Goal: Task Accomplishment & Management: Complete application form

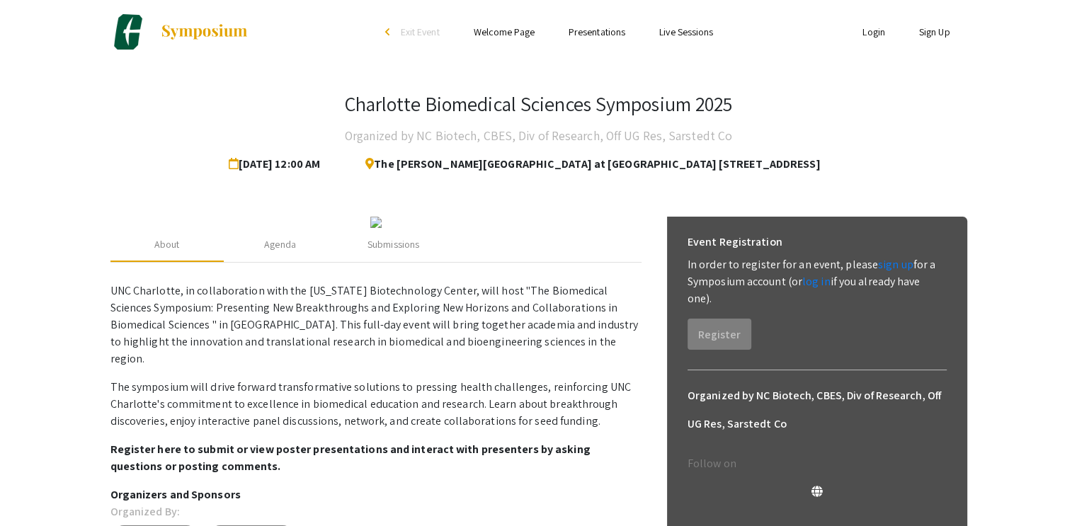
click at [881, 37] on link "Login" at bounding box center [874, 32] width 23 height 13
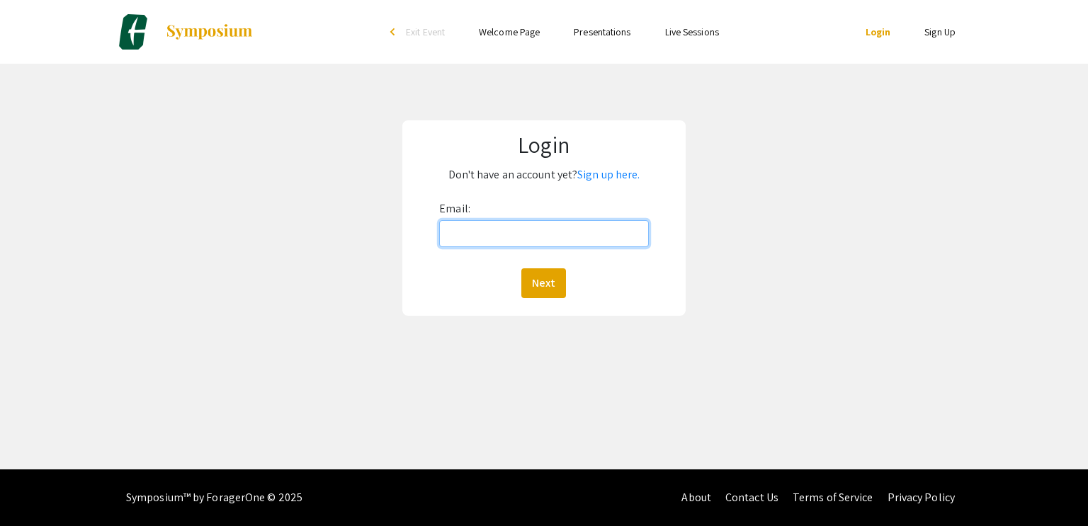
click at [577, 242] on input "Email:" at bounding box center [543, 233] width 209 height 27
type input "ukaruppanan@som.umaryland.edu"
drag, startPoint x: 617, startPoint y: 234, endPoint x: 396, endPoint y: 263, distance: 222.9
click at [396, 263] on div "Login Don't have an account yet? Sign up here. Email: ukaruppanan@som.umaryland…" at bounding box center [543, 218] width 1109 height 309
type input "uk"
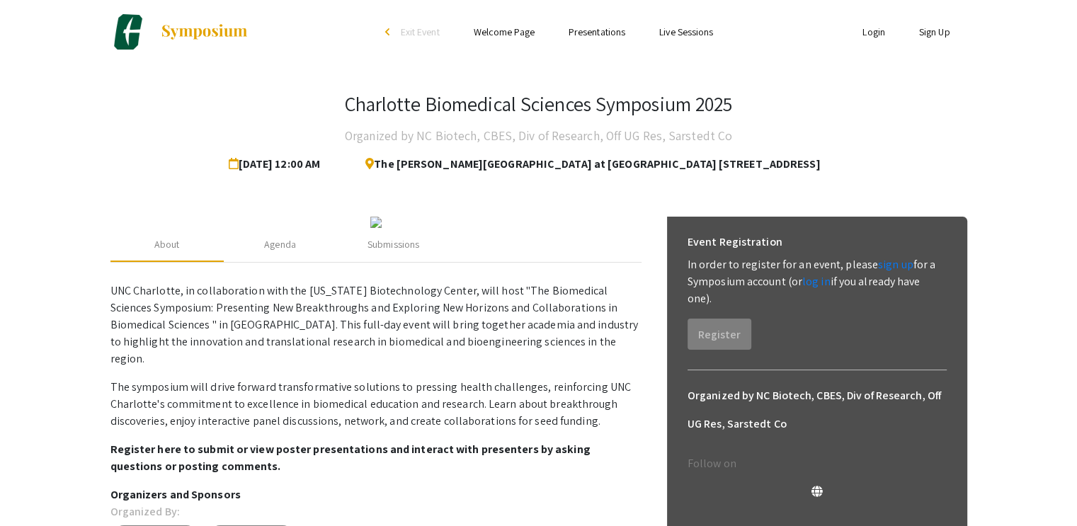
click at [868, 32] on link "Login" at bounding box center [874, 32] width 23 height 13
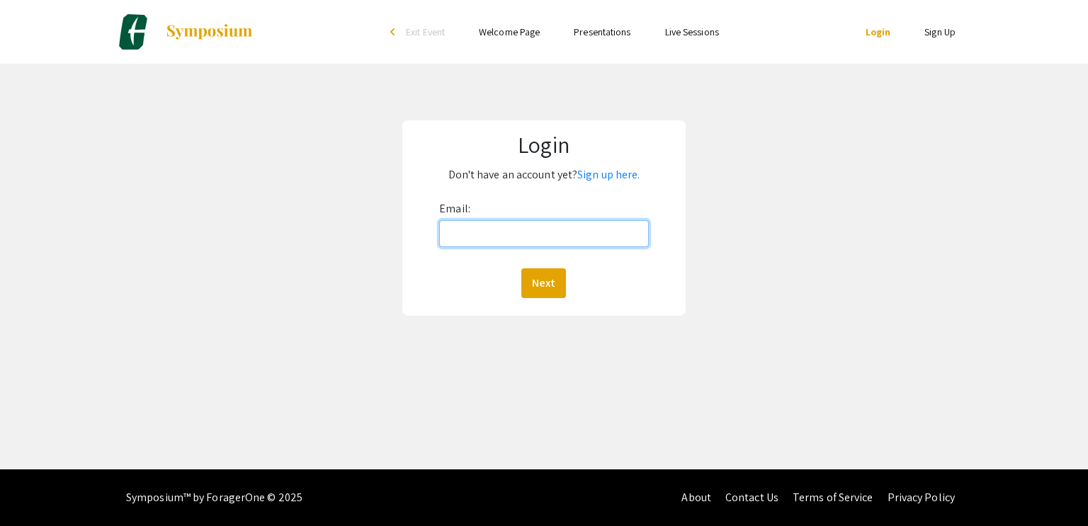
click at [487, 237] on input "Email:" at bounding box center [543, 233] width 209 height 27
type input "[EMAIL_ADDRESS][DOMAIN_NAME]"
click at [553, 295] on button "Next" at bounding box center [543, 283] width 45 height 30
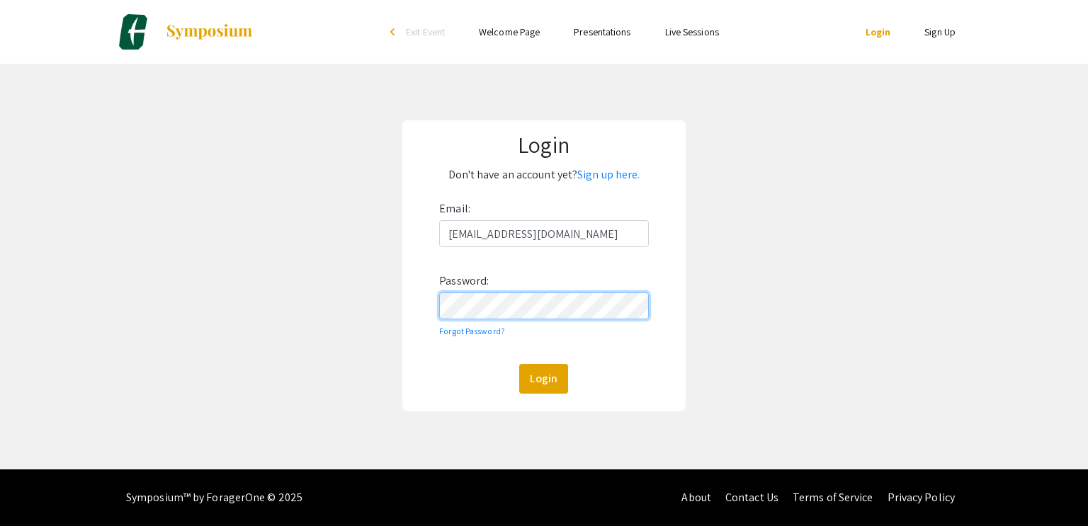
click at [519, 364] on button "Login" at bounding box center [543, 379] width 49 height 30
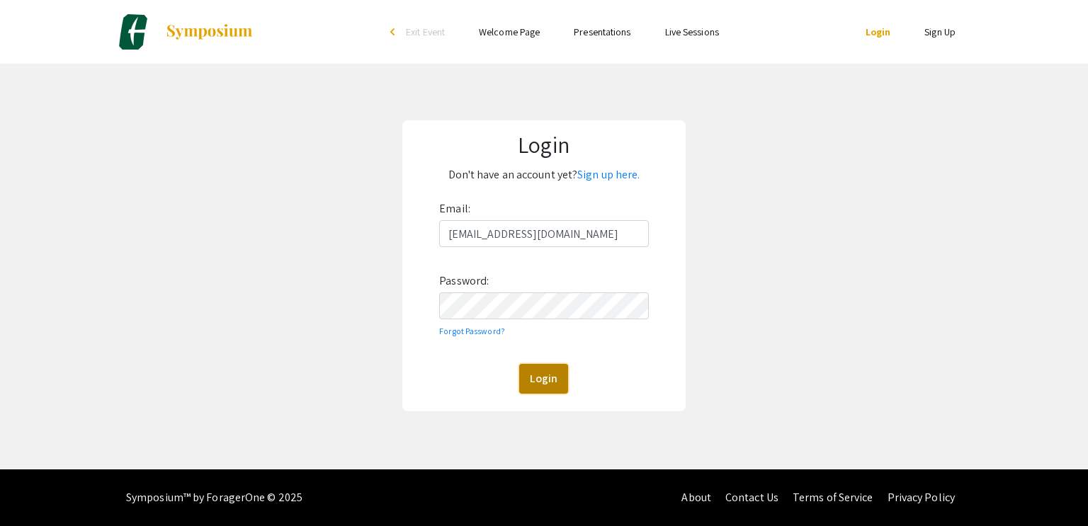
click at [554, 370] on button "Login" at bounding box center [543, 379] width 49 height 30
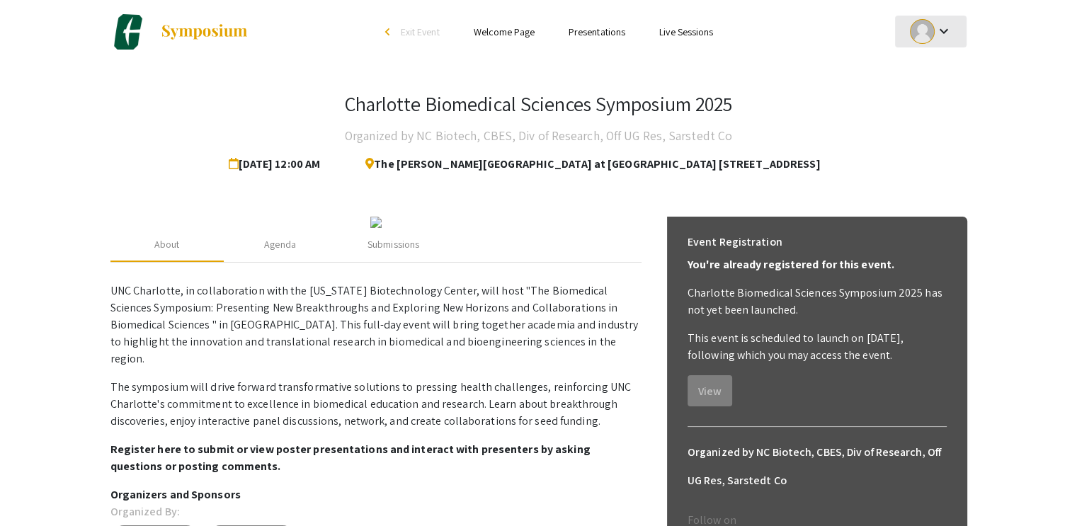
click at [948, 34] on mat-icon "keyboard_arrow_down" at bounding box center [943, 31] width 17 height 17
click at [940, 115] on button "My Submissions" at bounding box center [938, 104] width 87 height 34
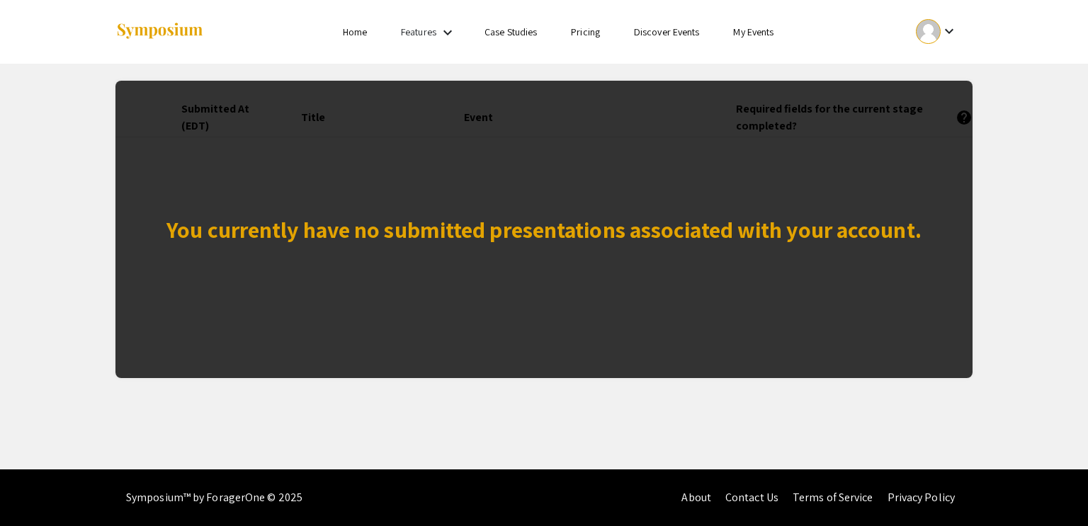
click at [423, 220] on div "You currently have no submitted presentations associated with your account." at bounding box center [543, 230] width 755 height 34
click at [769, 227] on div "You currently have no submitted presentations associated with your account." at bounding box center [543, 230] width 755 height 34
click at [947, 38] on mat-icon "keyboard_arrow_down" at bounding box center [949, 31] width 17 height 17
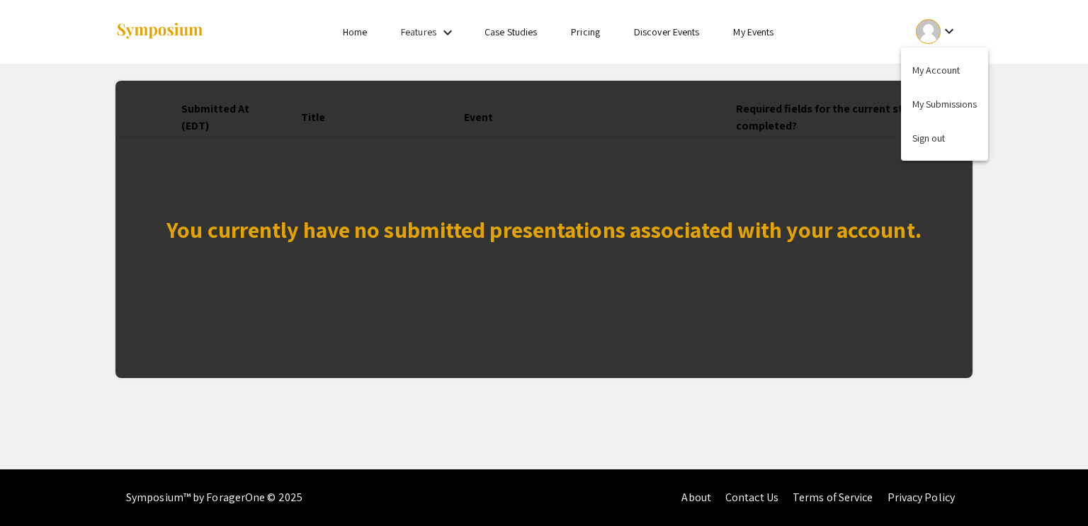
click at [358, 38] on div at bounding box center [544, 263] width 1088 height 526
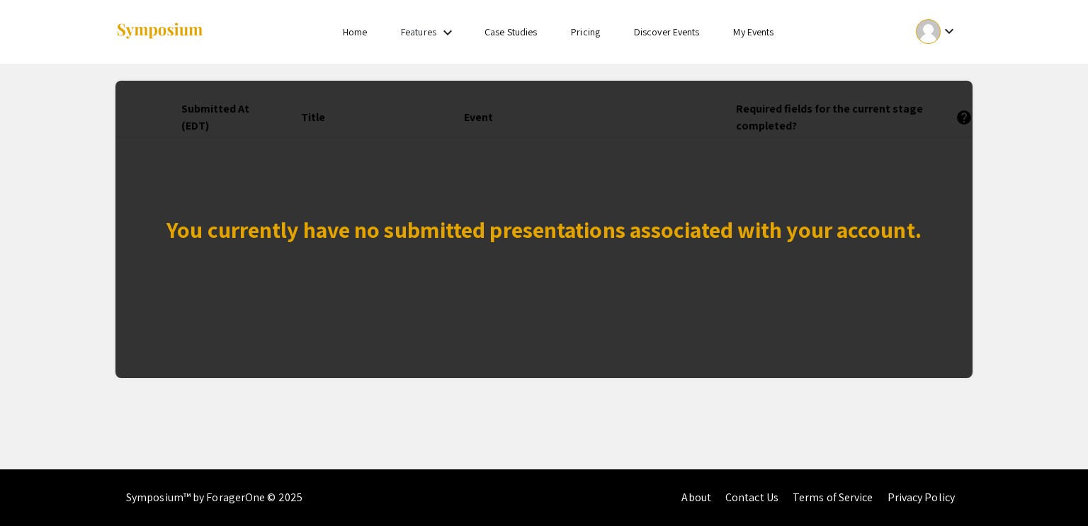
click at [358, 38] on link "Home" at bounding box center [355, 32] width 24 height 13
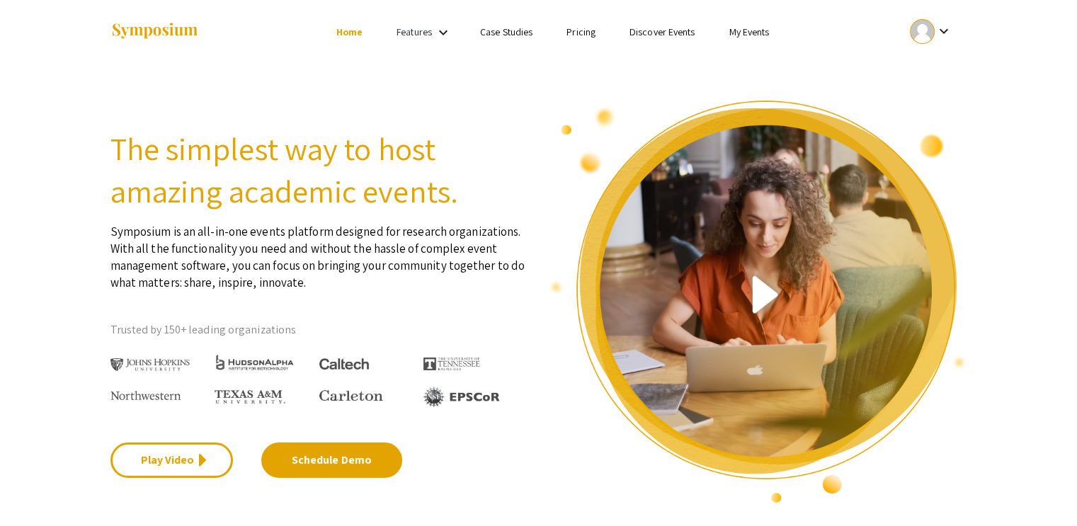
drag, startPoint x: 935, startPoint y: 39, endPoint x: 302, endPoint y: -67, distance: 641.3
click at [302, 0] on html "Skip navigation Home Features keyboard_arrow_down Case Studies Pricing Discover…" at bounding box center [538, 263] width 1077 height 526
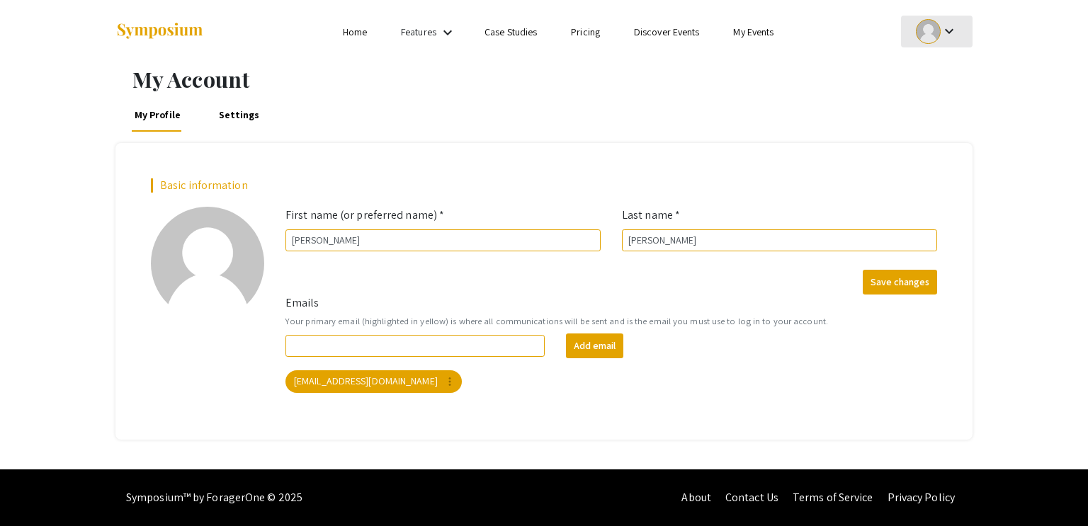
click at [935, 32] on div at bounding box center [928, 31] width 25 height 25
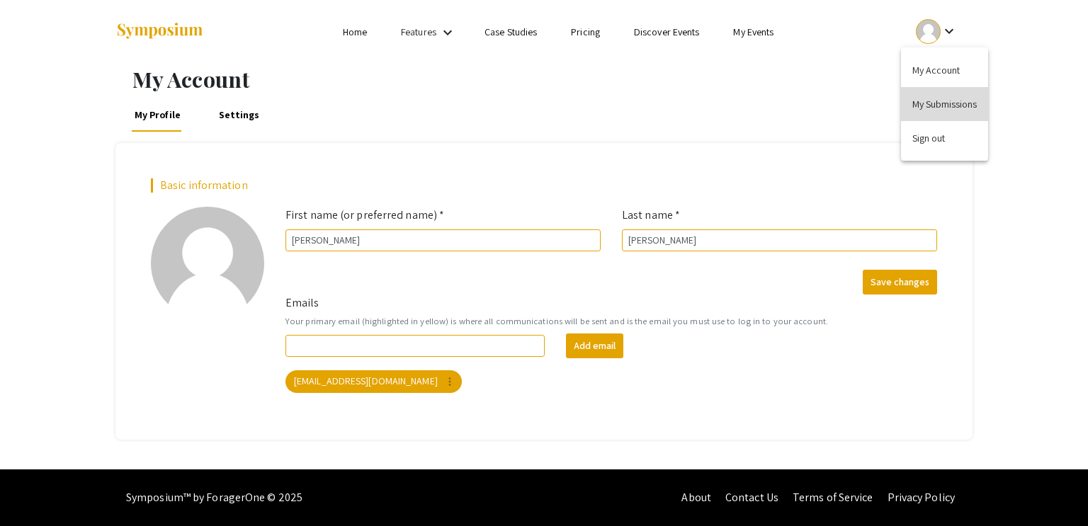
click at [940, 96] on button "My Submissions" at bounding box center [944, 104] width 87 height 34
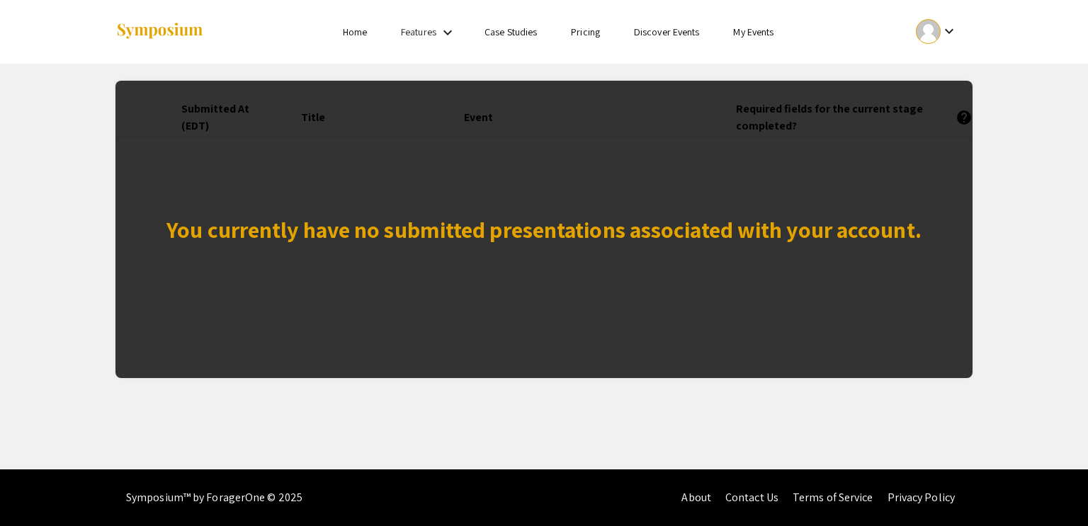
click at [612, 226] on div "You currently have no submitted presentations associated with your account." at bounding box center [543, 230] width 755 height 34
click at [824, 216] on div "You currently have no submitted presentations associated with your account." at bounding box center [543, 230] width 755 height 34
click at [932, 31] on div at bounding box center [928, 31] width 25 height 25
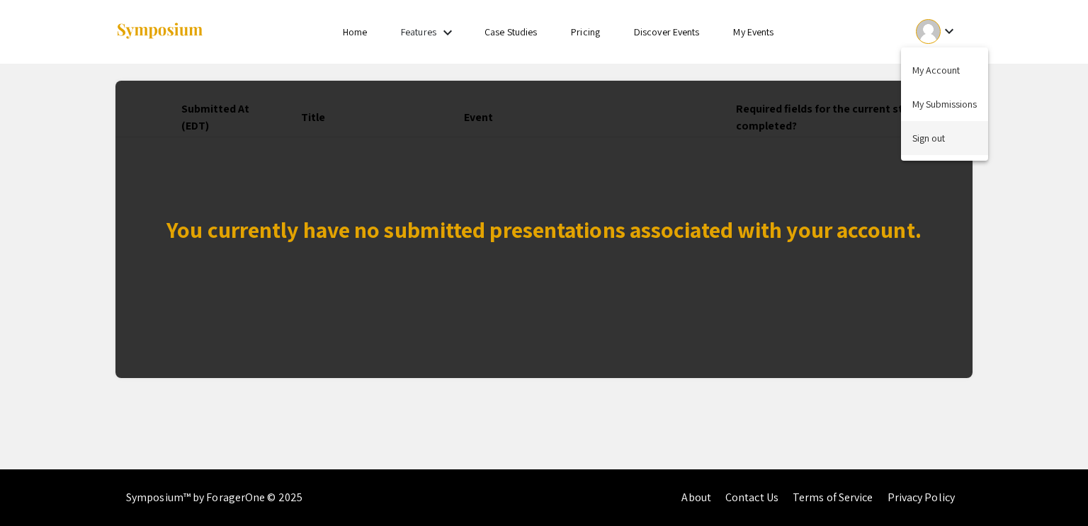
click at [920, 135] on button "Sign out" at bounding box center [944, 138] width 87 height 34
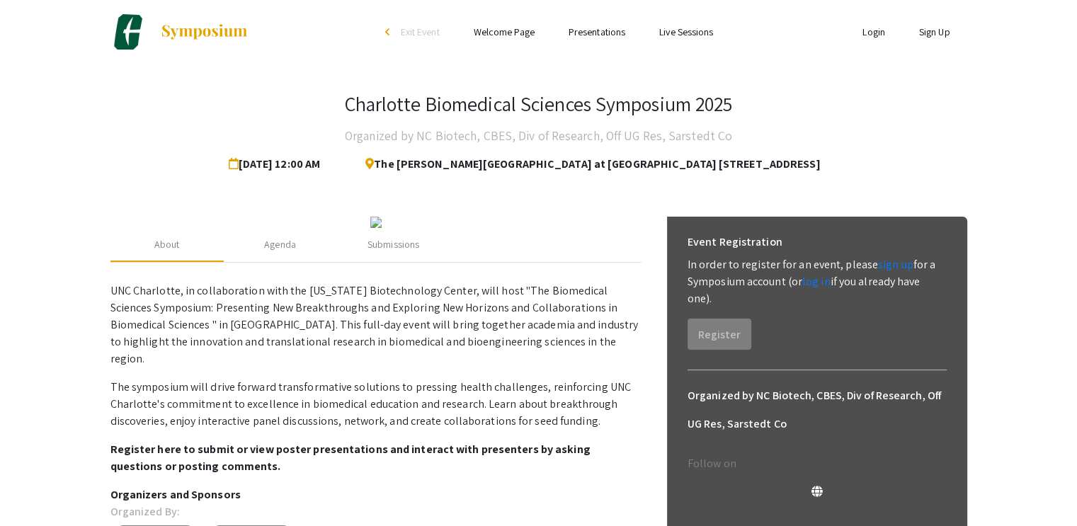
click at [873, 31] on link "Login" at bounding box center [874, 32] width 23 height 13
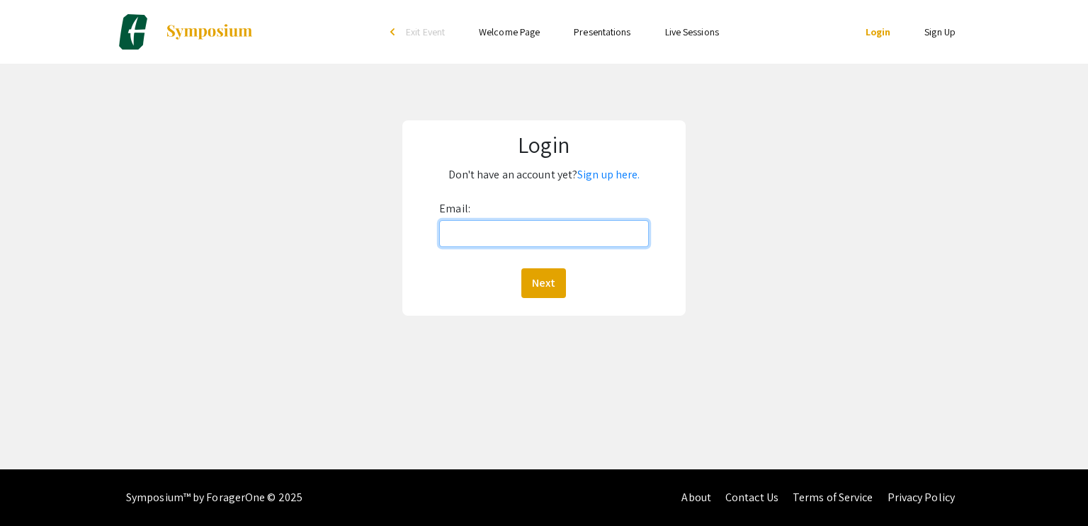
click at [504, 239] on input "Email:" at bounding box center [543, 233] width 209 height 27
type input "[EMAIL_ADDRESS][DOMAIN_NAME]"
click at [551, 288] on button "Next" at bounding box center [543, 283] width 45 height 30
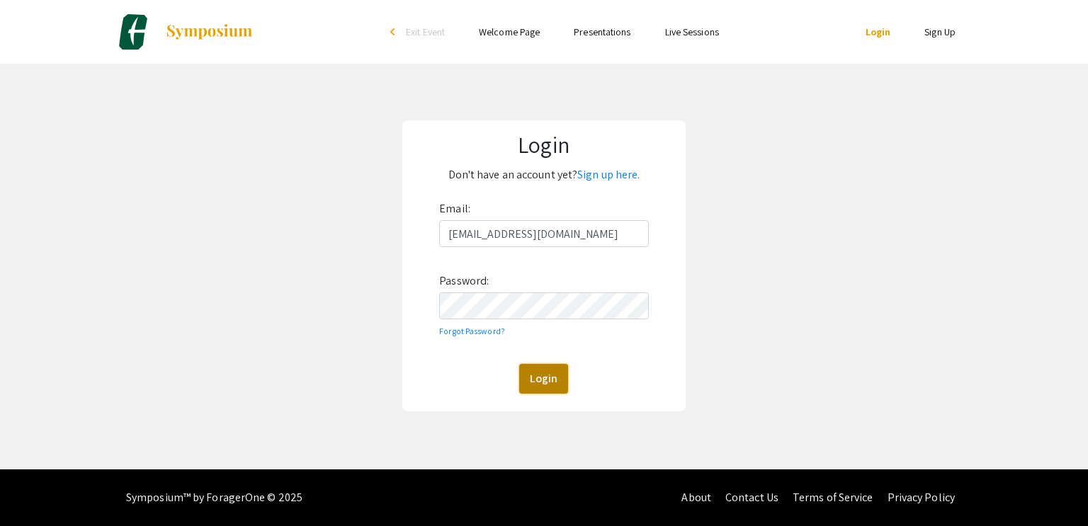
click at [543, 385] on button "Login" at bounding box center [543, 379] width 49 height 30
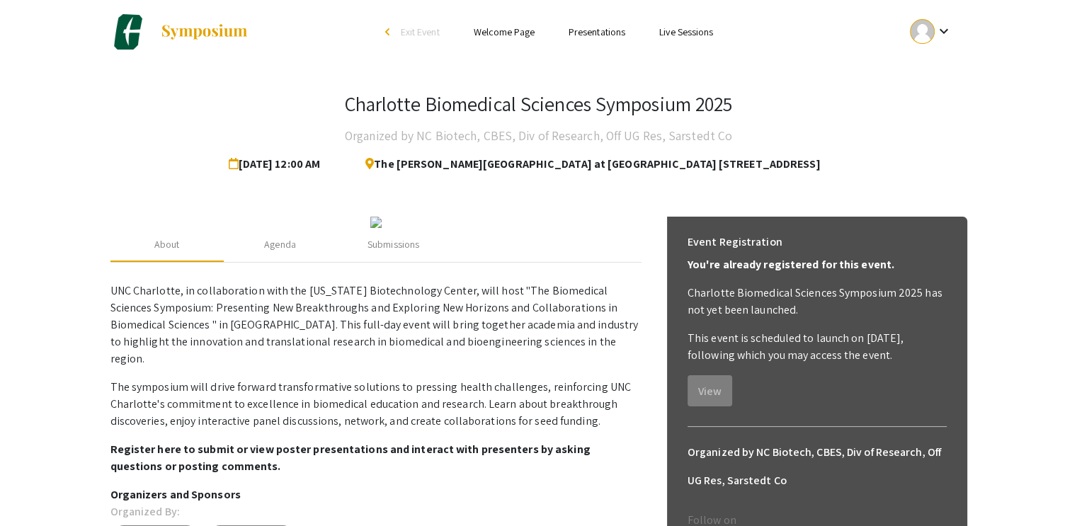
click at [508, 26] on li "Welcome Page" at bounding box center [504, 31] width 95 height 17
click at [494, 32] on link "Welcome Page" at bounding box center [504, 32] width 61 height 13
click at [517, 38] on link "Welcome Page" at bounding box center [504, 32] width 61 height 13
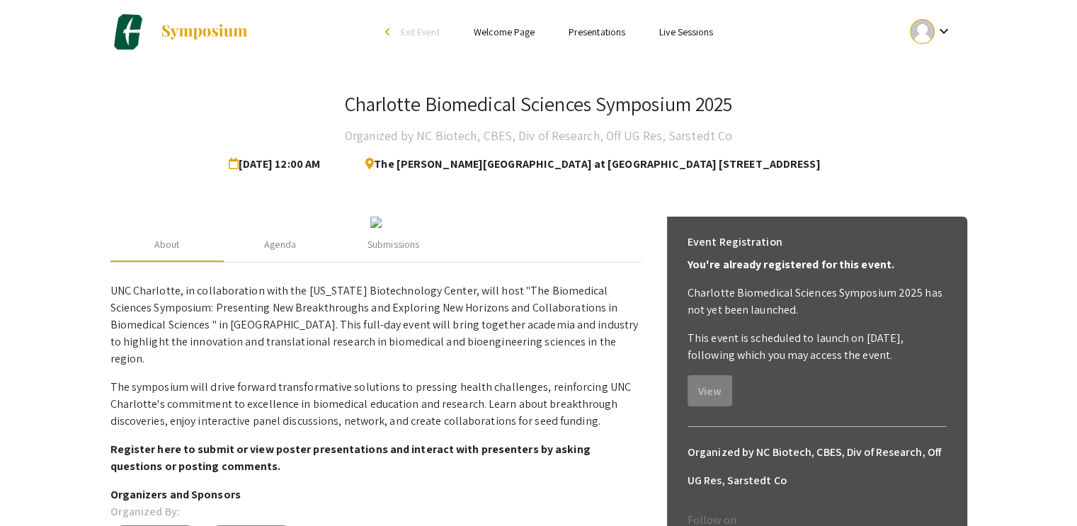
click at [517, 38] on link "Welcome Page" at bounding box center [504, 32] width 61 height 13
click at [523, 33] on link "Welcome Page" at bounding box center [504, 32] width 61 height 13
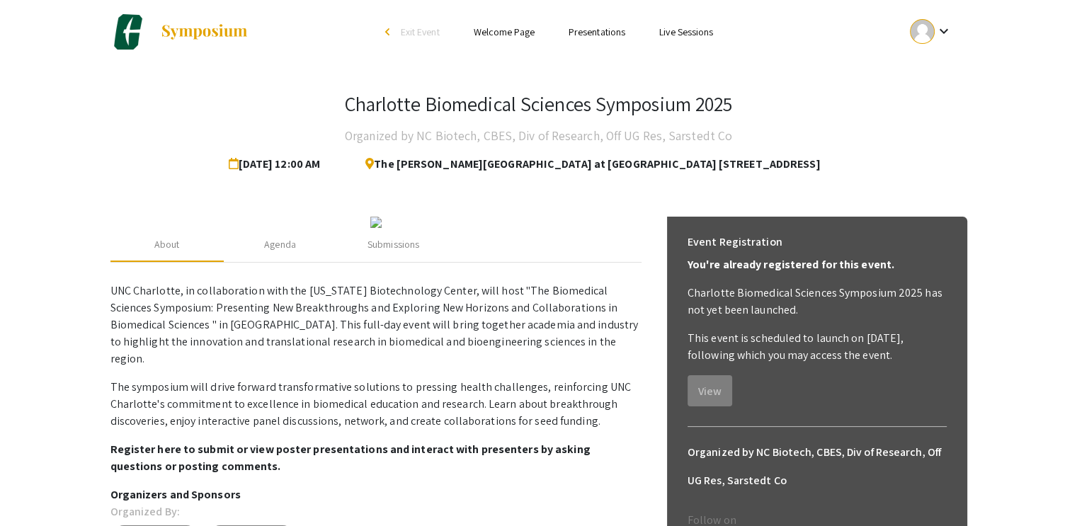
click at [523, 33] on link "Welcome Page" at bounding box center [504, 32] width 61 height 13
click at [506, 30] on link "Welcome Page" at bounding box center [504, 32] width 61 height 13
click at [402, 252] on div "Submissions" at bounding box center [394, 244] width 52 height 15
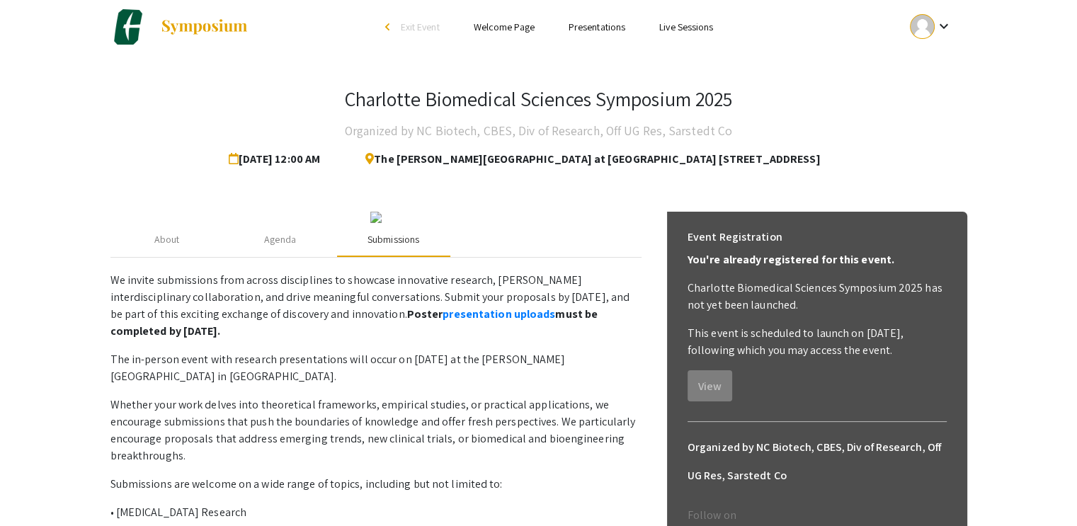
scroll to position [18, 0]
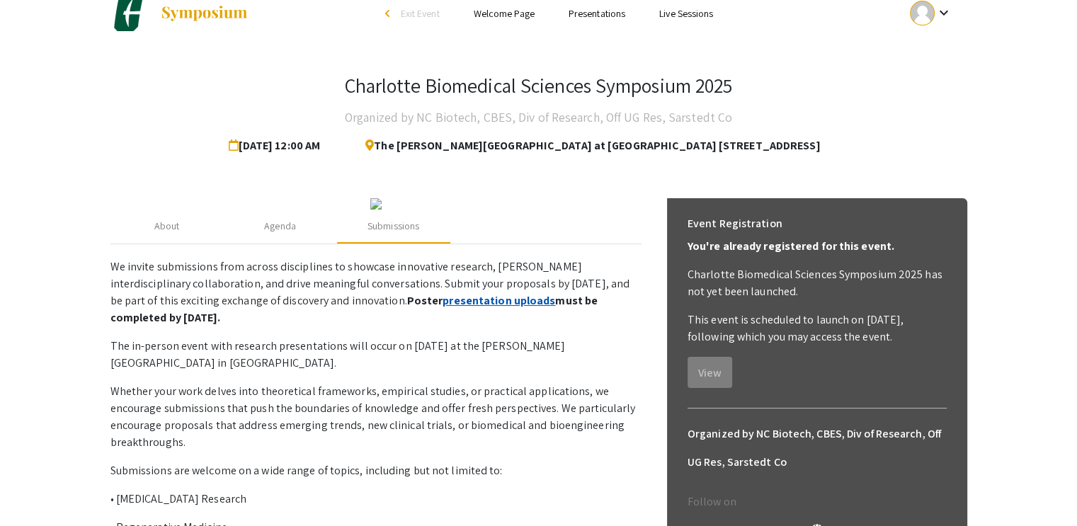
click at [443, 308] on link "presentation uploads" at bounding box center [499, 300] width 113 height 15
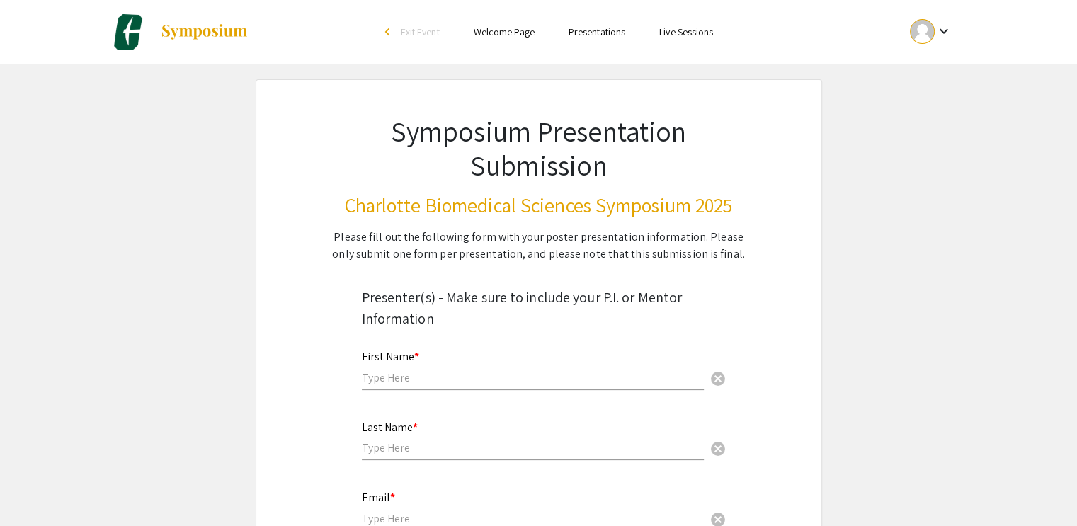
click at [623, 384] on input "text" at bounding box center [533, 377] width 342 height 15
type input "[PERSON_NAME]"
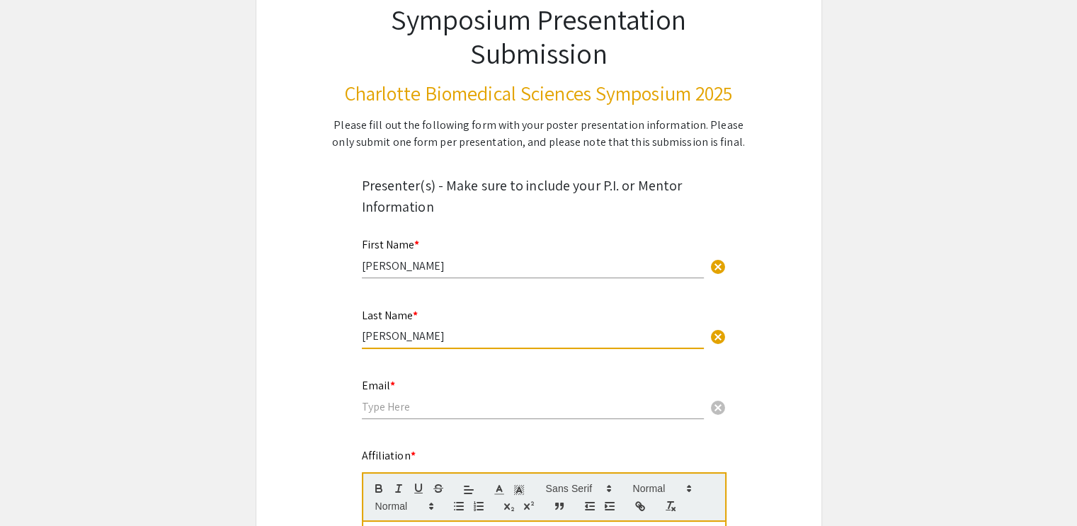
scroll to position [159, 0]
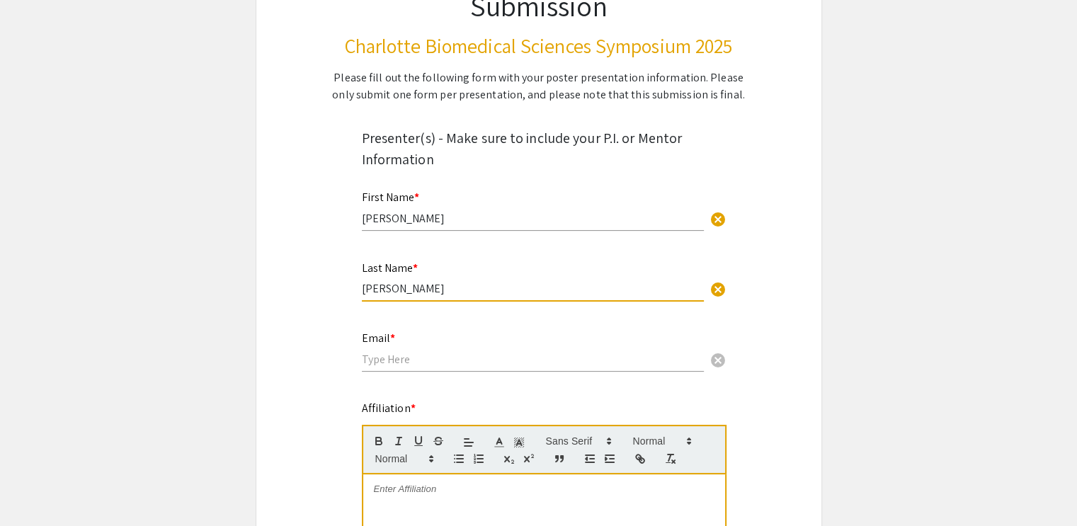
type input "[PERSON_NAME]"
click at [500, 365] on input "email" at bounding box center [533, 359] width 342 height 15
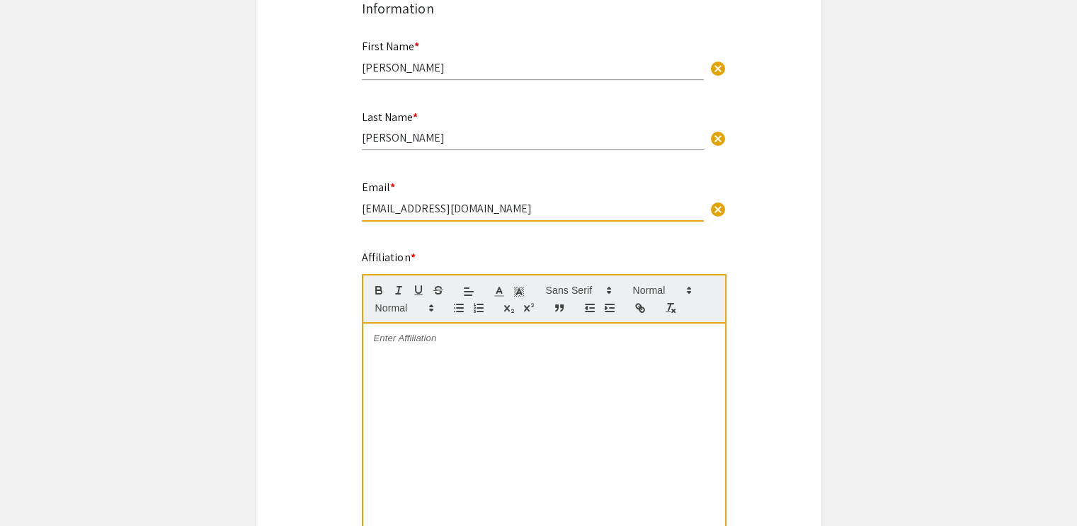
scroll to position [318, 0]
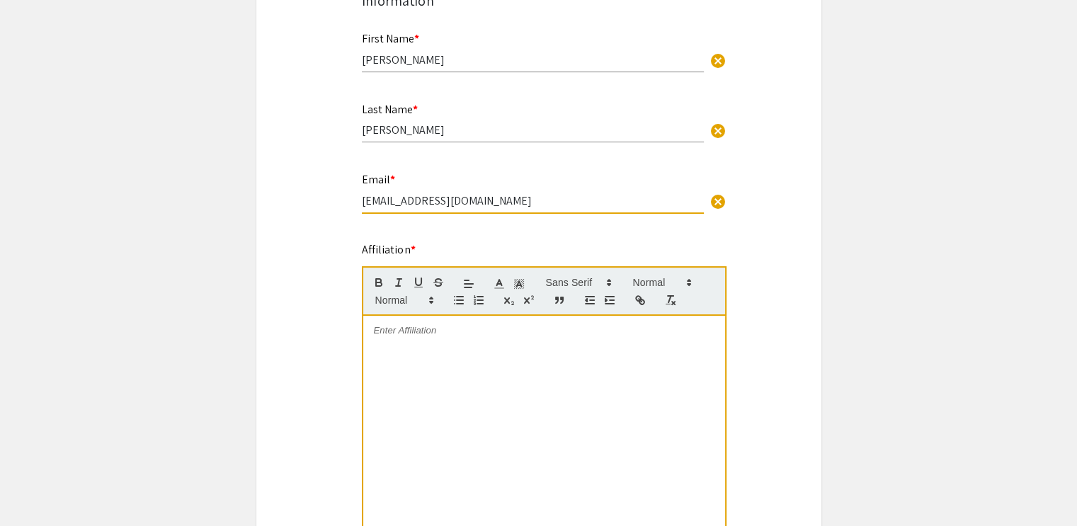
type input "[EMAIL_ADDRESS][DOMAIN_NAME]"
click at [549, 361] on div at bounding box center [544, 422] width 362 height 213
click at [573, 491] on div "To enrich screen reader interactions, please activate Accessibility in Grammarl…" at bounding box center [544, 422] width 362 height 213
click at [547, 364] on div "Udayakumar Karuppanan *, Ana Espinosa-Momox, Rosario Porras-Aguilar The Univers…" at bounding box center [544, 422] width 362 height 213
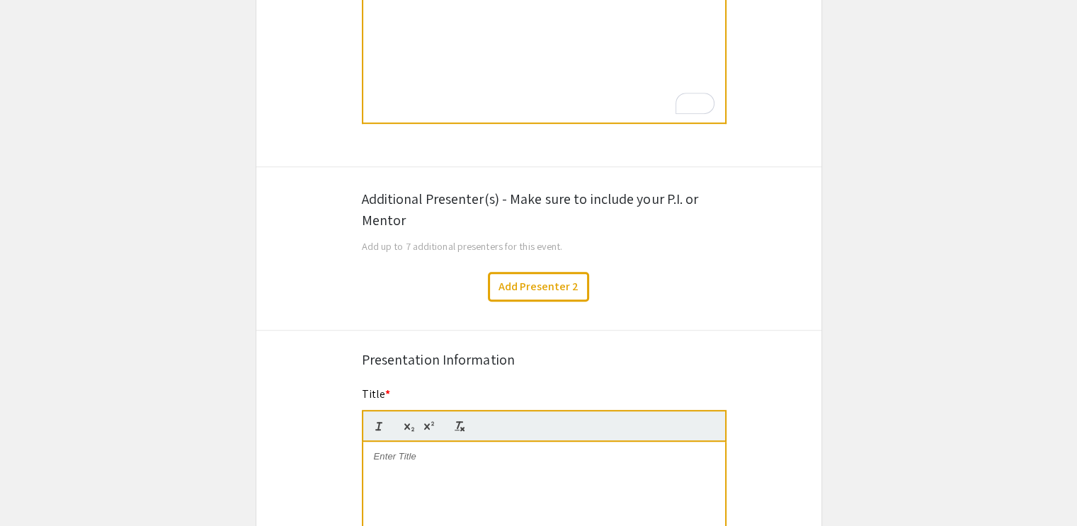
scroll to position [719, 0]
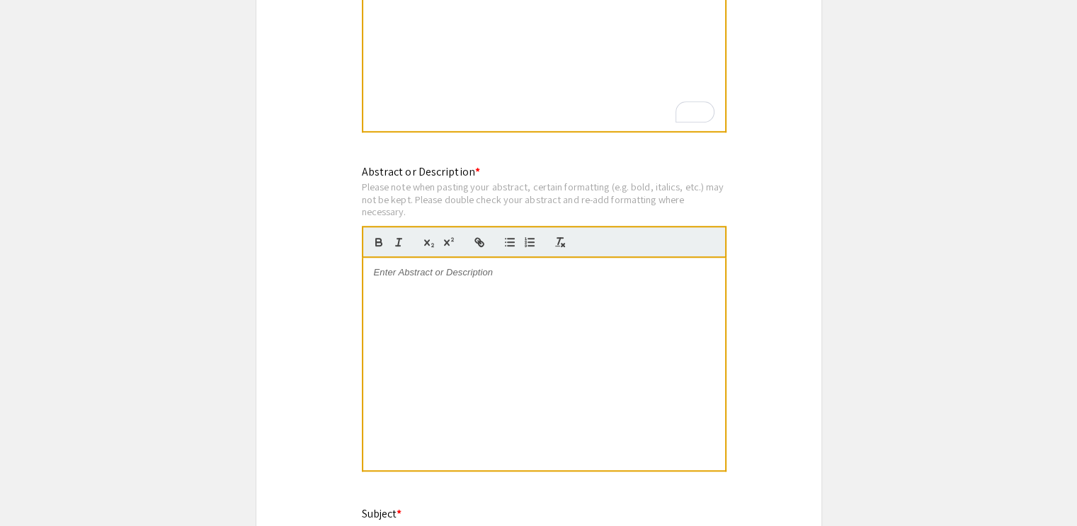
scroll to position [1235, 0]
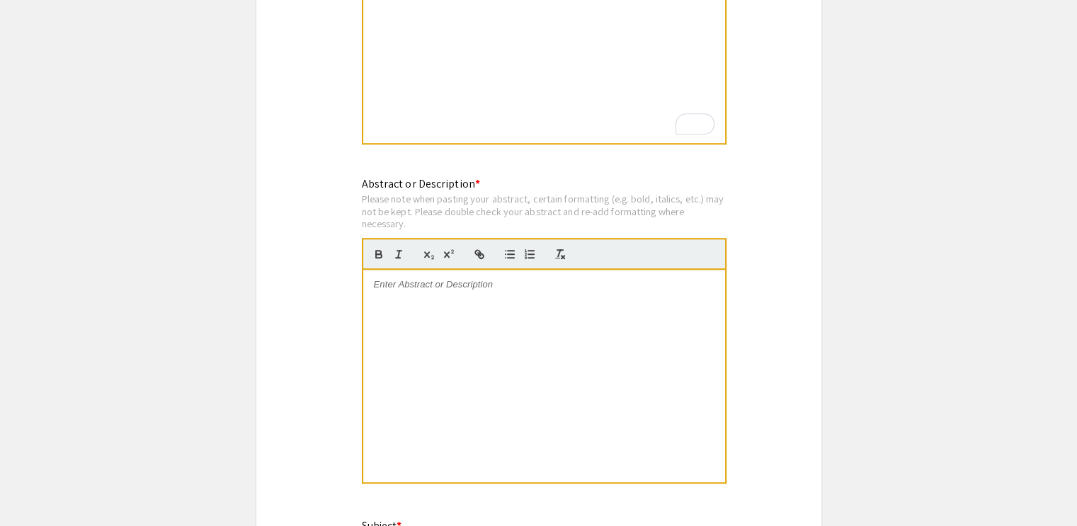
click at [487, 295] on div at bounding box center [544, 376] width 362 height 213
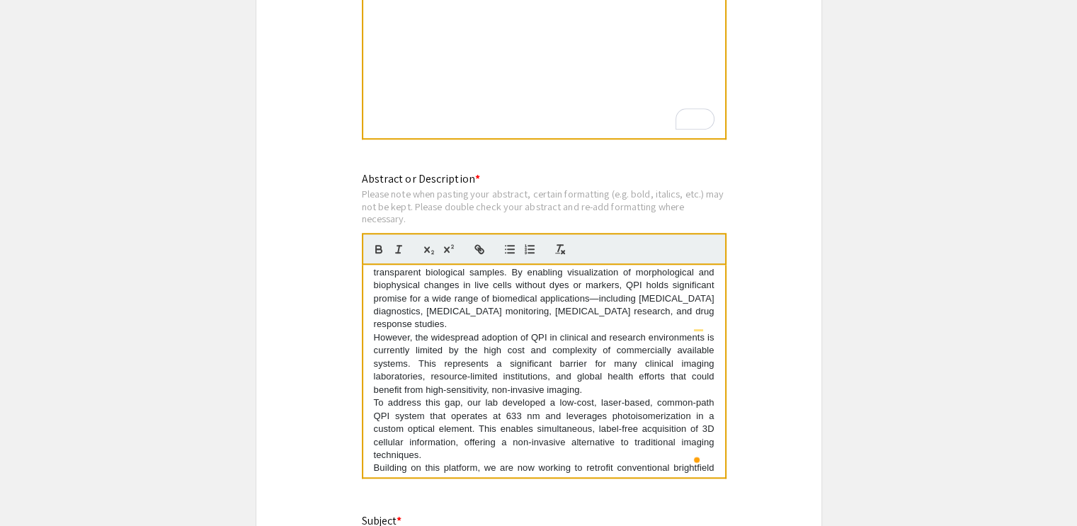
scroll to position [132, 0]
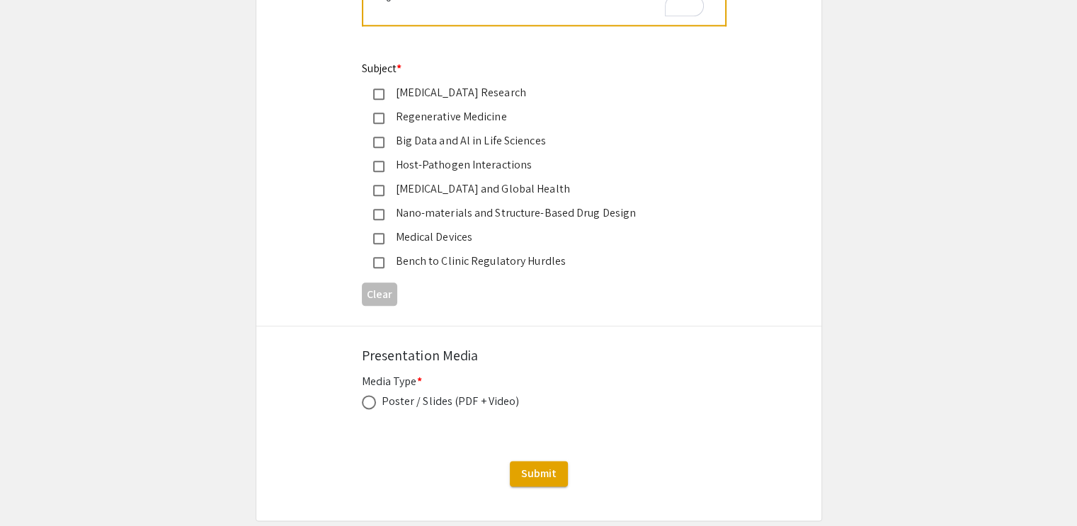
click at [381, 234] on mat-pseudo-checkbox at bounding box center [378, 238] width 11 height 11
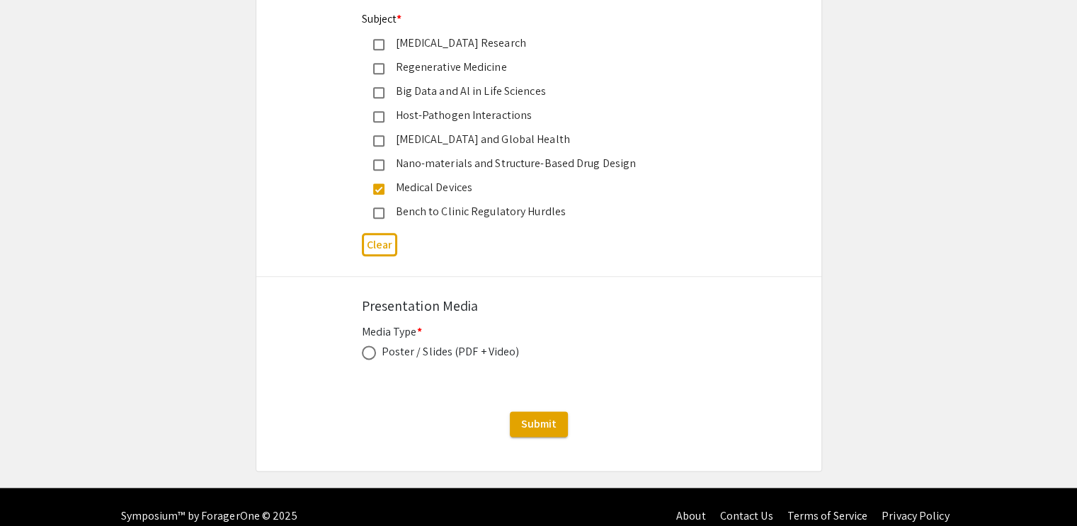
click at [407, 356] on div "Poster / Slides (PDF + Video)" at bounding box center [451, 352] width 138 height 17
click at [364, 353] on span at bounding box center [369, 353] width 14 height 14
click at [364, 353] on input "radio" at bounding box center [369, 353] width 14 height 14
radio input "true"
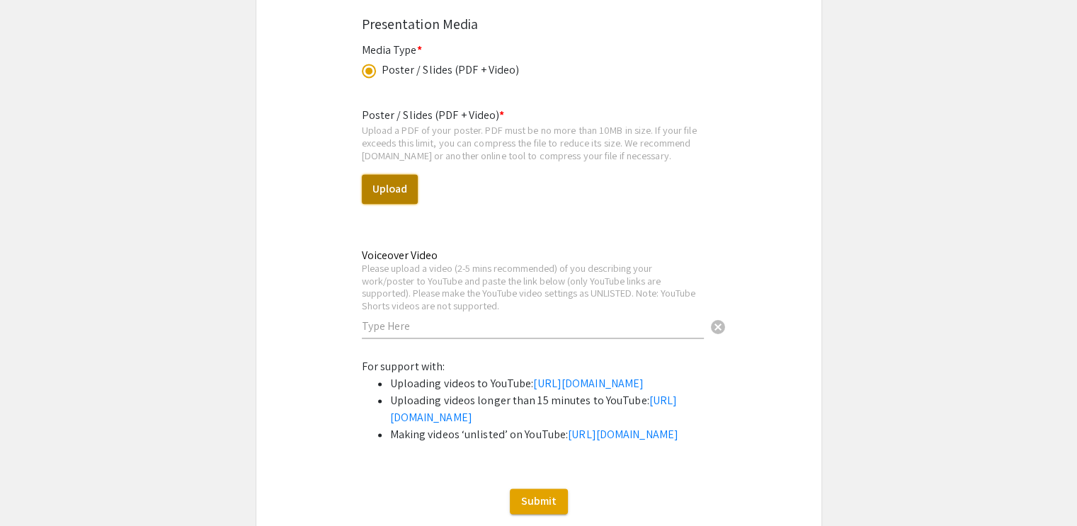
click at [400, 184] on button "Upload" at bounding box center [390, 189] width 56 height 30
click at [404, 193] on button "Upload" at bounding box center [390, 189] width 56 height 30
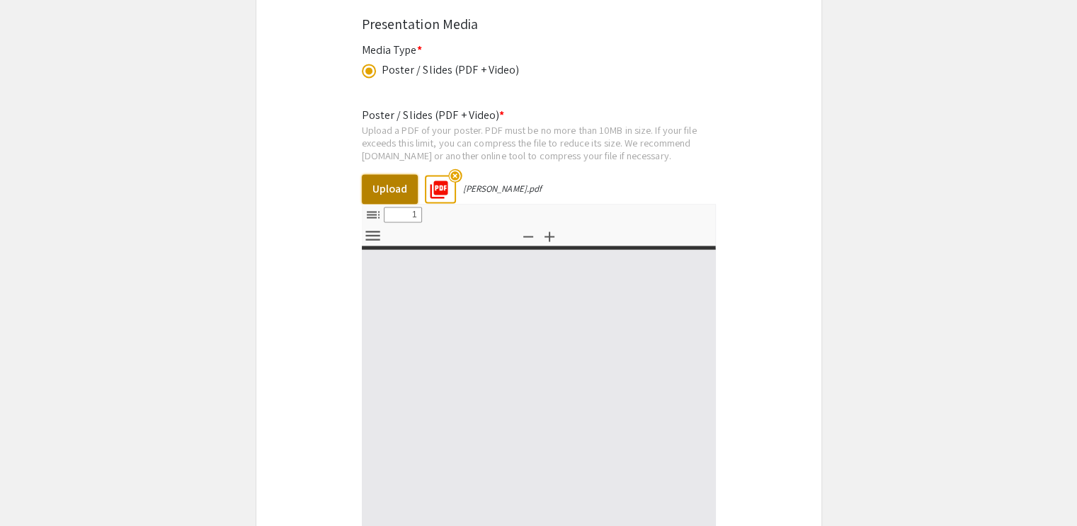
select select "custom"
type input "0"
select select "custom"
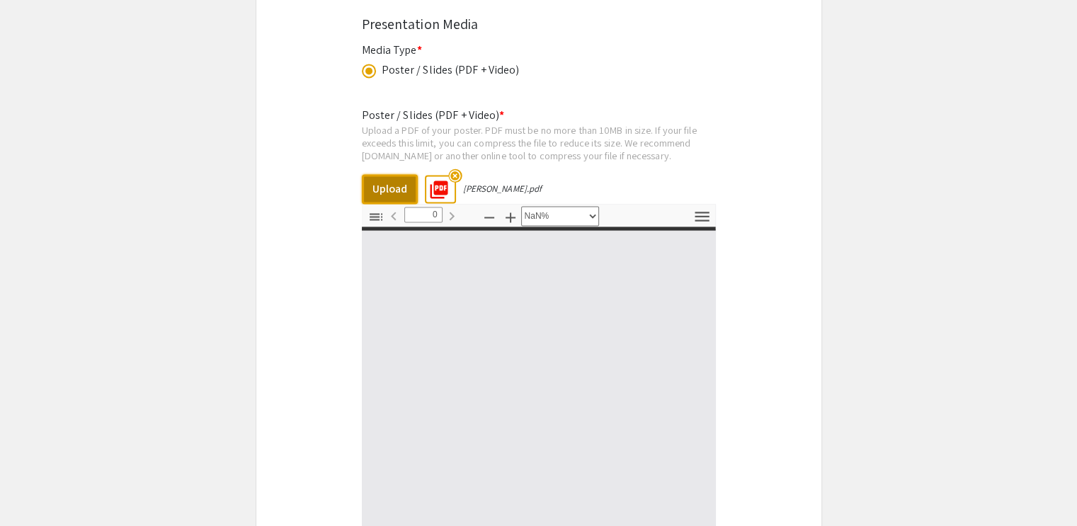
type input "1"
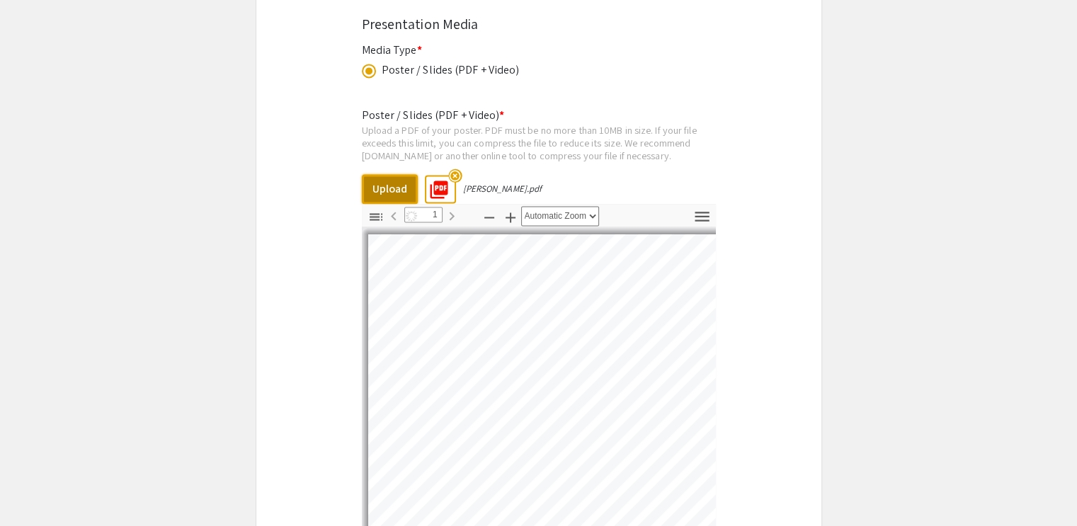
select select "auto"
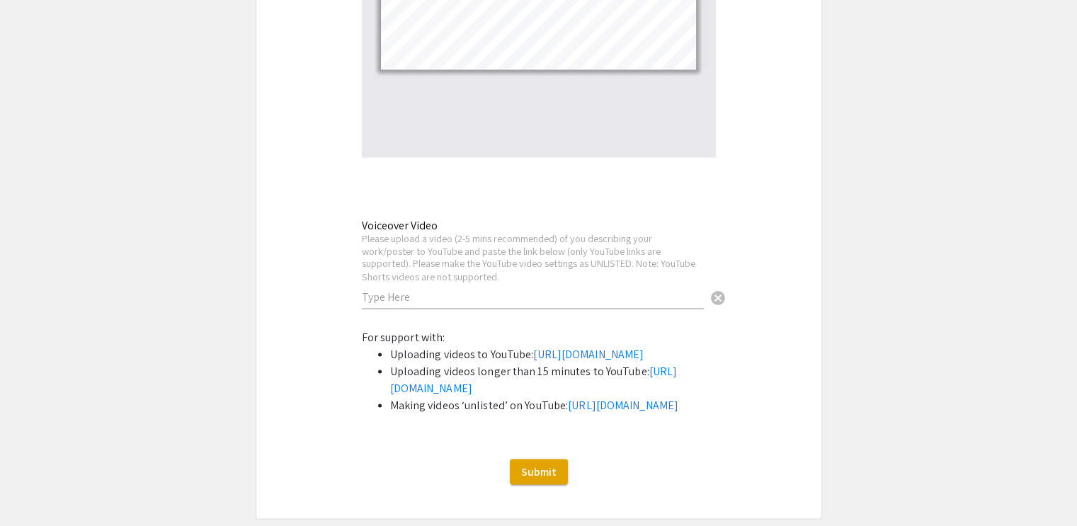
scroll to position [2367, 0]
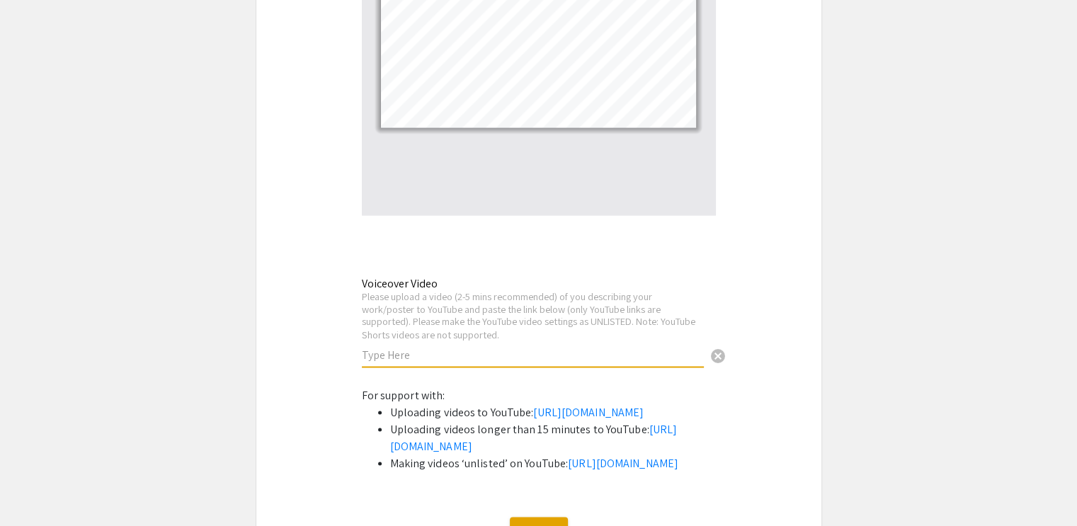
click at [480, 362] on input "text" at bounding box center [533, 354] width 342 height 15
click at [646, 359] on input "text" at bounding box center [533, 354] width 342 height 15
paste input "[URL][DOMAIN_NAME]"
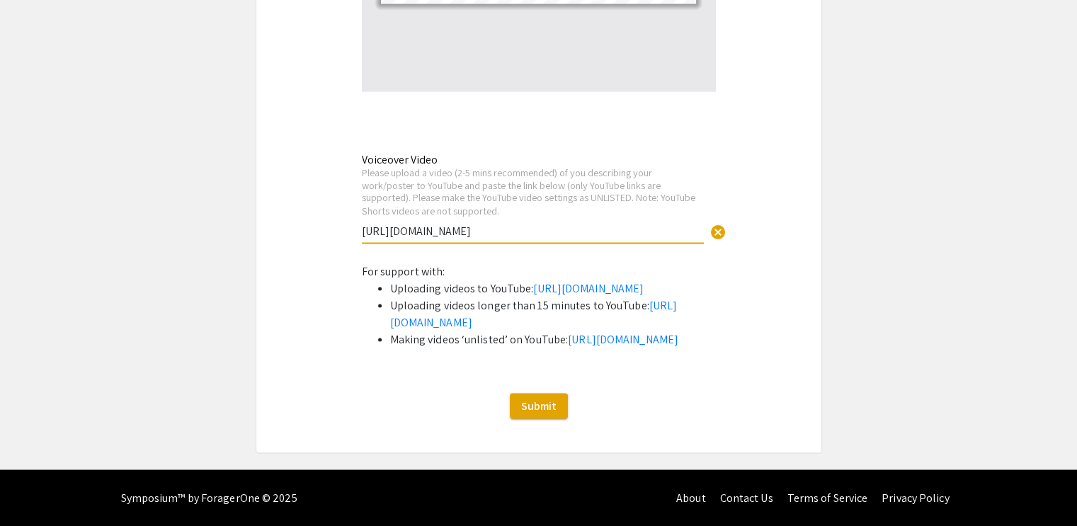
scroll to position [2539, 0]
type input "[URL][DOMAIN_NAME]"
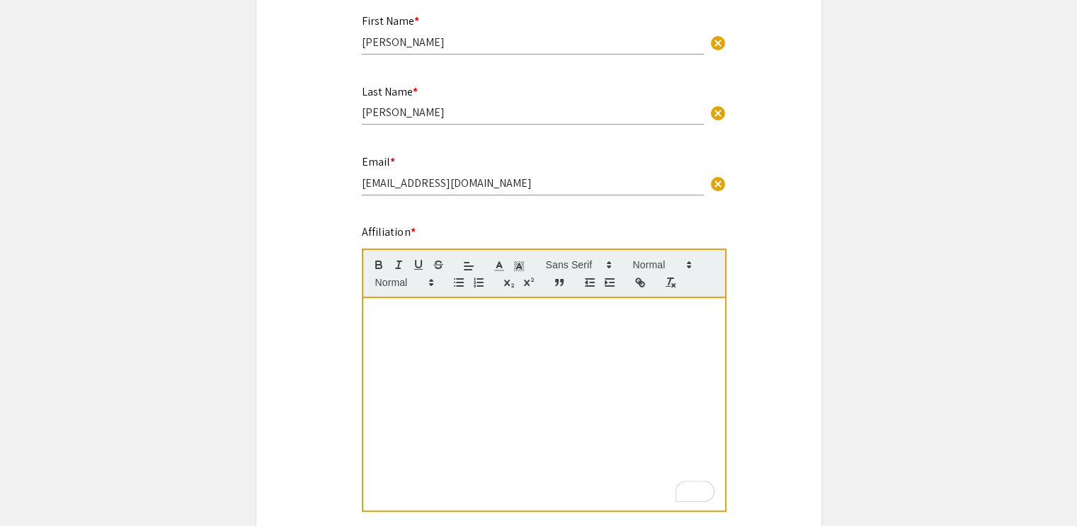
scroll to position [375, 0]
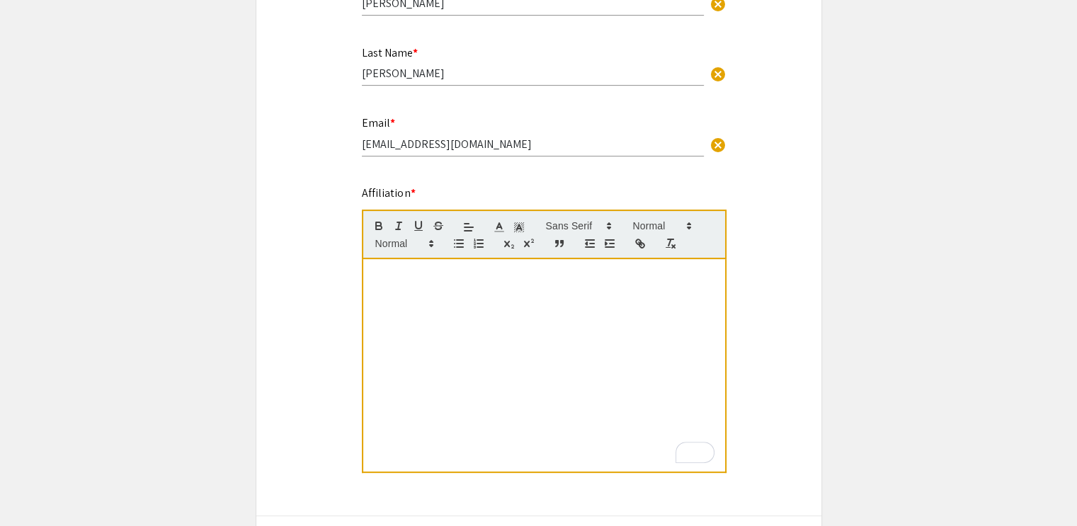
click at [594, 309] on div "Udayakumar Karuppanan *, Ana Espinosa-Momox, Rosario Porras-Aguilar The Univers…" at bounding box center [544, 365] width 362 height 213
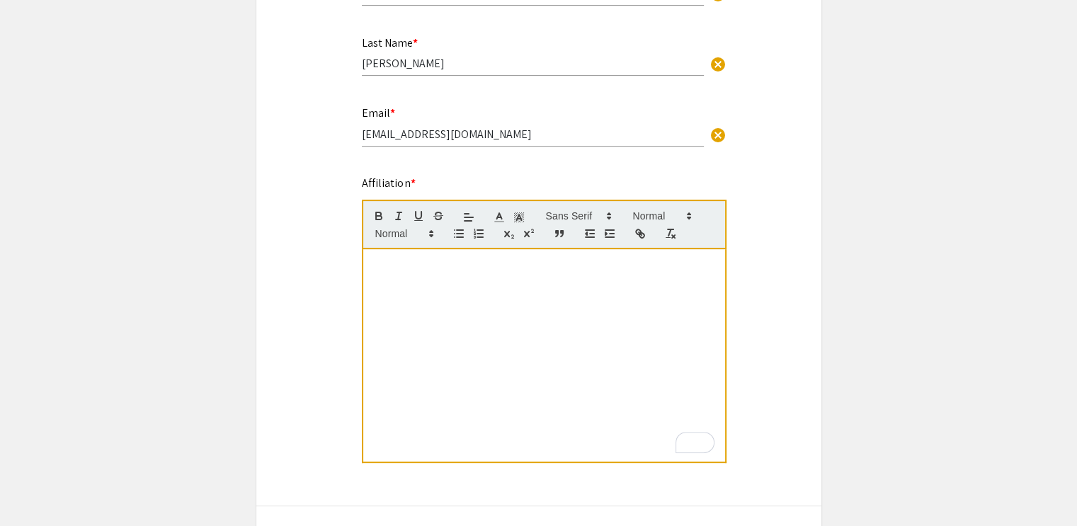
scroll to position [368, 0]
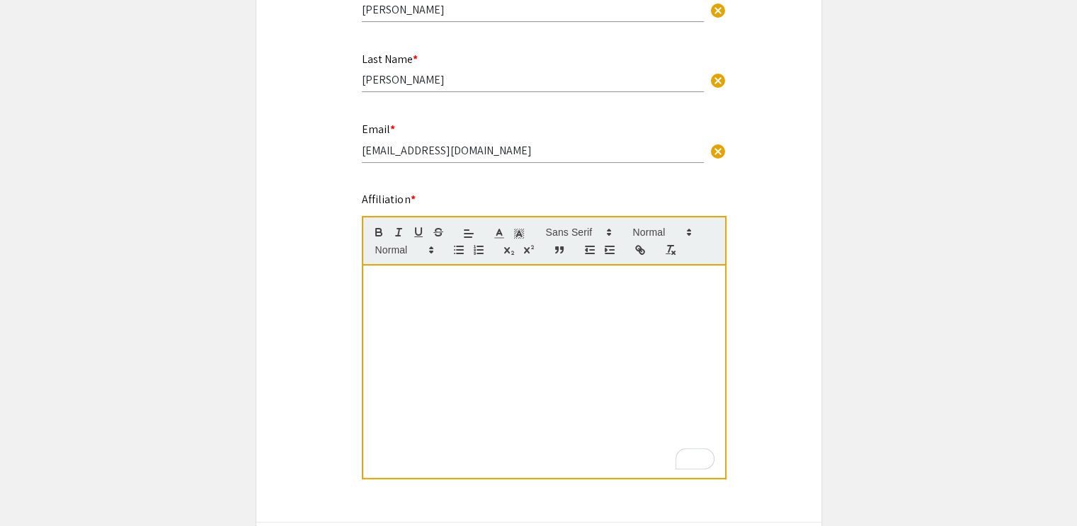
click at [565, 300] on p "The [GEOGRAPHIC_DATA][US_STATE], [STREET_ADDRESS][US_STATE]" at bounding box center [544, 293] width 341 height 13
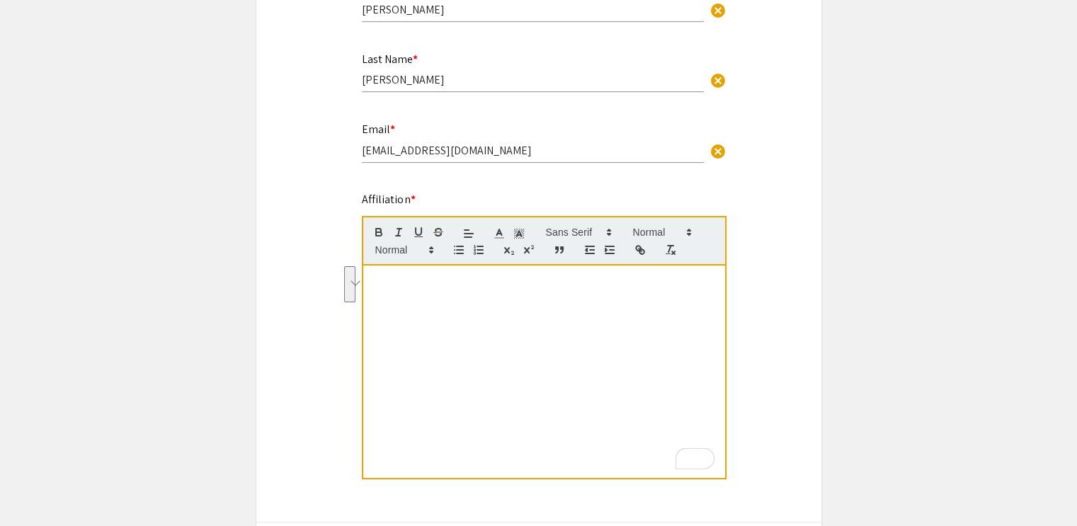
drag, startPoint x: 565, startPoint y: 312, endPoint x: 329, endPoint y: 242, distance: 246.3
click at [483, 358] on div "Udayakumar Karuppanan *, Ana Espinosa-Momox, Rosario Porras-Aguilar The Univers…" at bounding box center [544, 372] width 362 height 213
drag, startPoint x: 525, startPoint y: 304, endPoint x: 383, endPoint y: 279, distance: 143.8
click at [383, 279] on div "Udayakumar Karuppanan *, Ana Espinosa-Momox, Rosario Porras-Aguilar The Univers…" at bounding box center [544, 372] width 362 height 213
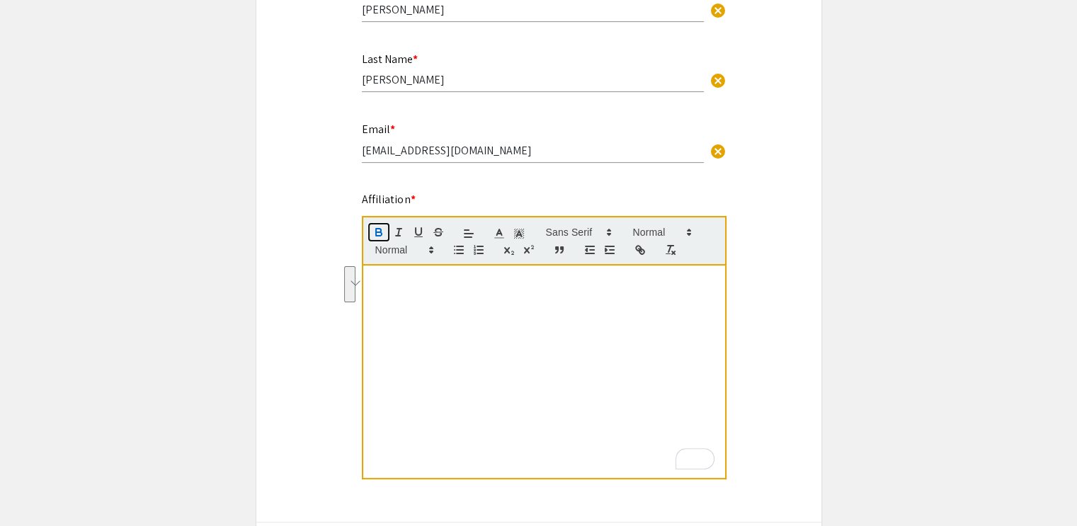
click at [380, 227] on icon "button" at bounding box center [379, 232] width 13 height 13
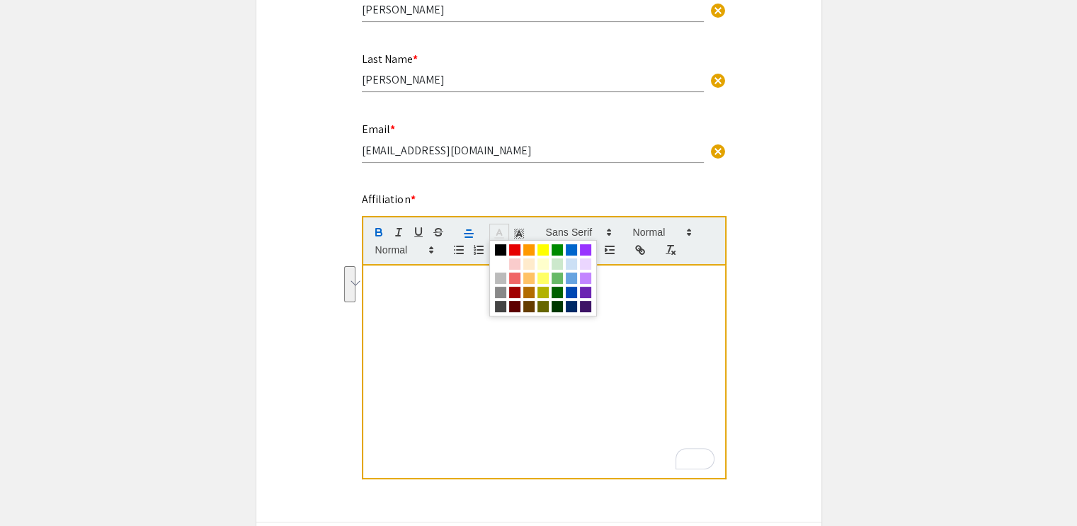
click at [497, 230] on icon at bounding box center [499, 233] width 13 height 13
click at [502, 249] on span at bounding box center [500, 249] width 11 height 11
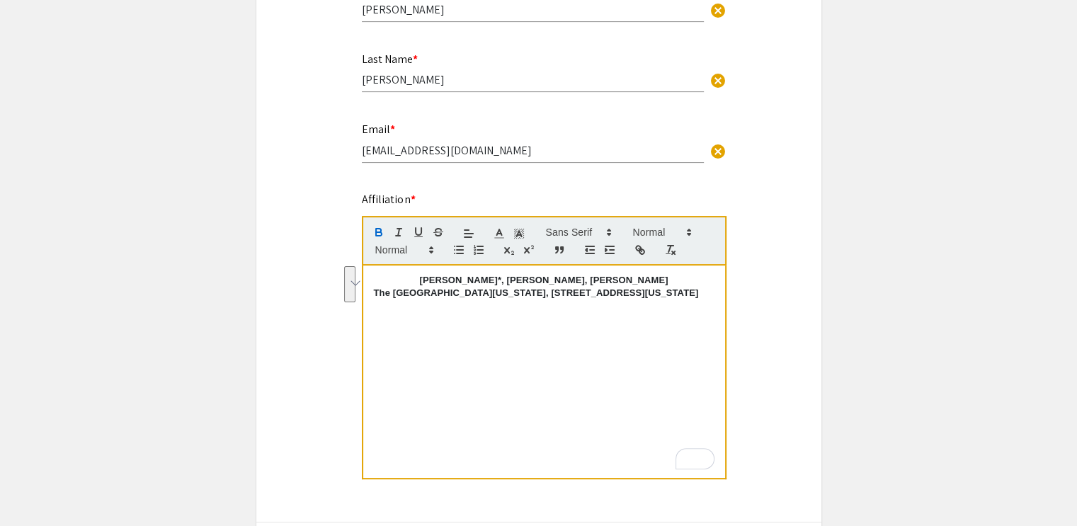
click at [526, 355] on div "Udayakumar Karuppanan*, Ana Espinosa-Momox, Rosario Porras-Aguilar The Universi…" at bounding box center [544, 372] width 362 height 213
drag, startPoint x: 500, startPoint y: 276, endPoint x: 708, endPoint y: 285, distance: 207.7
click at [668, 285] on strong "Udayakumar Karuppanan*, Ana Espinosa-Momox, Rosario Porras-Aguilar" at bounding box center [543, 280] width 249 height 11
click at [638, 364] on div "Udayakumar Karuppanan The University of North Carolina at Charlotte, 9201 Unive…" at bounding box center [544, 372] width 362 height 213
click at [457, 249] on icon "button" at bounding box center [459, 250] width 13 height 13
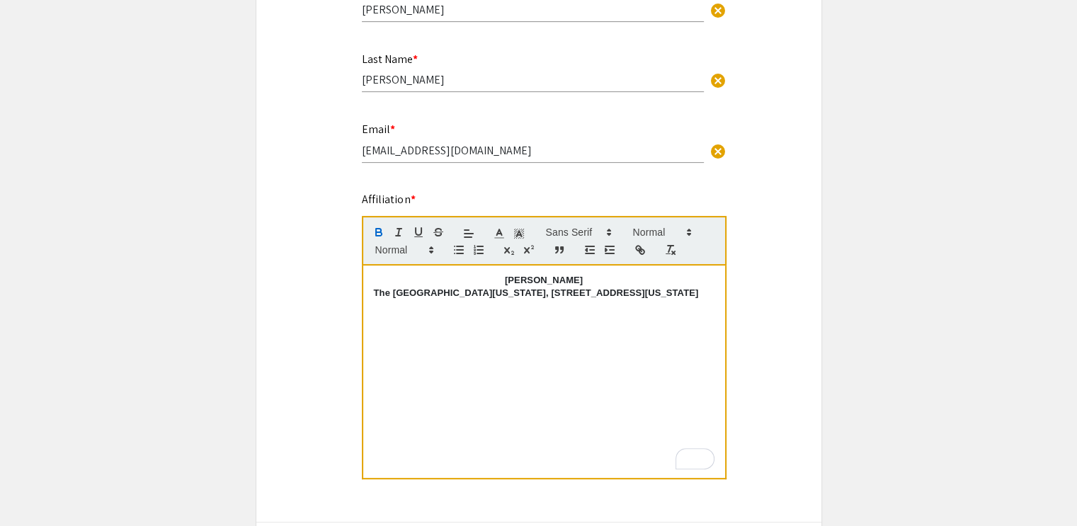
click at [486, 276] on p "[PERSON_NAME]" at bounding box center [544, 280] width 341 height 13
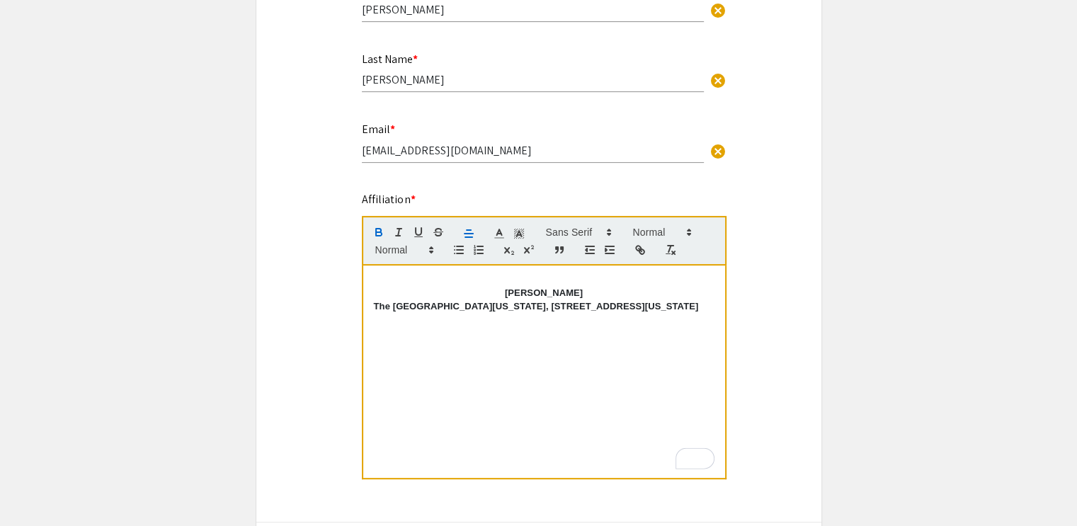
click at [607, 288] on p "﻿ Udayakumar Karuppanan" at bounding box center [544, 293] width 341 height 13
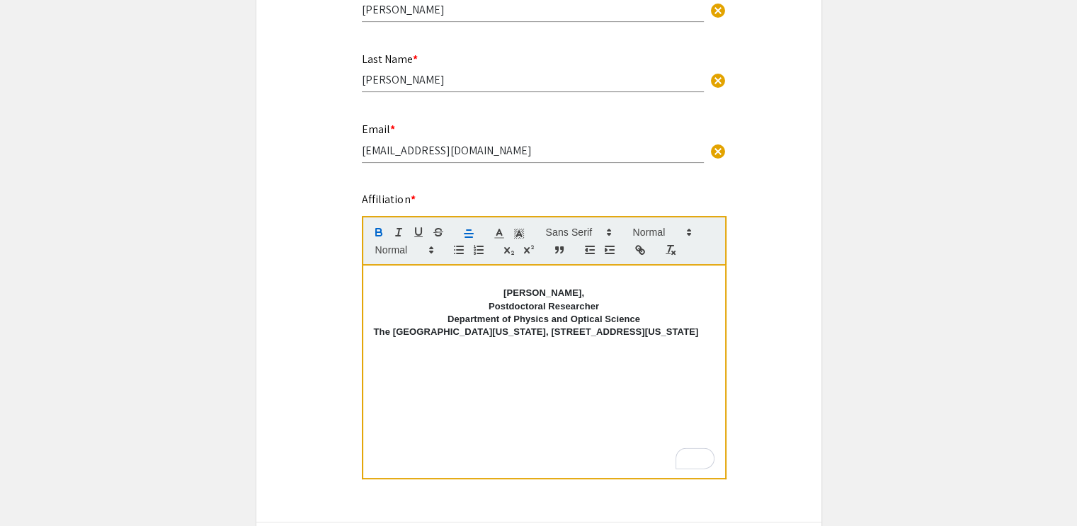
click at [377, 332] on strong "The [GEOGRAPHIC_DATA][US_STATE], [STREET_ADDRESS][US_STATE]" at bounding box center [536, 332] width 325 height 11
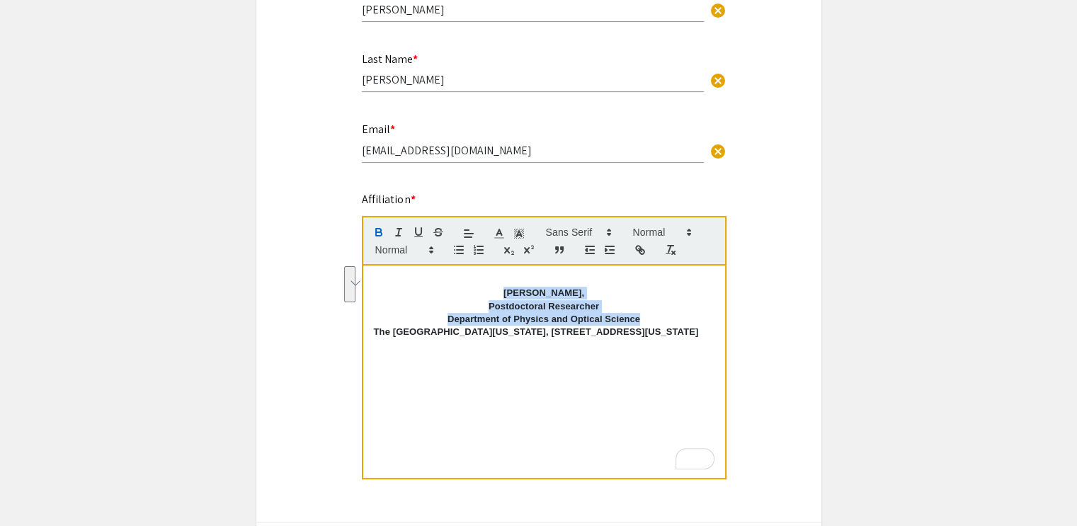
drag, startPoint x: 649, startPoint y: 322, endPoint x: 483, endPoint y: 294, distance: 168.0
click at [483, 294] on div "Udayakumar Karuppanan, Postdoctoral Researcher Department of Physics and Optica…" at bounding box center [544, 372] width 362 height 213
click at [588, 250] on icon "button" at bounding box center [590, 250] width 13 height 13
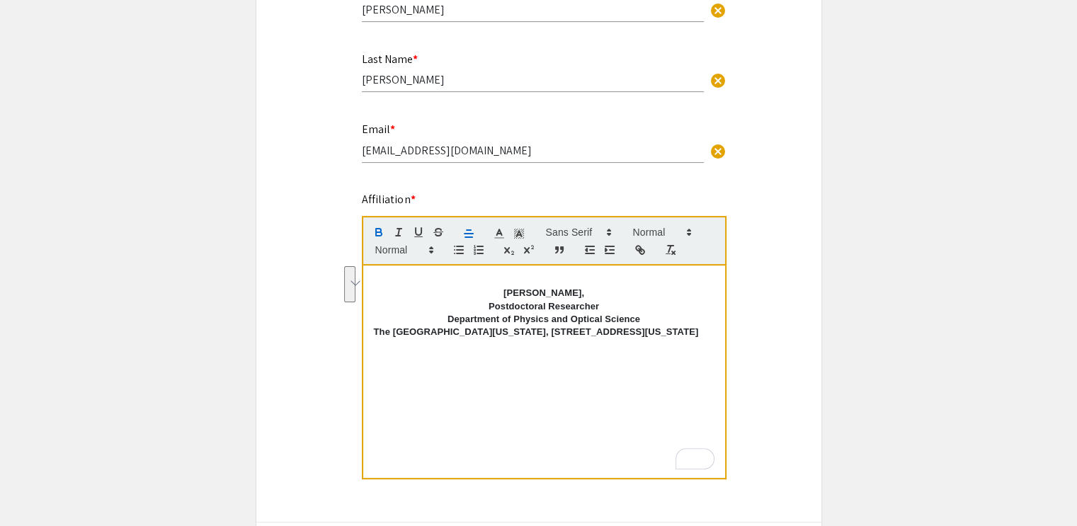
click at [561, 412] on div "Udayakumar Karuppanan, Postdoctoral Researcher Department of Physics and Optica…" at bounding box center [544, 372] width 362 height 213
click at [504, 294] on strong "[PERSON_NAME]," at bounding box center [544, 293] width 81 height 11
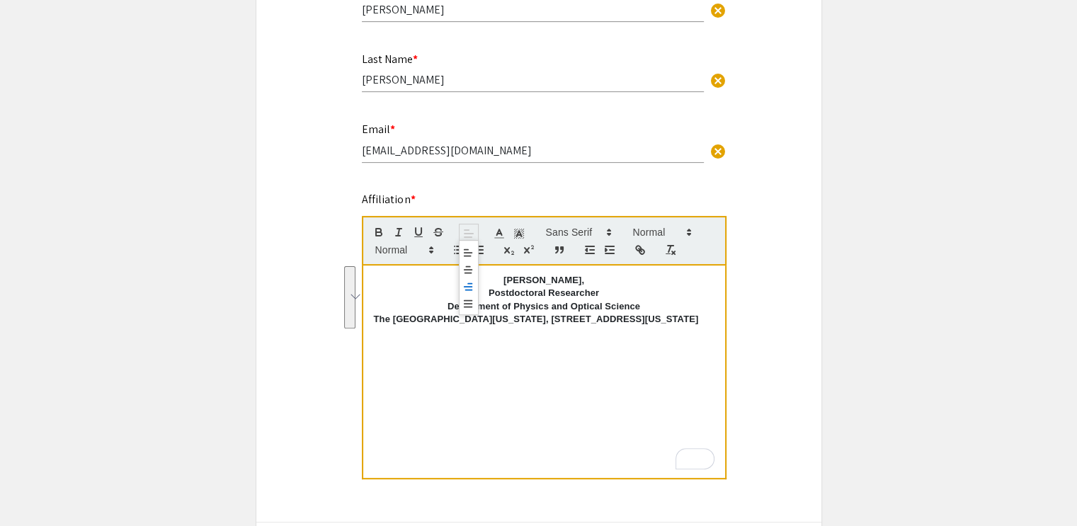
drag, startPoint x: 579, startPoint y: 340, endPoint x: 475, endPoint y: 278, distance: 121.0
click at [475, 278] on quill-editor "Udayakumar Karuppanan, Postdoctoral Researcher Department of Physics and Optica…" at bounding box center [544, 348] width 365 height 264
click at [465, 253] on line at bounding box center [468, 253] width 8 height 0
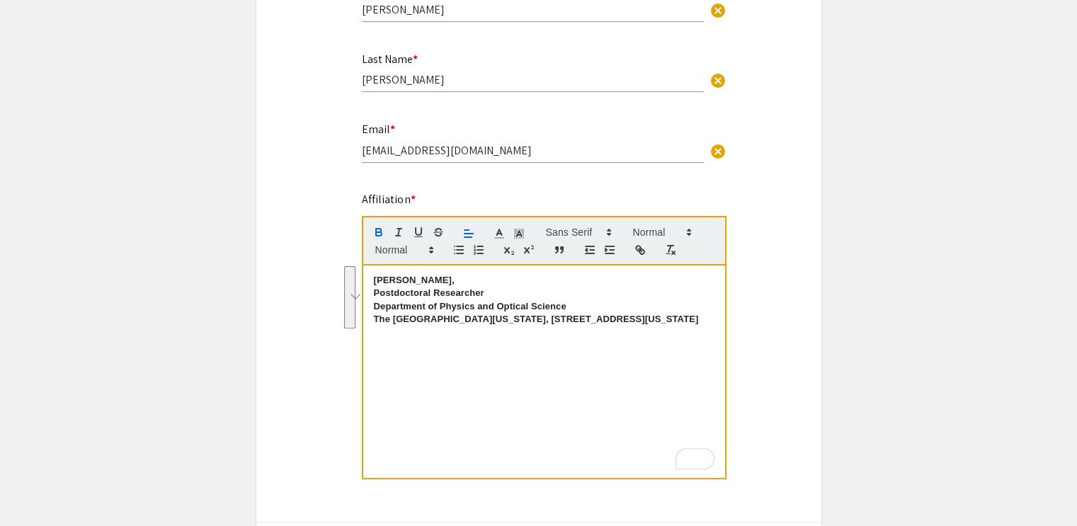
click at [502, 408] on div "Udayakumar Karuppanan, Postdoctoral Researcher Department of Physics and Optica…" at bounding box center [544, 372] width 362 height 213
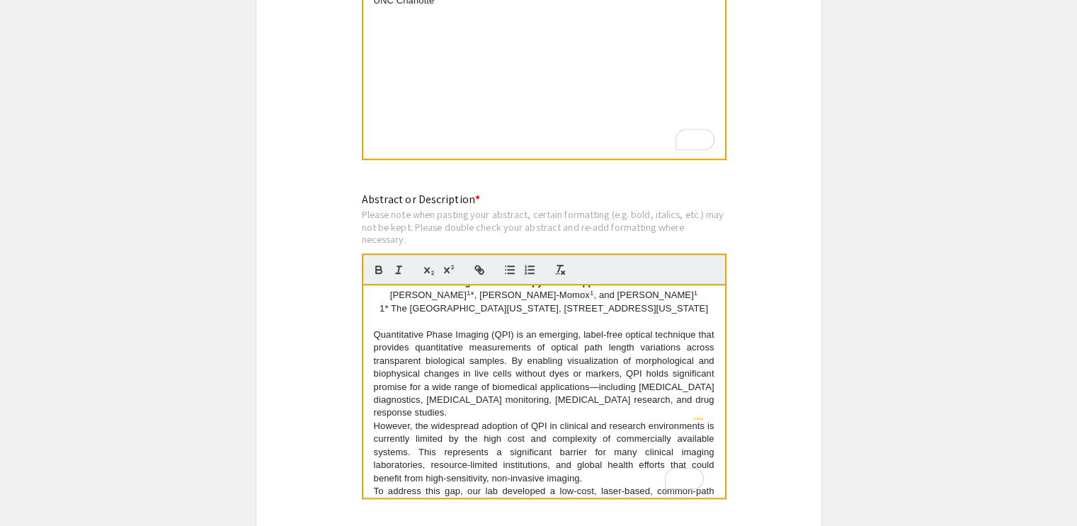
scroll to position [18, 0]
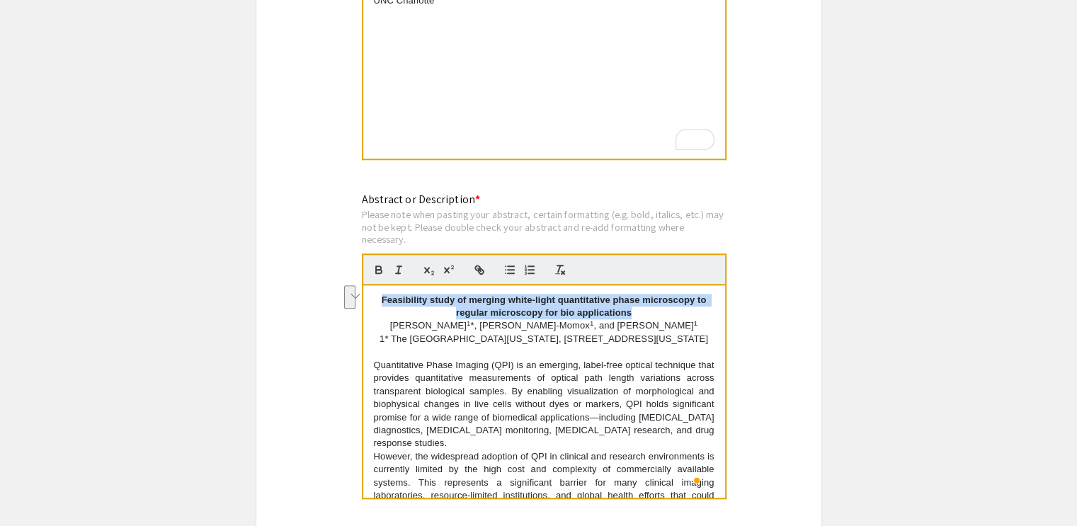
drag, startPoint x: 635, startPoint y: 312, endPoint x: 376, endPoint y: 298, distance: 259.7
click at [376, 298] on p "Feasibility study of merging white-light quantitative phase microscopy to regul…" at bounding box center [544, 307] width 341 height 26
copy strong "Feasibility study of merging white-light quantitative phase microscopy to regul…"
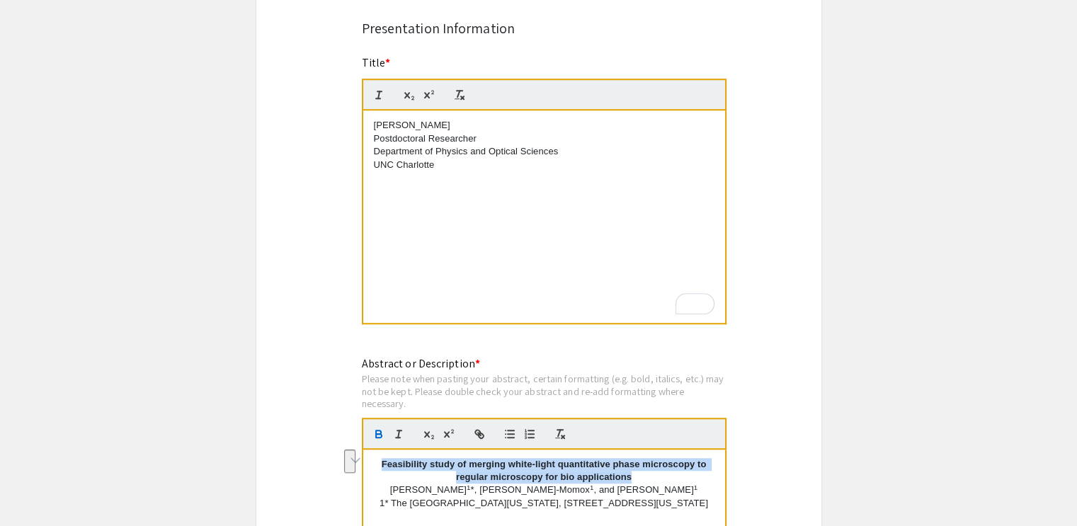
scroll to position [1010, 0]
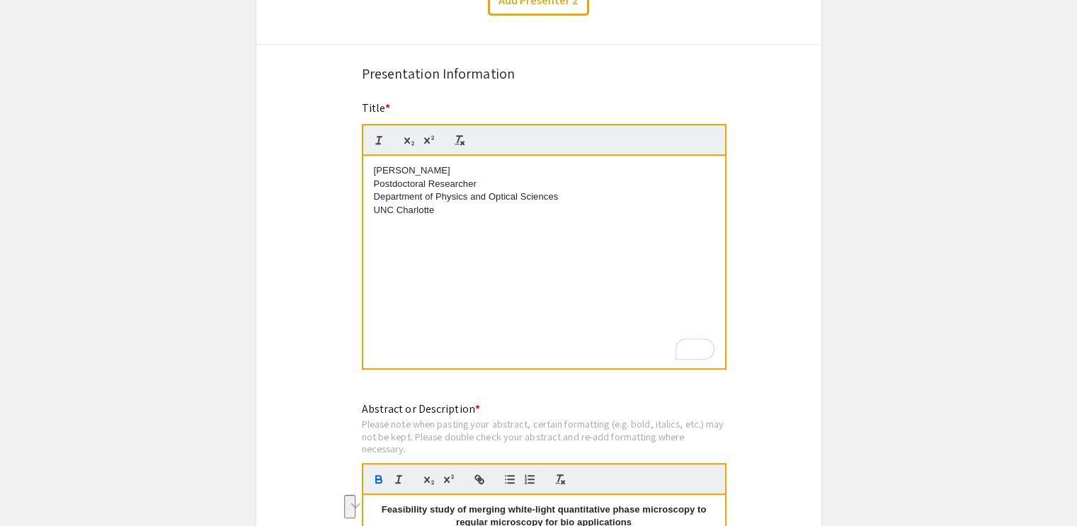
click at [633, 324] on div "Udayakumar Karuppanan Postdoctoral Researcher Department of Physics and Optical…" at bounding box center [544, 262] width 362 height 213
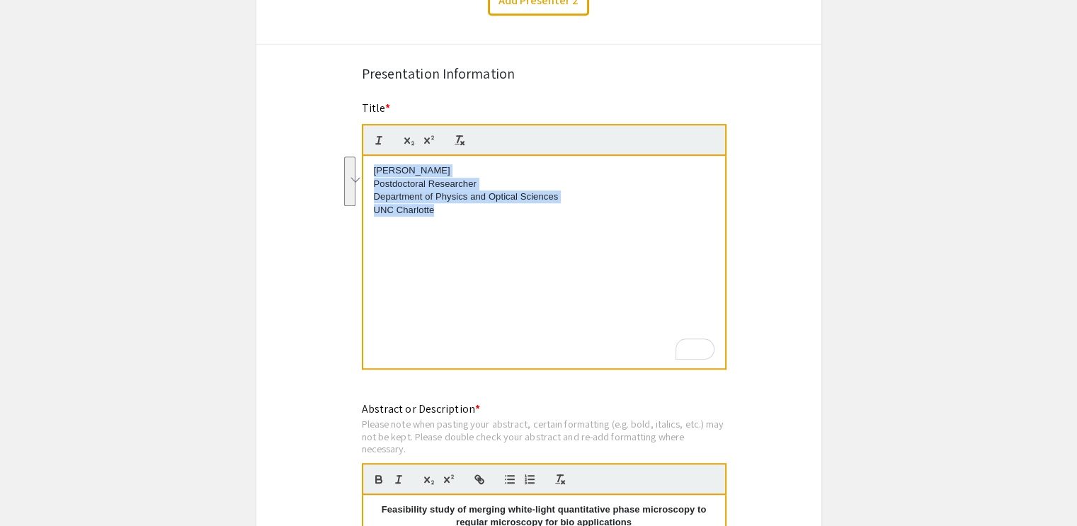
drag, startPoint x: 588, startPoint y: 248, endPoint x: 363, endPoint y: 176, distance: 236.4
click at [363, 176] on div "Title * Udayakumar Karuppanan Postdoctoral Researcher Department of Physics and…" at bounding box center [538, 245] width 375 height 290
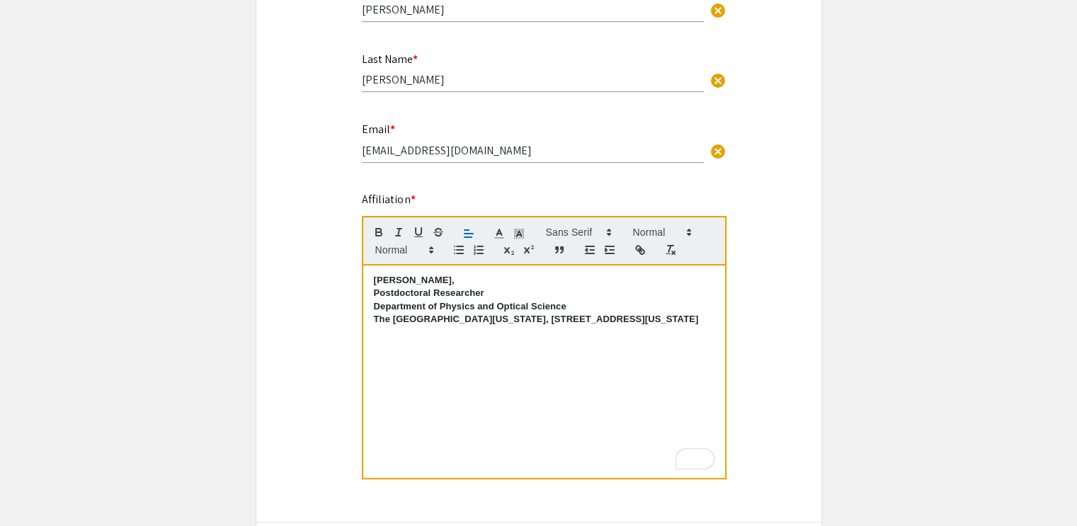
scroll to position [400, 0]
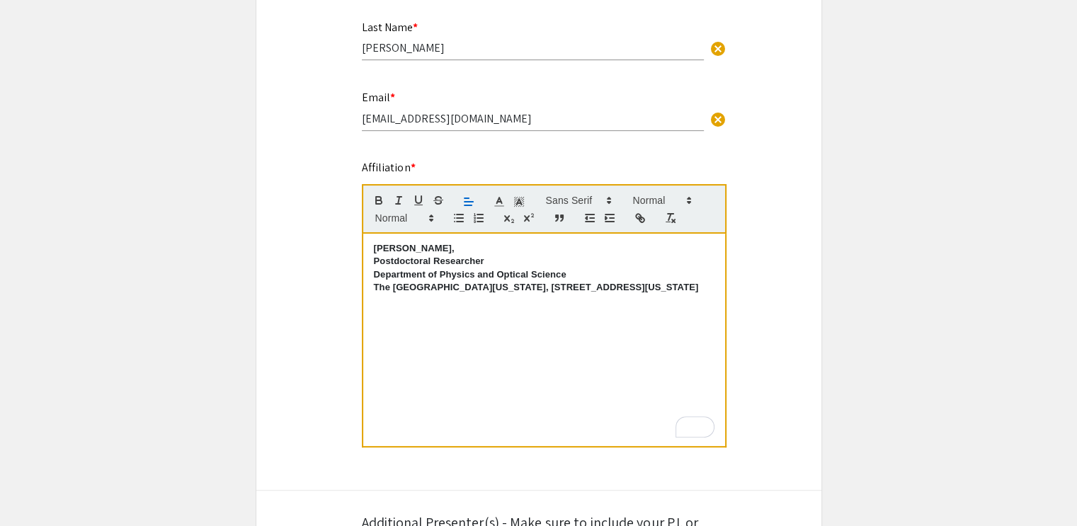
click at [613, 332] on div "Udayakumar Karuppanan, Postdoctoral Researcher Department of Physics and Optica…" at bounding box center [544, 340] width 362 height 213
drag, startPoint x: 531, startPoint y: 344, endPoint x: 375, endPoint y: 329, distance: 156.5
click at [375, 329] on div "Udayakumar Karuppanan, Postdoctoral Researcher Department of Physics and Optica…" at bounding box center [544, 340] width 362 height 213
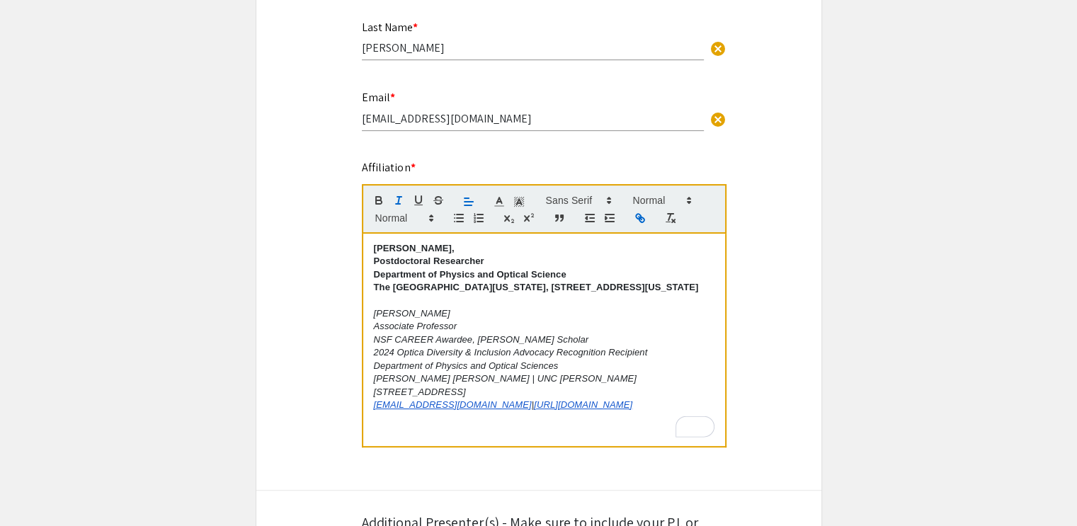
click at [531, 307] on p "To enrich screen reader interactions, please activate Accessibility in Grammarl…" at bounding box center [544, 300] width 341 height 13
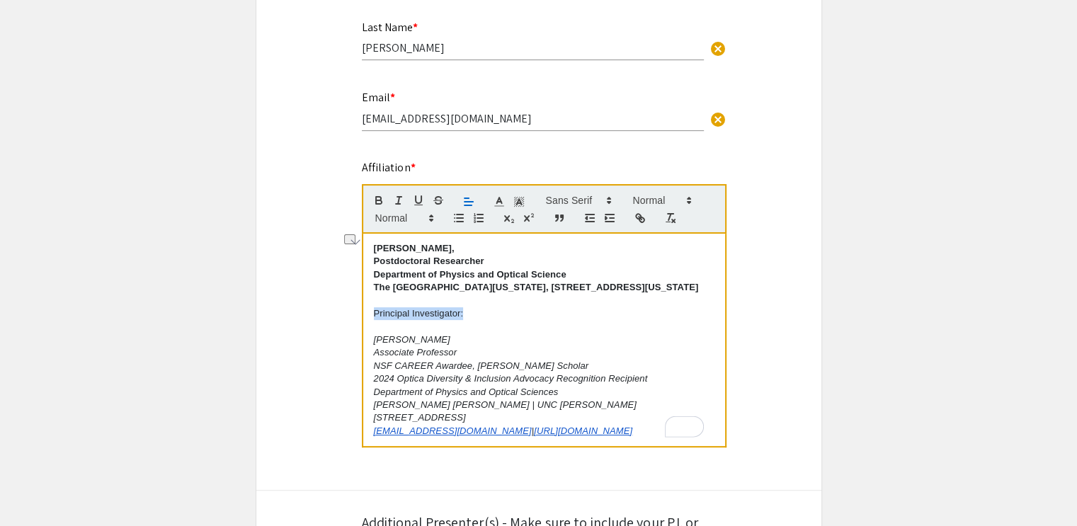
drag, startPoint x: 477, startPoint y: 329, endPoint x: 359, endPoint y: 322, distance: 117.8
click at [359, 322] on div "Affiliation * Udayakumar Karuppanan, Postdoctoral Researcher Department of Phys…" at bounding box center [538, 312] width 375 height 307
click at [417, 199] on icon "button" at bounding box center [418, 200] width 13 height 13
click at [374, 251] on strong "[PERSON_NAME]," at bounding box center [414, 248] width 81 height 11
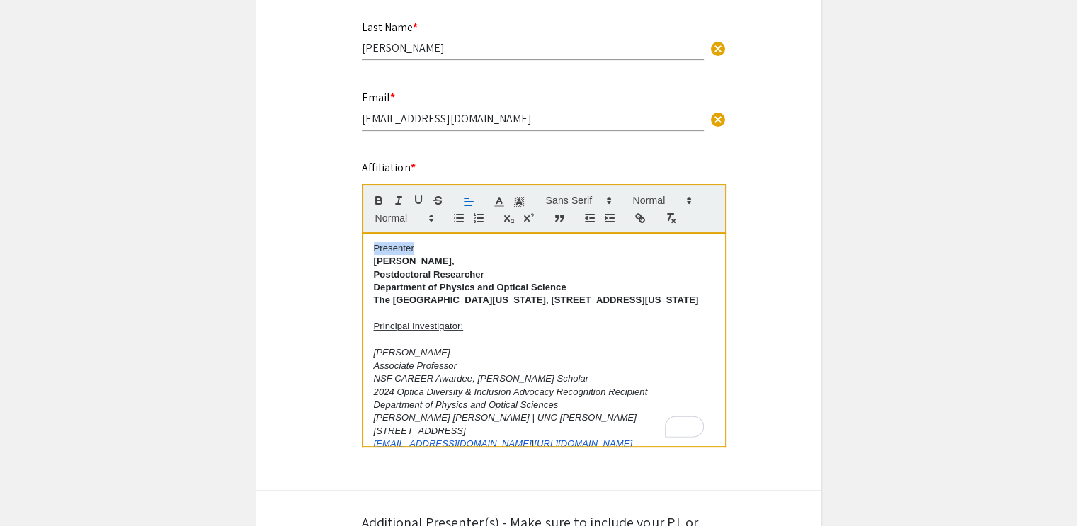
drag, startPoint x: 406, startPoint y: 249, endPoint x: 361, endPoint y: 250, distance: 45.4
click at [361, 250] on div "Affiliation * Presenter Udayakumar Karuppanan, Postdoctoral Researcher Departme…" at bounding box center [538, 312] width 375 height 307
click at [377, 195] on icon "button" at bounding box center [379, 200] width 13 height 13
click at [422, 203] on icon "button" at bounding box center [418, 200] width 13 height 13
click at [460, 253] on p "Presenter" at bounding box center [544, 248] width 341 height 13
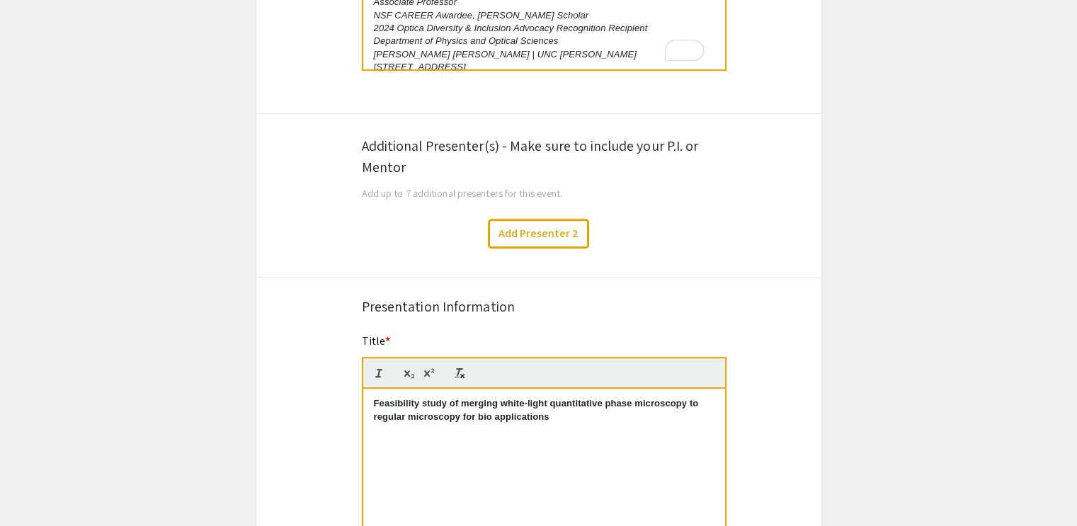
scroll to position [820, 0]
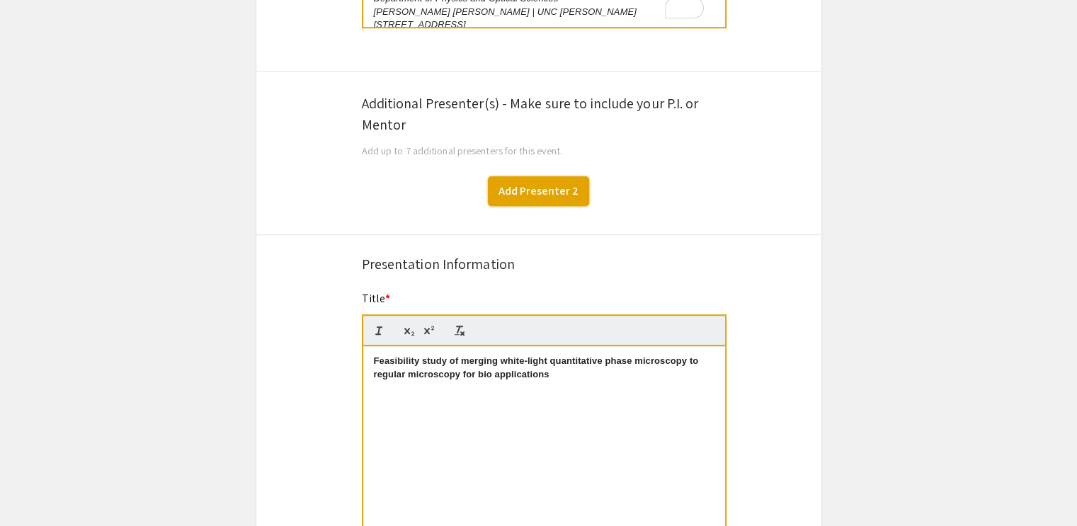
click at [550, 188] on button "Add Presenter 2" at bounding box center [538, 191] width 101 height 30
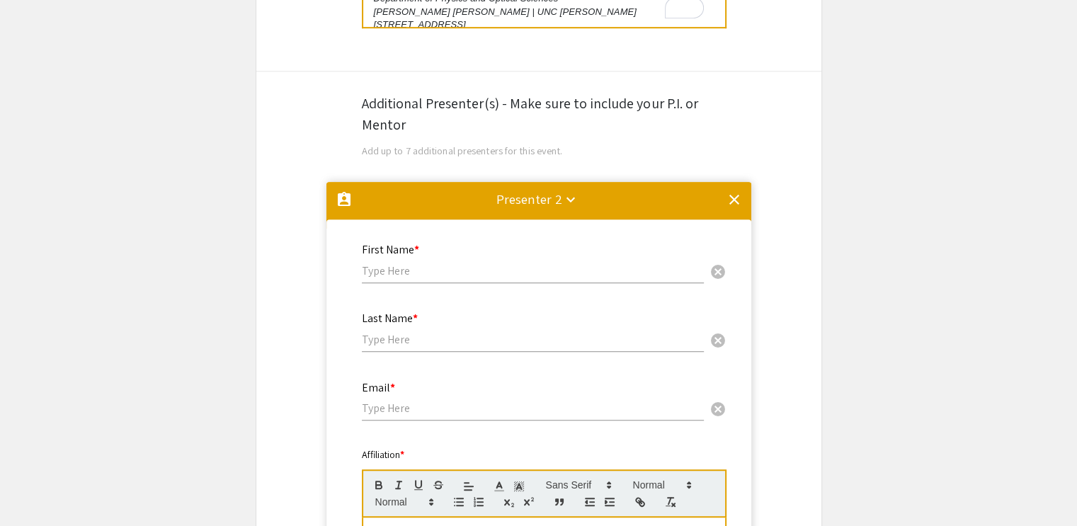
scroll to position [1002, 0]
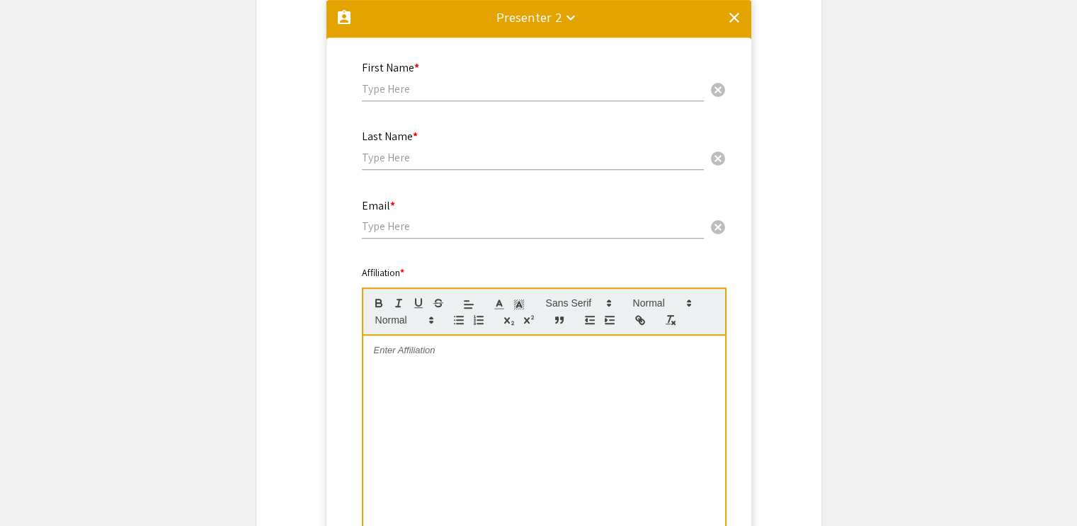
click at [613, 98] on div "First Name * cancel" at bounding box center [533, 74] width 342 height 54
paste input "Rosario Porras-Aguilar Associate Professor NSF CAREER Awardee, Cottrell Scholar…"
type input "Rosario Porras-Aguilar Associate Professor NSF CAREER Awardee, Cottrell Scholar…"
click at [497, 86] on input "text" at bounding box center [533, 88] width 342 height 15
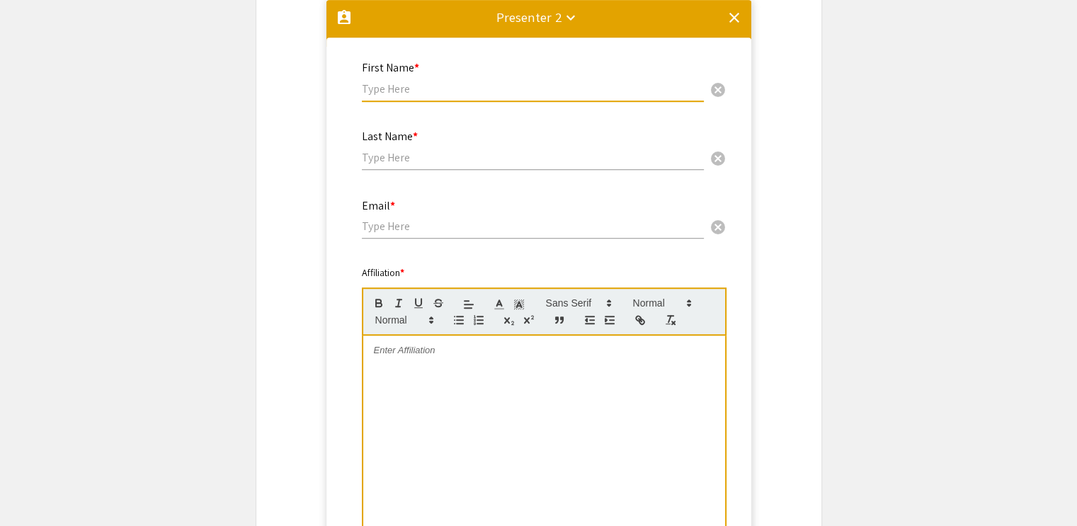
click at [465, 80] on div "First Name * cancel" at bounding box center [533, 74] width 342 height 54
click at [464, 95] on input "text" at bounding box center [533, 88] width 342 height 15
paste input "Ana Espinosa-Momox"
drag, startPoint x: 384, startPoint y: 91, endPoint x: 476, endPoint y: 100, distance: 92.5
click at [476, 100] on div "First Name * Ana Espinosa-Momox cancel" at bounding box center [533, 74] width 342 height 54
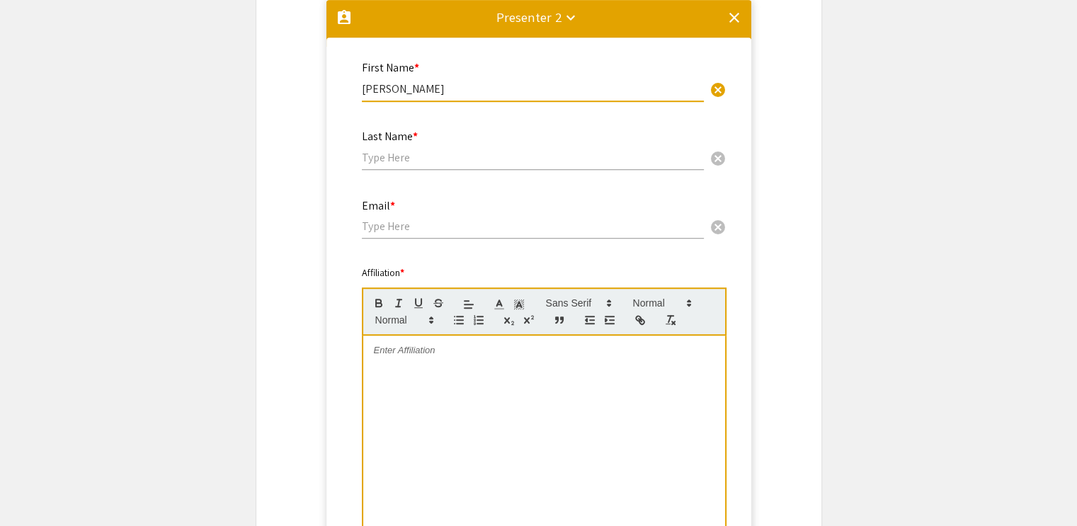
type input "[PERSON_NAME]"
click at [425, 161] on input "text" at bounding box center [533, 157] width 342 height 15
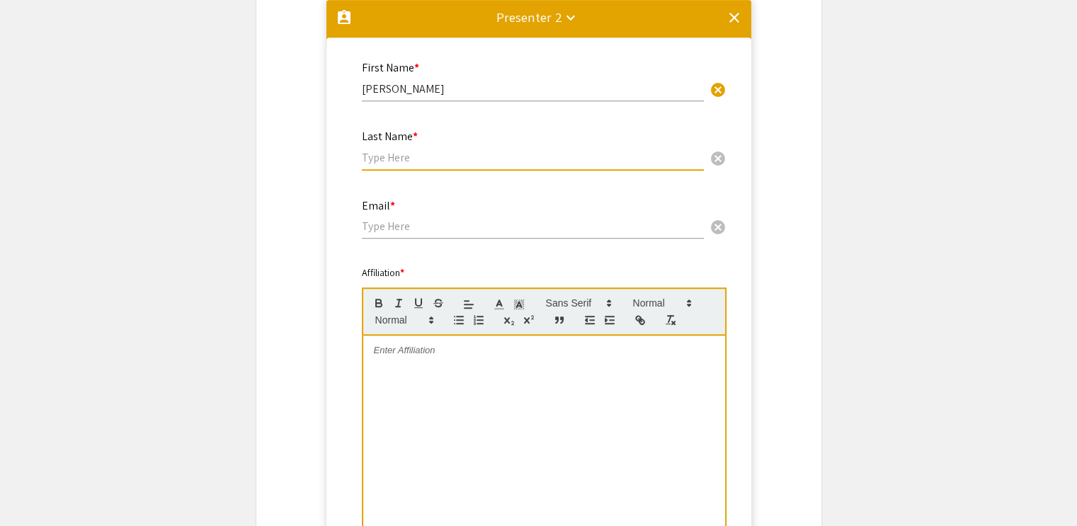
paste input "[PERSON_NAME]-Momox"
type input "[PERSON_NAME]-Momox"
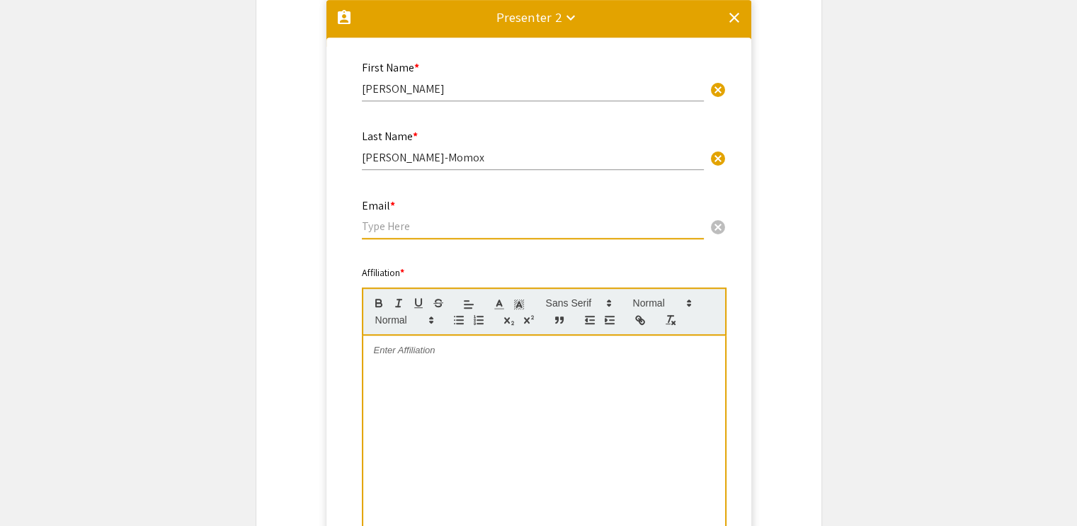
click at [415, 230] on input "email" at bounding box center [533, 226] width 342 height 15
click at [455, 225] on input "email" at bounding box center [533, 226] width 342 height 15
paste input "[EMAIL_ADDRESS][DOMAIN_NAME]"
type input "[EMAIL_ADDRESS][DOMAIN_NAME]"
click at [458, 372] on div at bounding box center [544, 442] width 362 height 213
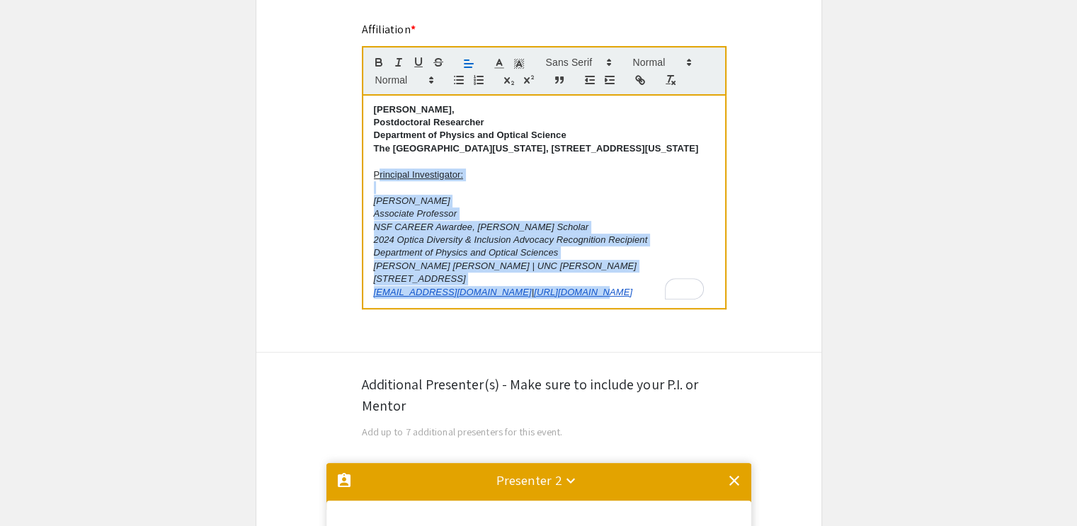
scroll to position [40, 0]
drag, startPoint x: 377, startPoint y: 213, endPoint x: 686, endPoint y: 307, distance: 323.8
click at [686, 307] on div "Presenter ﻿ Udayakumar Karuppanan, Postdoctoral Researcher Department of Physic…" at bounding box center [544, 202] width 362 height 213
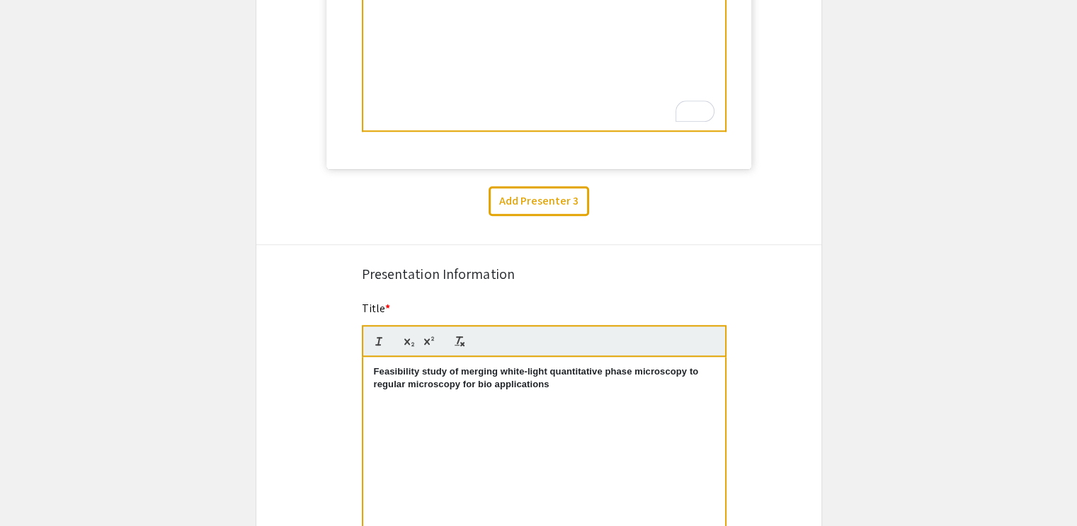
scroll to position [1434, 0]
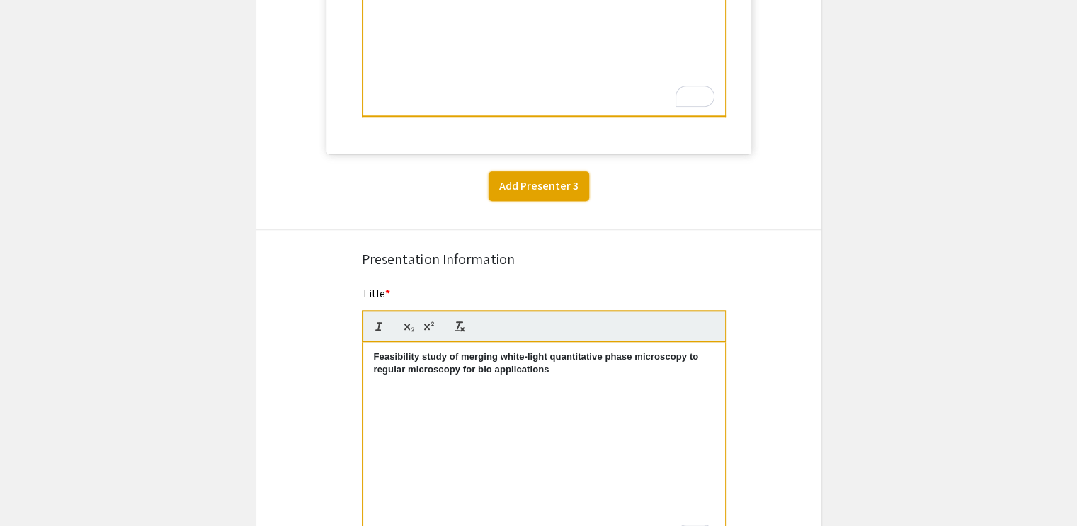
click at [560, 189] on button "Add Presenter 3" at bounding box center [539, 186] width 101 height 30
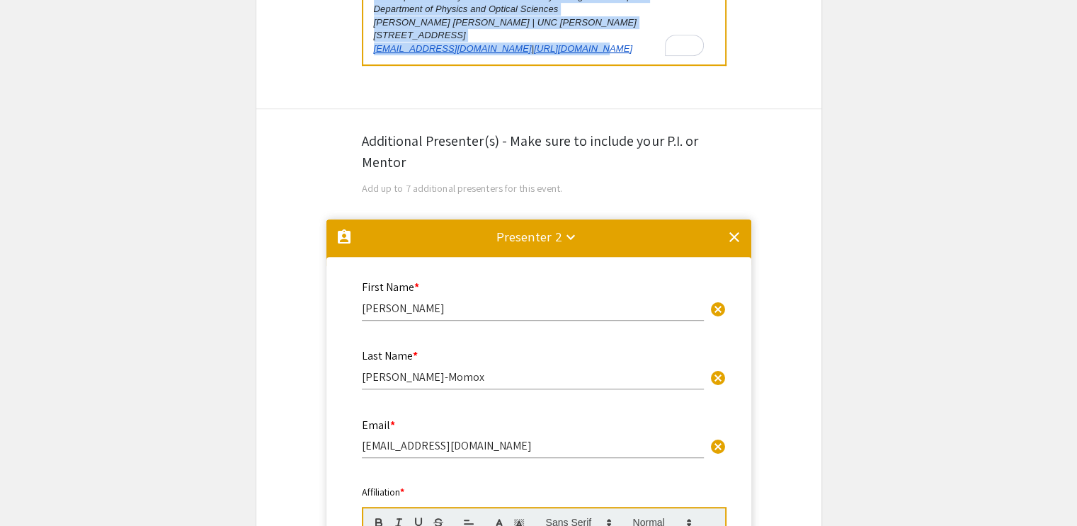
scroll to position [650, 0]
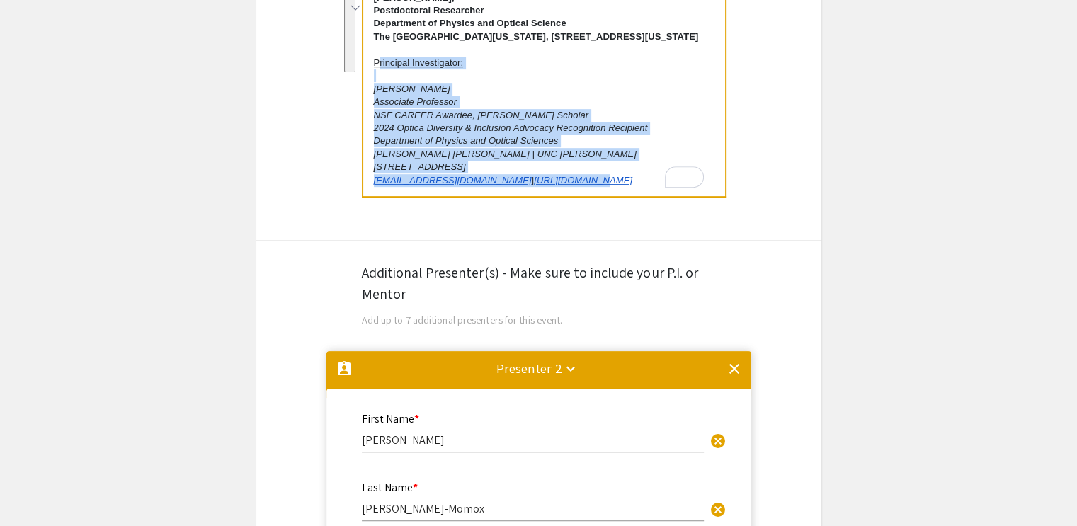
click at [638, 120] on p "NSF CAREER Awardee, Cottrell Scholar" at bounding box center [544, 115] width 341 height 13
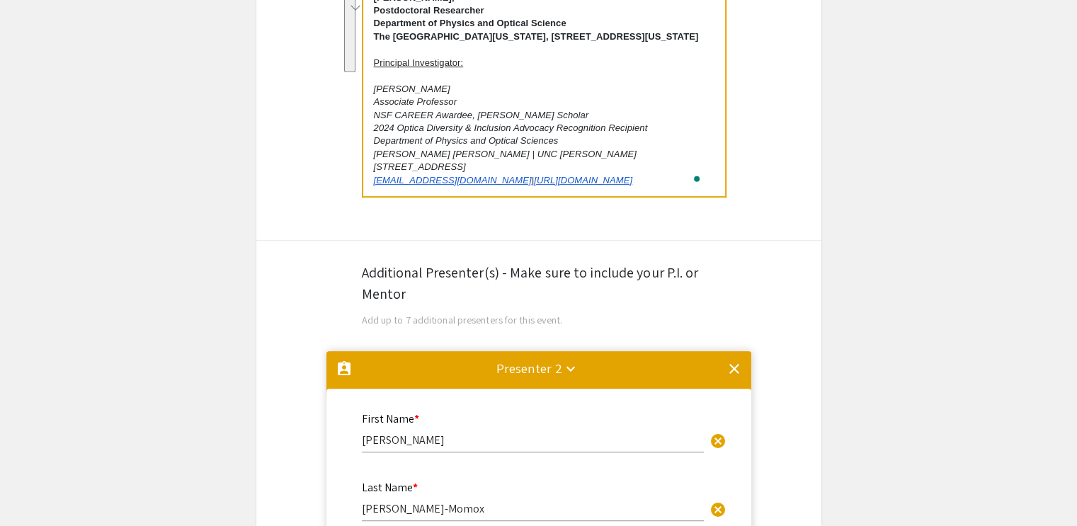
drag, startPoint x: 371, startPoint y: 60, endPoint x: 700, endPoint y: 178, distance: 349.1
click at [700, 178] on div "Presenter Udayakumar Karuppanan, Postdoctoral Researcher Department of Physics …" at bounding box center [544, 91] width 365 height 214
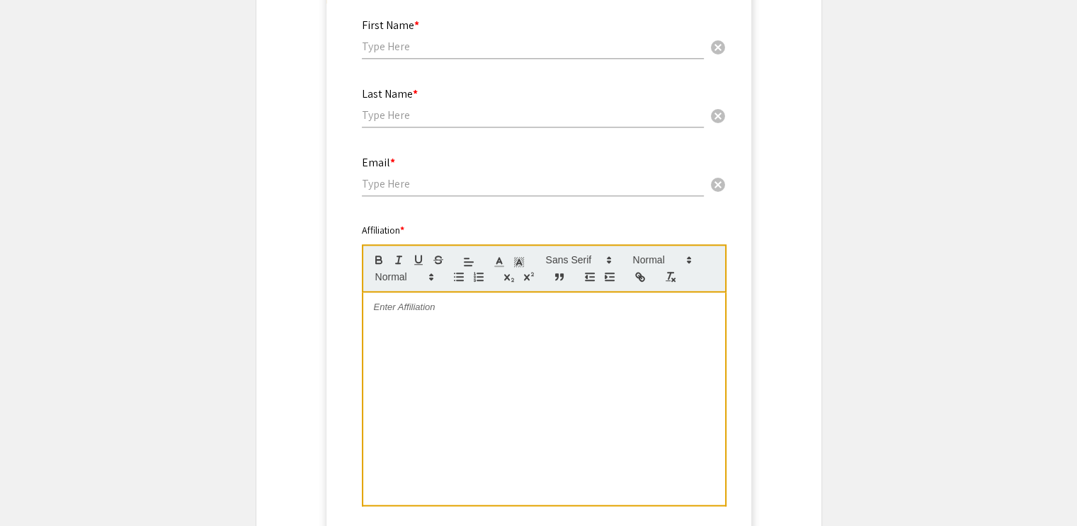
scroll to position [1605, 0]
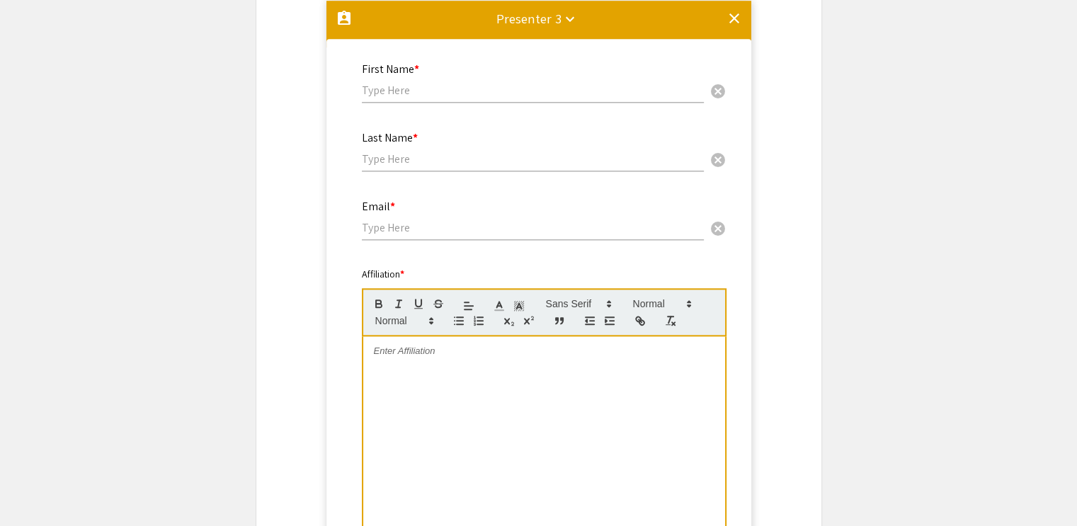
click at [513, 364] on div at bounding box center [544, 442] width 362 height 213
paste div
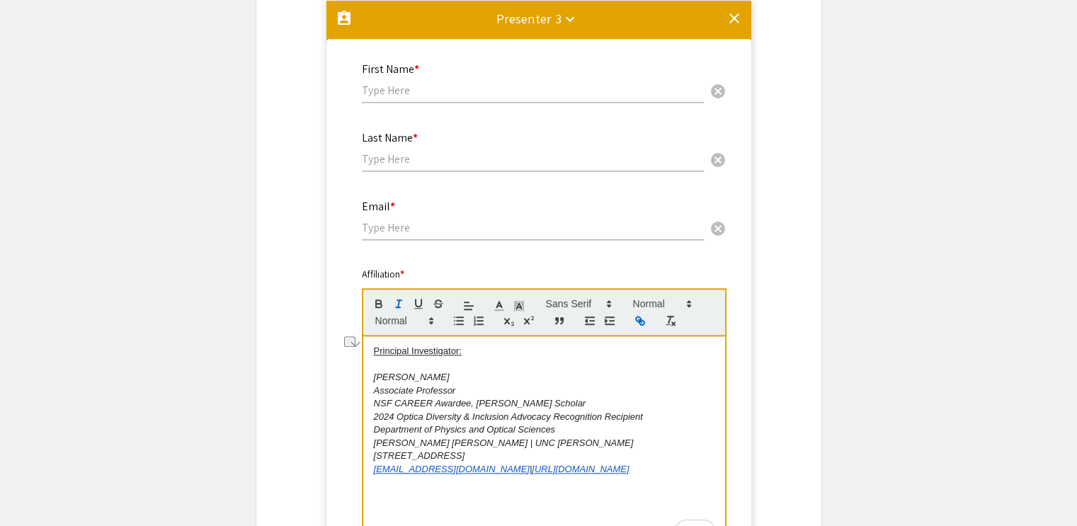
drag, startPoint x: 370, startPoint y: 378, endPoint x: 473, endPoint y: 379, distance: 102.7
click at [473, 379] on div "Principal Investigator: Rosario Porras-Aguilar Associate Professor NSF CAREER A…" at bounding box center [544, 442] width 362 height 213
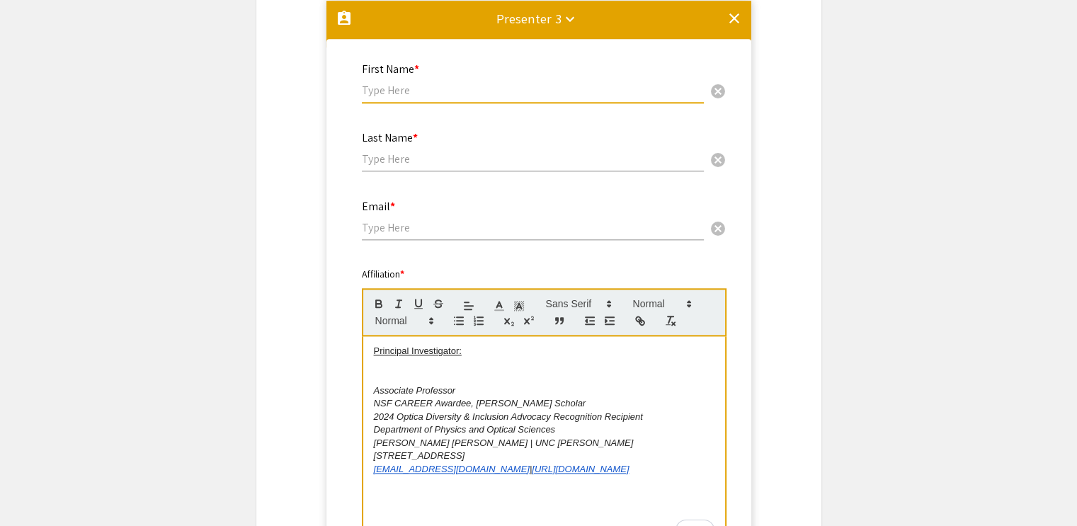
click at [508, 89] on input "text" at bounding box center [533, 90] width 342 height 15
paste input "Rosario Porras-Aguilar"
drag, startPoint x: 401, startPoint y: 89, endPoint x: 477, endPoint y: 113, distance: 80.4
click at [477, 113] on div "First Name * Rosario Porras-Aguilar cancel" at bounding box center [533, 83] width 342 height 68
type input "[PERSON_NAME]"
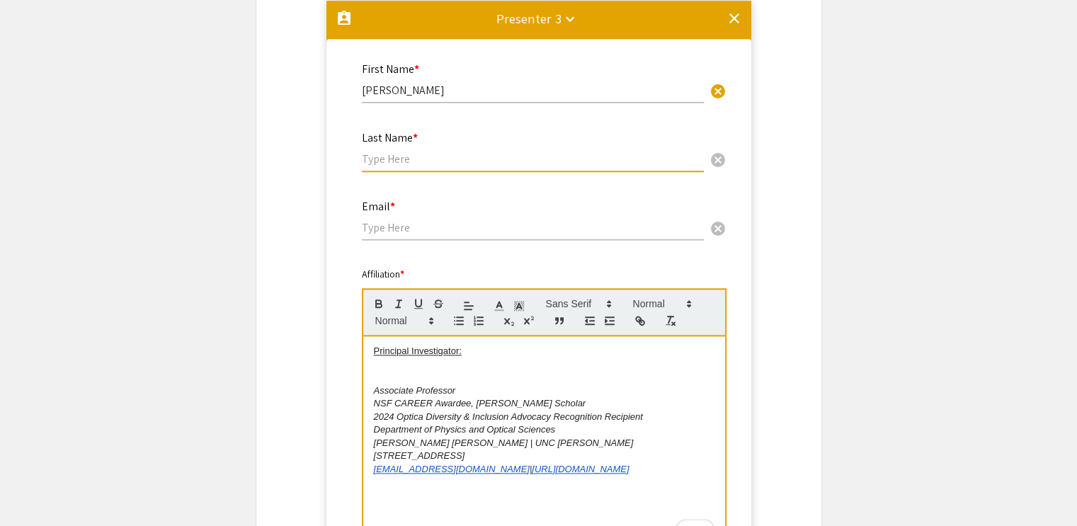
click at [449, 162] on input "text" at bounding box center [533, 159] width 342 height 15
paste input "[PERSON_NAME]"
type input "[PERSON_NAME]"
click at [429, 234] on input "email" at bounding box center [533, 227] width 342 height 15
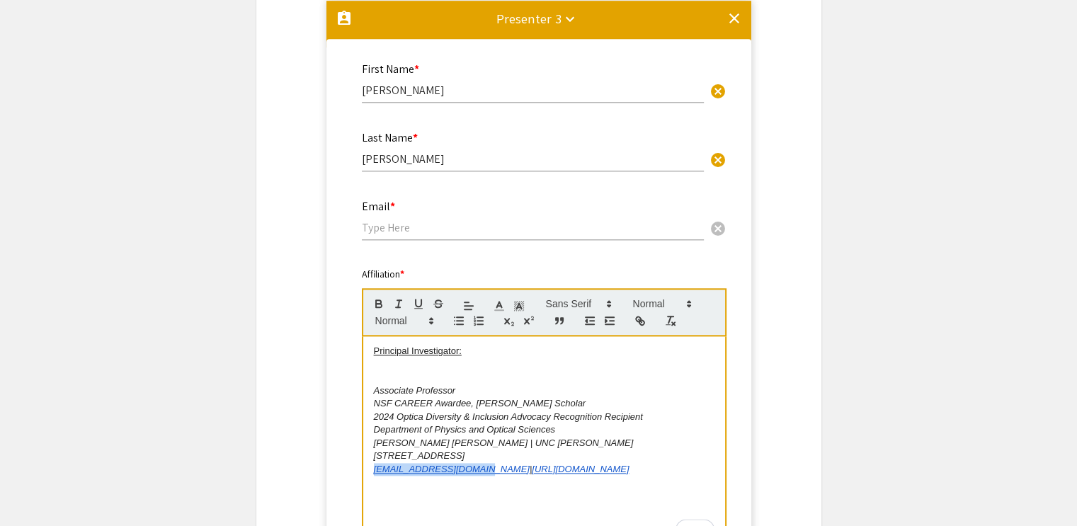
drag, startPoint x: 372, startPoint y: 468, endPoint x: 470, endPoint y: 472, distance: 98.6
click at [470, 472] on div "Principal Investigator: Associate Professor NSF CAREER Awardee, Cottrell Schola…" at bounding box center [544, 442] width 362 height 213
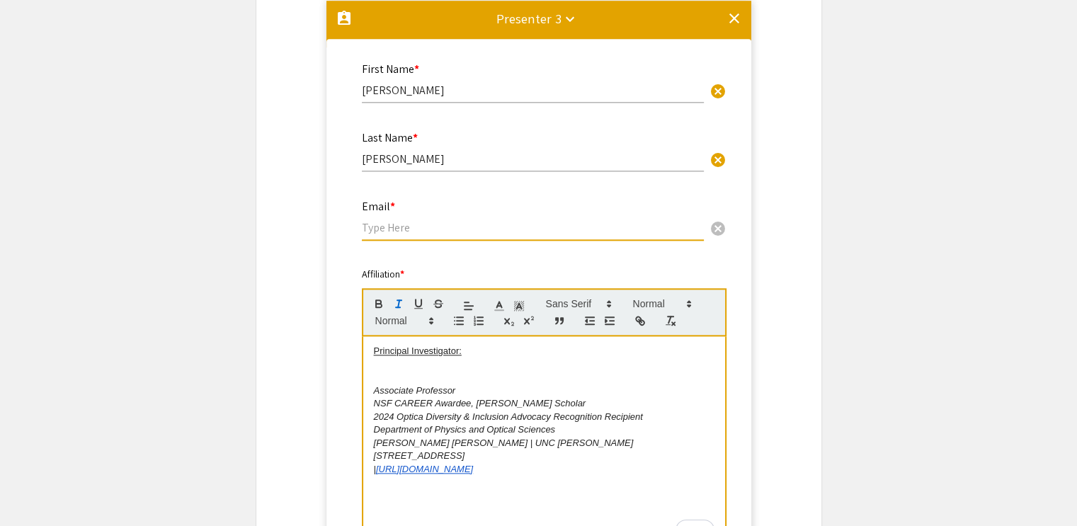
click at [500, 232] on input "email" at bounding box center [533, 227] width 342 height 15
paste input "[EMAIL_ADDRESS][DOMAIN_NAME]"
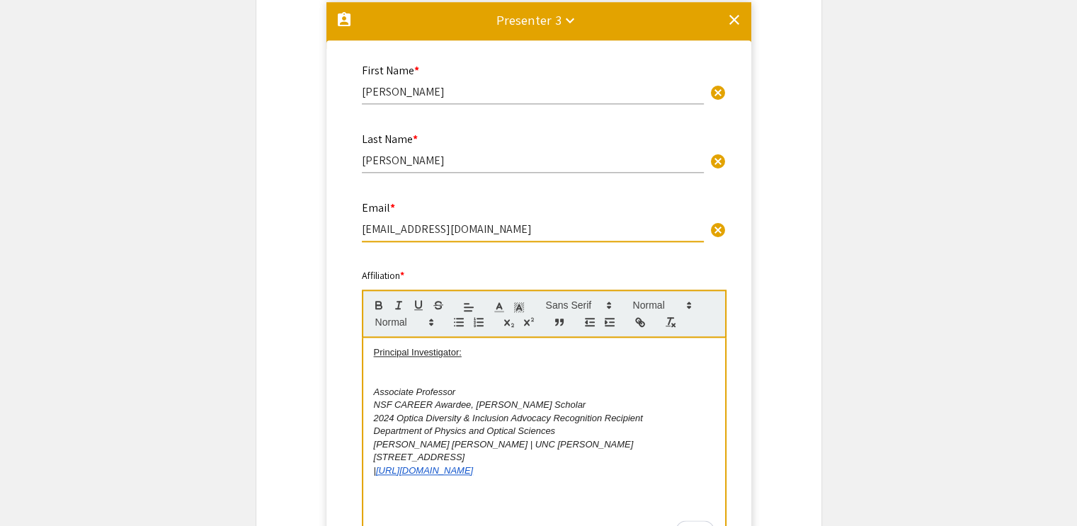
type input "[EMAIL_ADDRESS][DOMAIN_NAME]"
click at [655, 425] on p "2024 Optica Diversity & Inclusion Advocacy Recognition Recipient" at bounding box center [544, 418] width 341 height 13
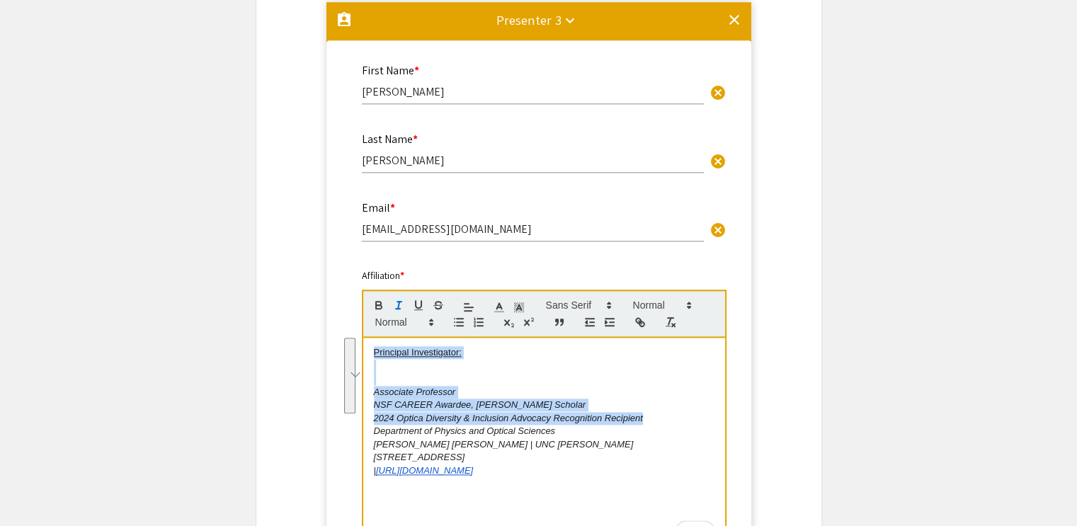
drag, startPoint x: 655, startPoint y: 421, endPoint x: 358, endPoint y: 351, distance: 304.5
click at [358, 351] on div "Affiliation * Principal Investigator: Associate Professor NSF CAREER Awardee, C…" at bounding box center [538, 418] width 375 height 300
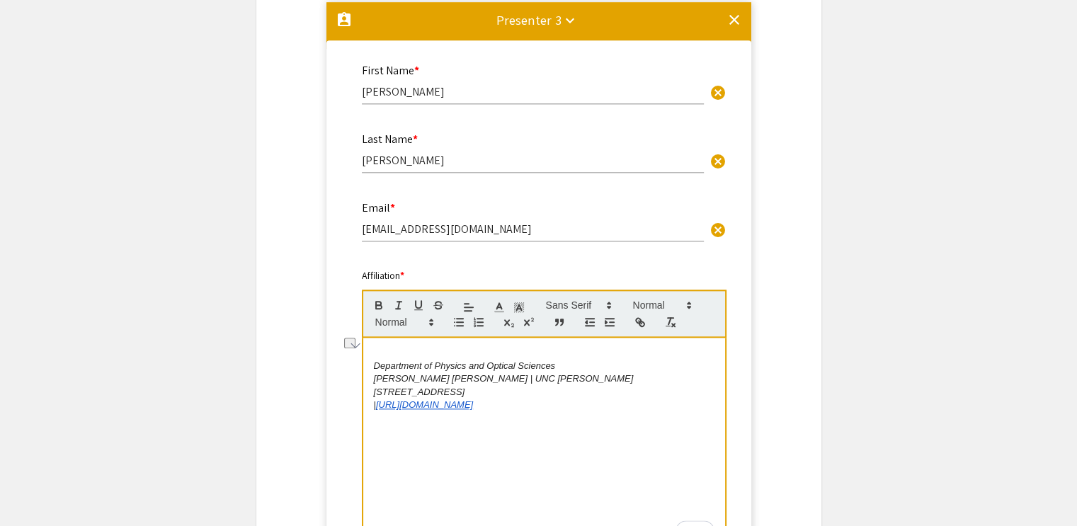
drag, startPoint x: 607, startPoint y: 402, endPoint x: 361, endPoint y: 420, distance: 246.5
click at [362, 420] on div "Department of Physics and Optical Sciences Grigg Hall | UNC Charlotte 9201 Univ…" at bounding box center [544, 445] width 365 height 214
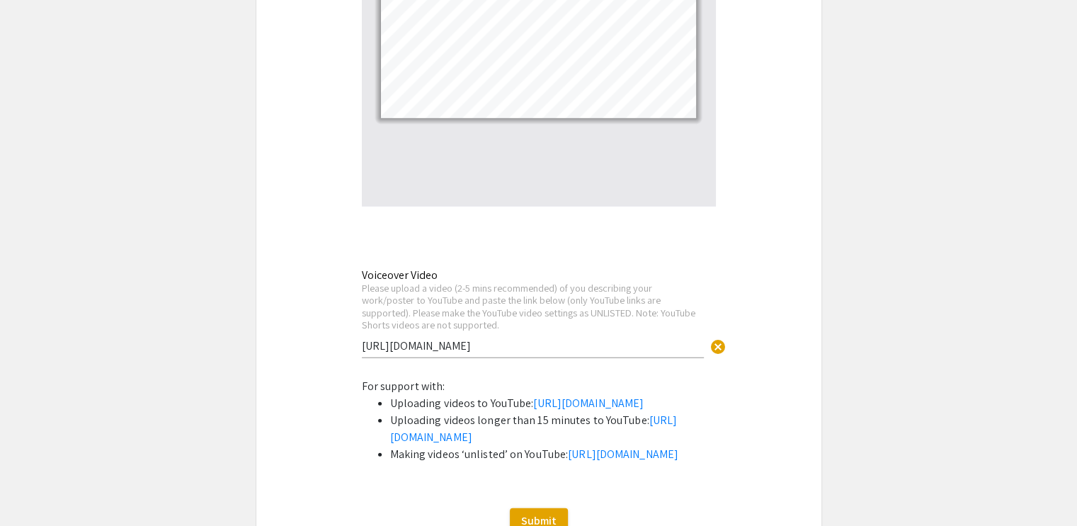
scroll to position [3599, 0]
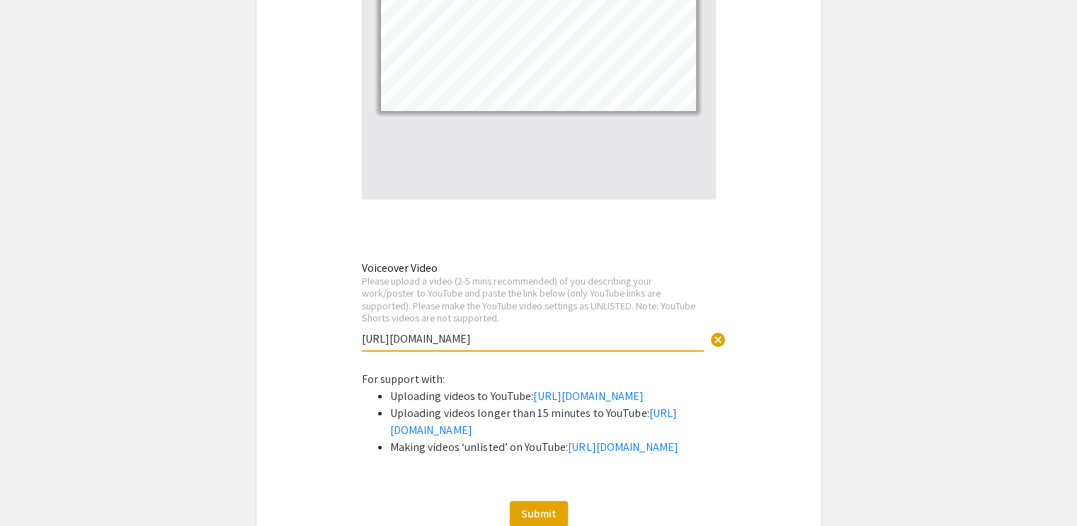
click at [639, 338] on input "[URL][DOMAIN_NAME]" at bounding box center [533, 339] width 342 height 15
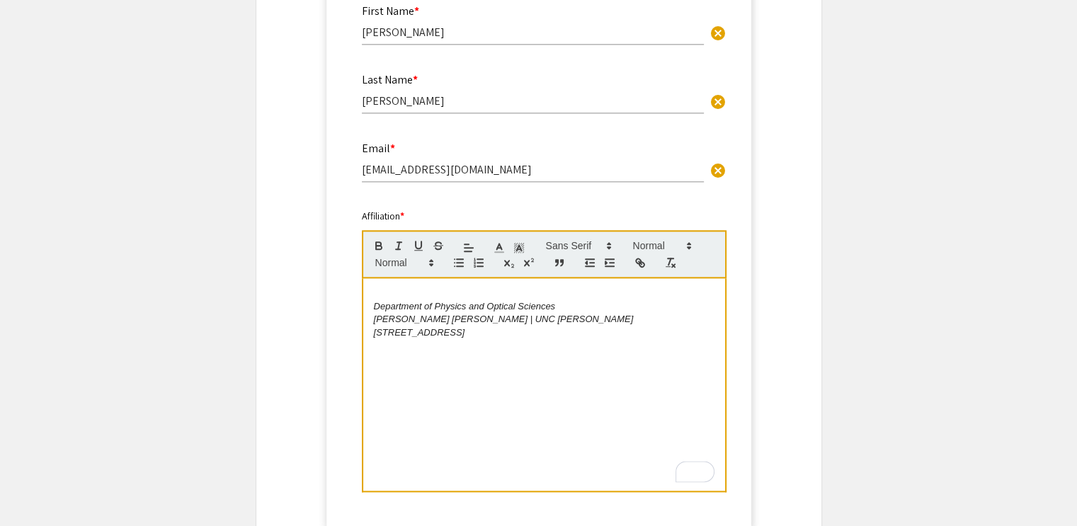
scroll to position [1670, 0]
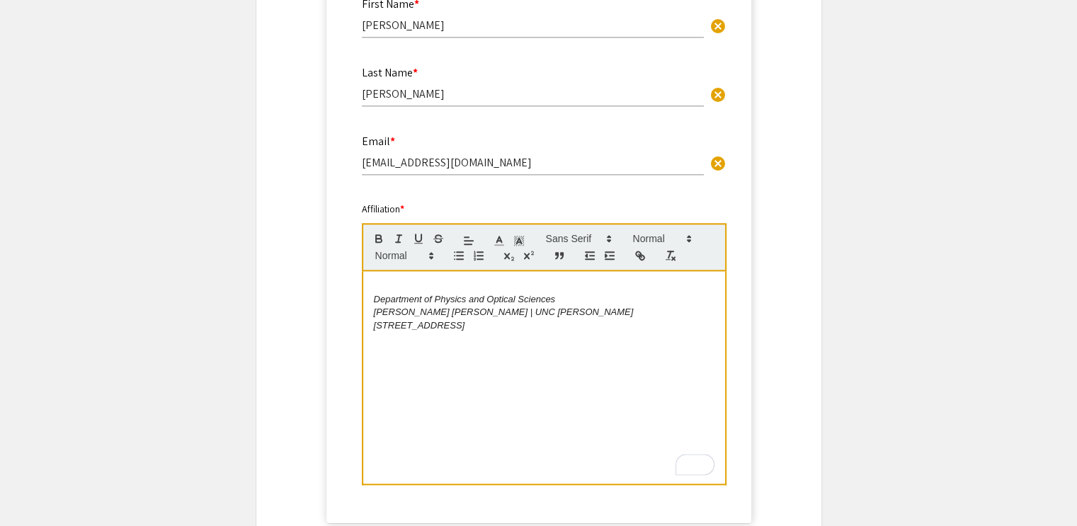
click at [388, 288] on p "To enrich screen reader interactions, please activate Accessibility in Grammarl…" at bounding box center [544, 286] width 341 height 13
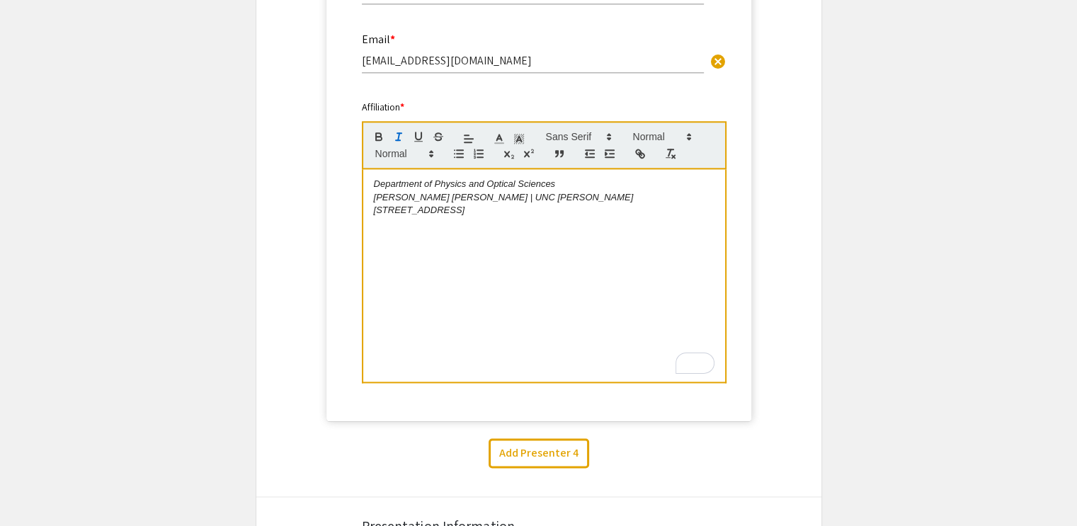
scroll to position [1789, 0]
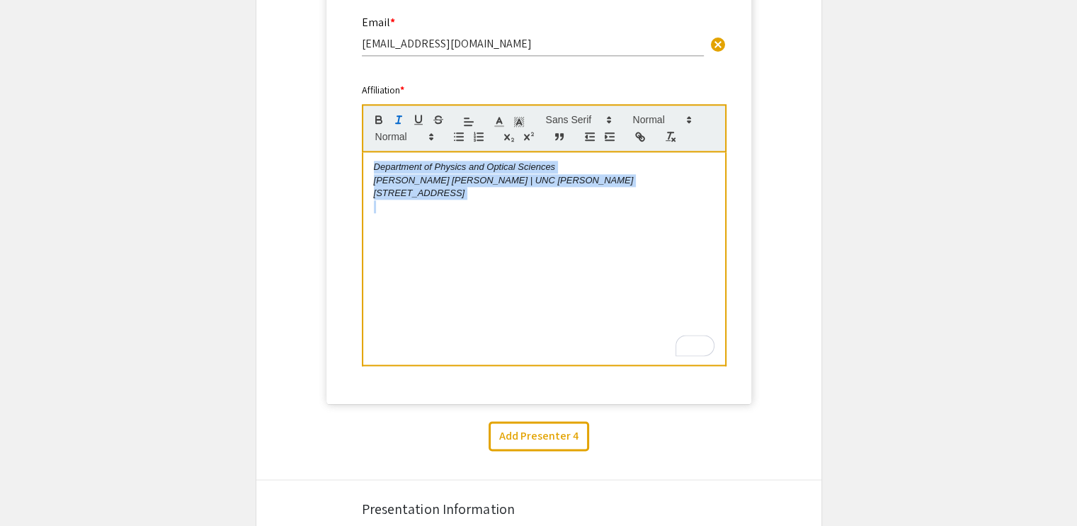
drag, startPoint x: 601, startPoint y: 202, endPoint x: 361, endPoint y: 170, distance: 241.5
click at [361, 170] on div "Affiliation * Department of Physics and Optical Sciences [PERSON_NAME][GEOGRAPH…" at bounding box center [538, 233] width 375 height 300
copy div "Department of Physics and Optical Sciences [PERSON_NAME][GEOGRAPHIC_DATA][PERSO…"
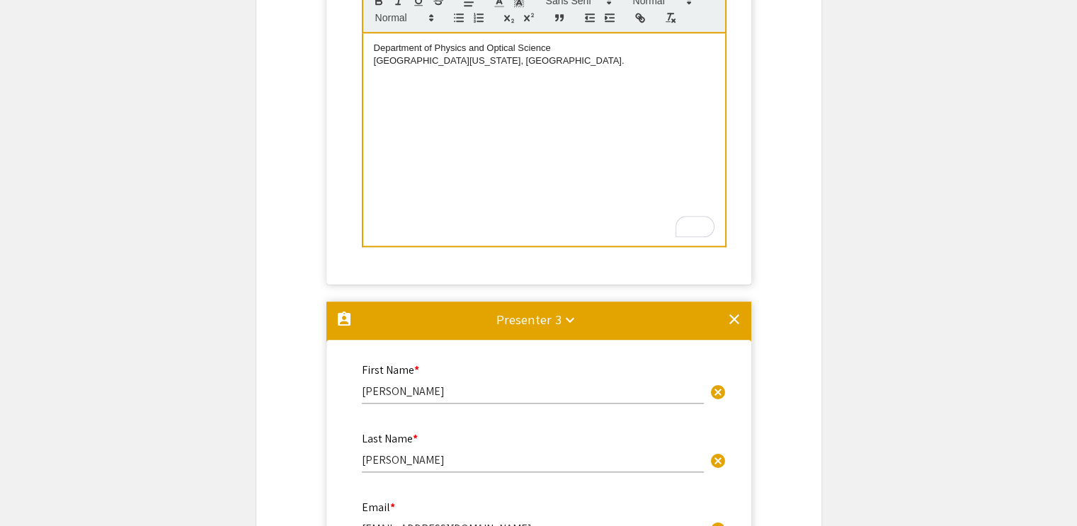
scroll to position [1223, 0]
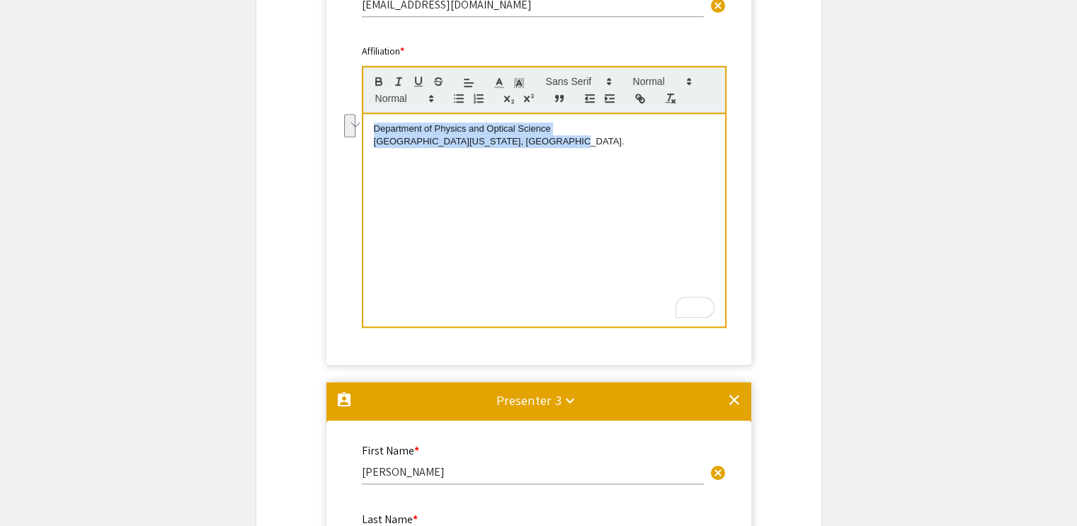
drag, startPoint x: 585, startPoint y: 146, endPoint x: 369, endPoint y: 134, distance: 216.4
click at [369, 134] on div "Department of Physics and Optical Science [GEOGRAPHIC_DATA][US_STATE], [GEOGRAP…" at bounding box center [544, 220] width 362 height 213
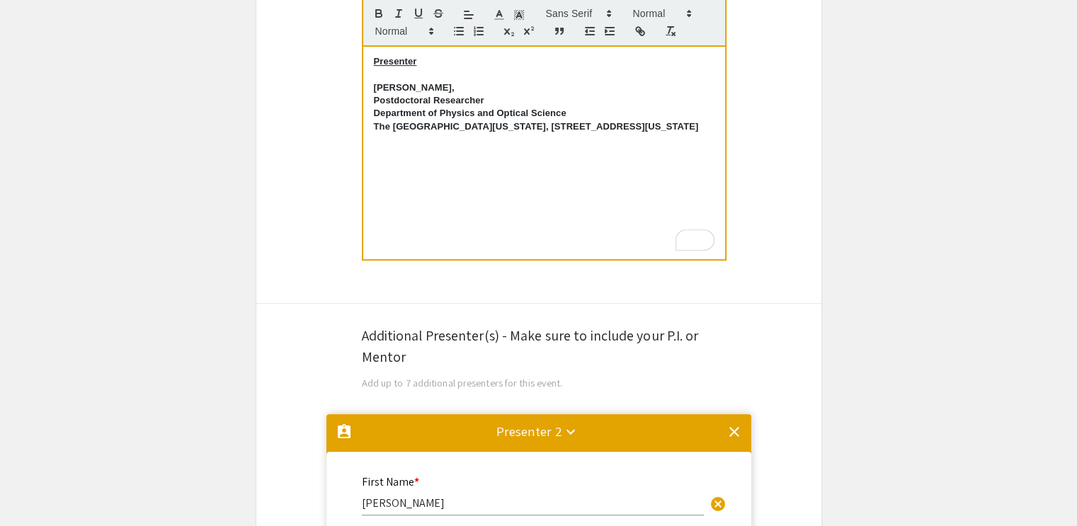
scroll to position [567, 0]
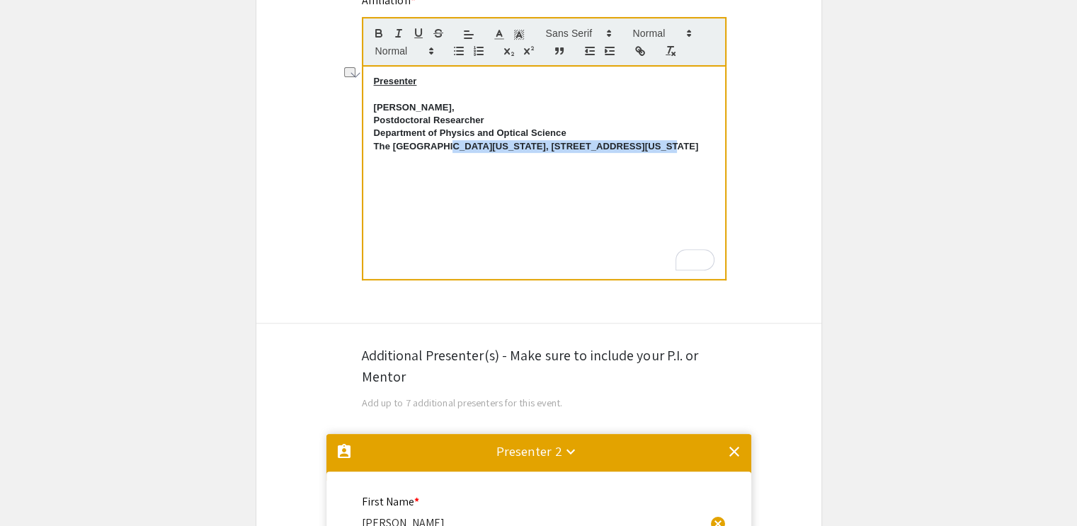
drag, startPoint x: 614, startPoint y: 149, endPoint x: 436, endPoint y: 141, distance: 178.7
click at [436, 141] on p "The [GEOGRAPHIC_DATA][US_STATE], [STREET_ADDRESS][US_STATE]" at bounding box center [544, 146] width 341 height 13
drag, startPoint x: 563, startPoint y: 171, endPoint x: 364, endPoint y: 127, distance: 204.0
click at [364, 127] on div "Presenter [PERSON_NAME], Postdoctoral Researcher Department of Physics and Opti…" at bounding box center [544, 173] width 362 height 213
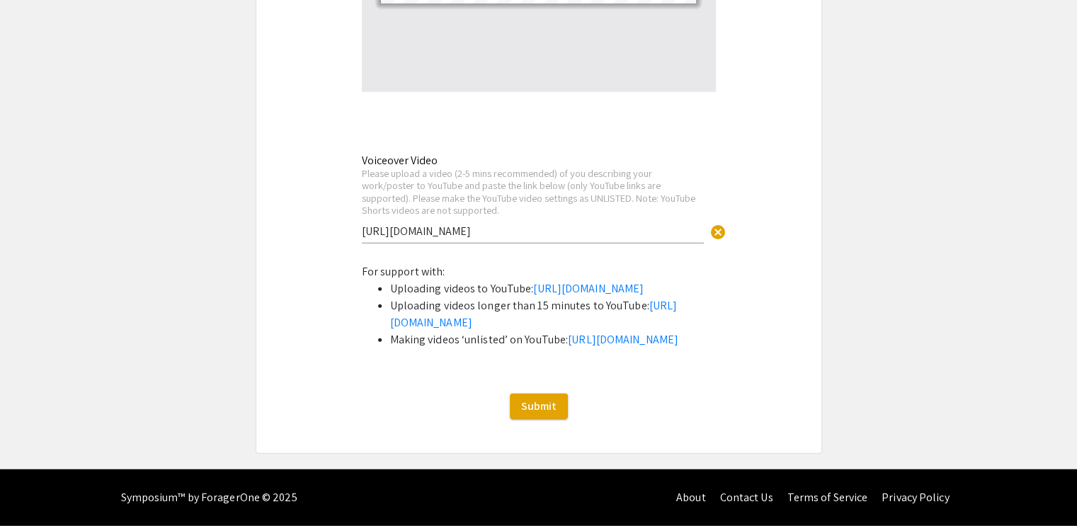
scroll to position [3770, 0]
click at [541, 414] on span "Submit" at bounding box center [538, 406] width 35 height 15
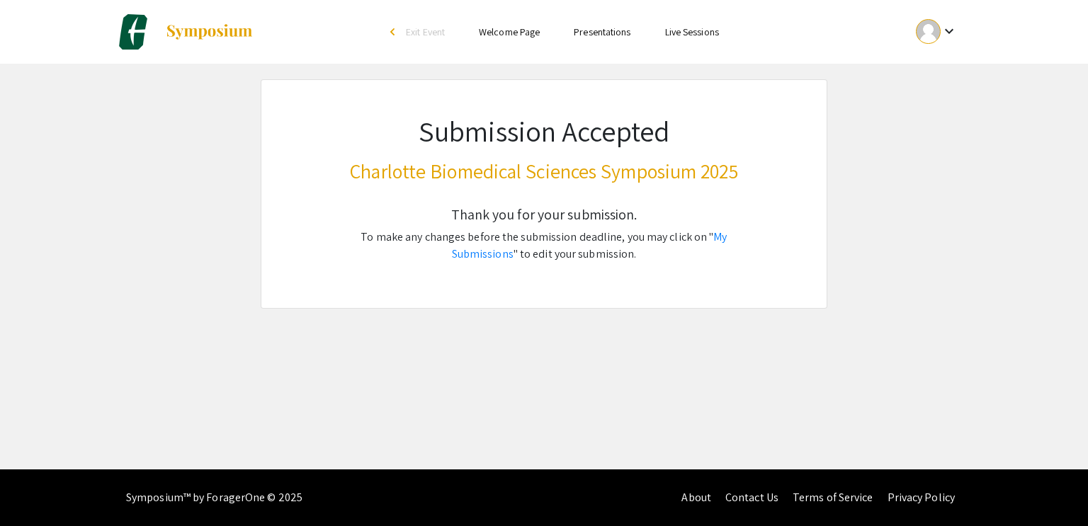
click at [944, 40] on div "keyboard_arrow_down" at bounding box center [936, 32] width 49 height 32
click at [933, 100] on button "My Submissions" at bounding box center [944, 104] width 87 height 34
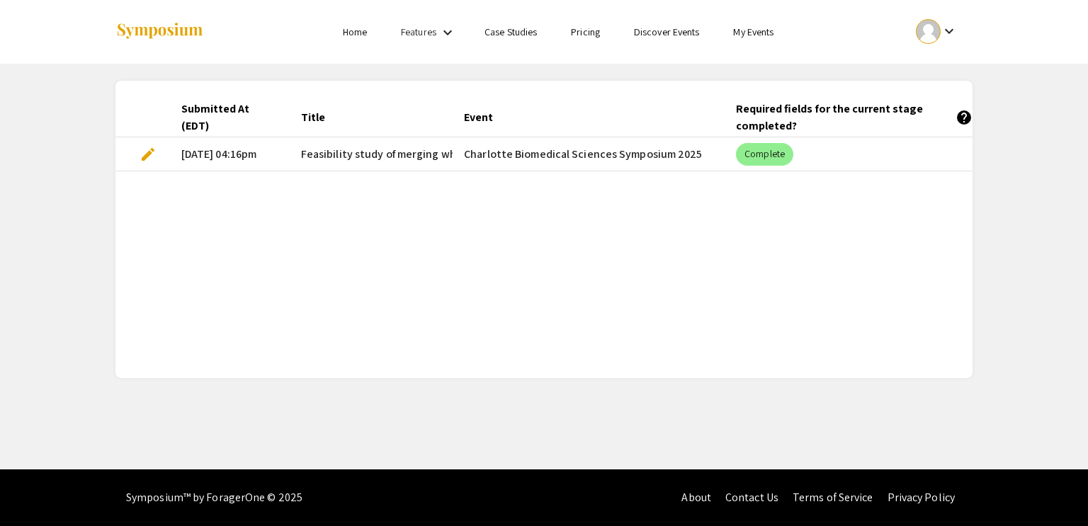
click at [150, 149] on span "edit" at bounding box center [148, 154] width 17 height 17
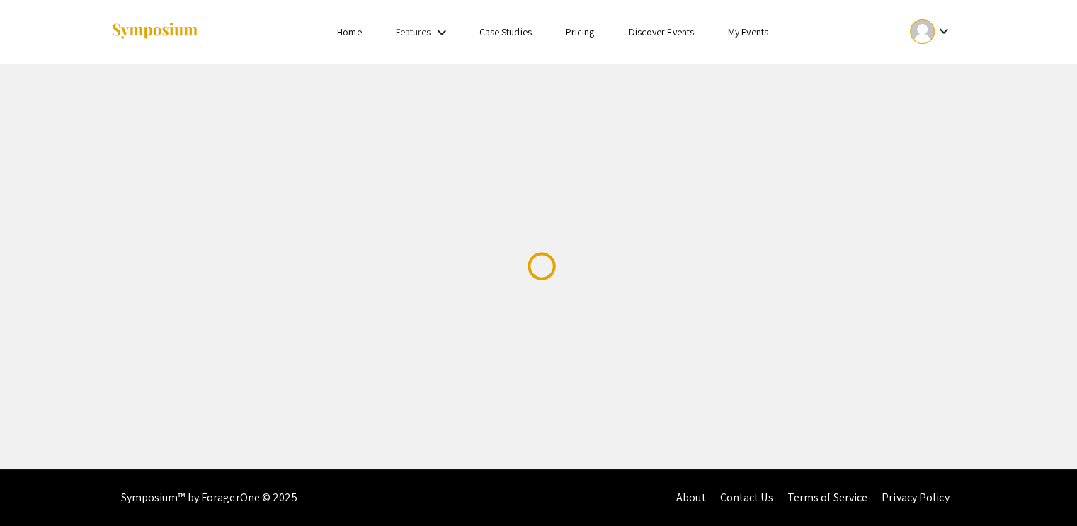
select select "custom"
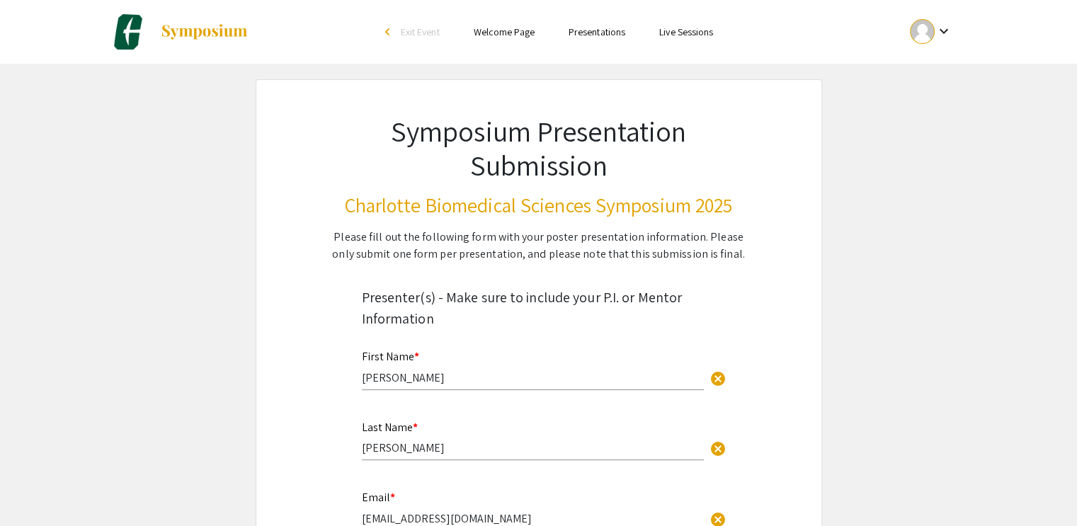
type input "0"
select select "custom"
type input "1"
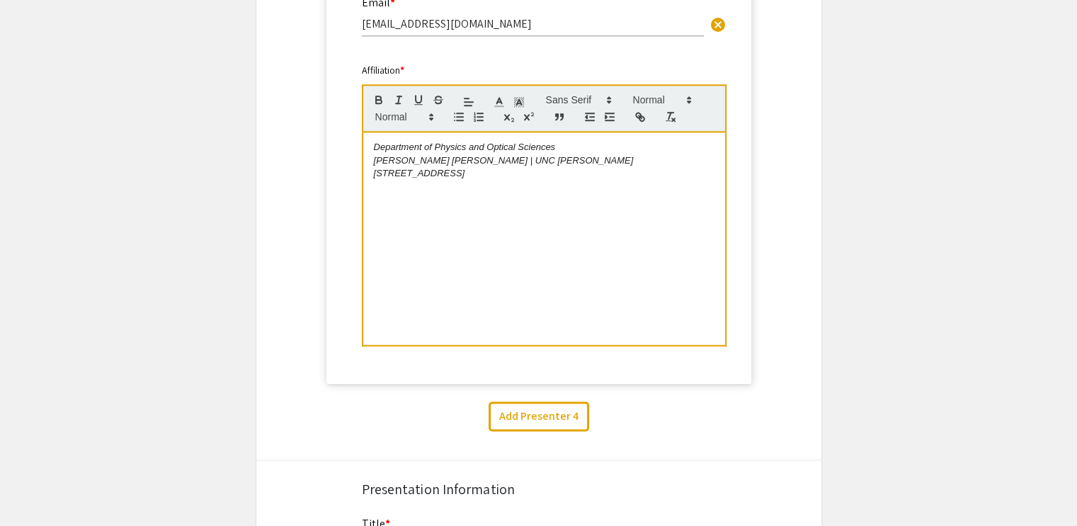
select select "auto"
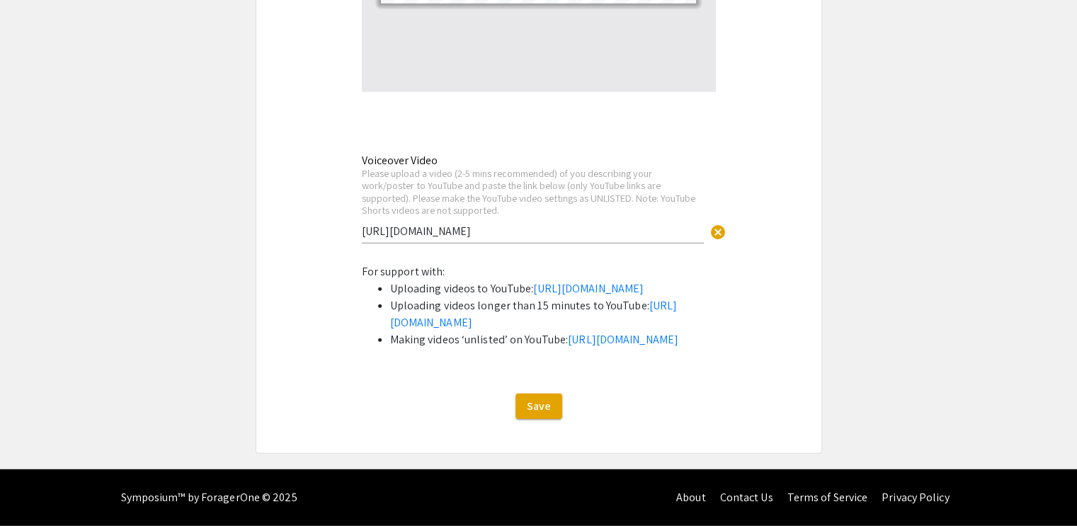
scroll to position [3793, 0]
click at [543, 410] on span "Save" at bounding box center [539, 406] width 24 height 15
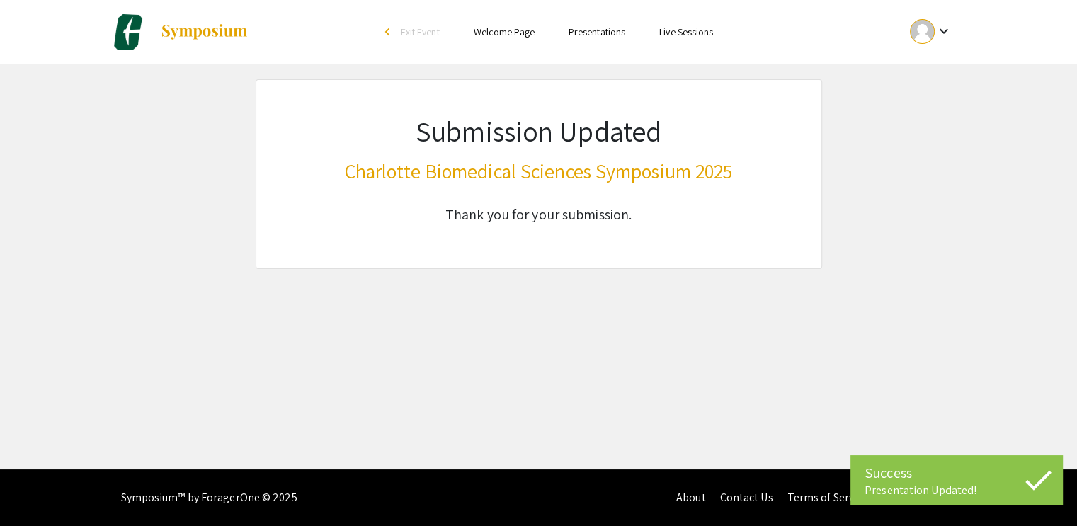
scroll to position [0, 0]
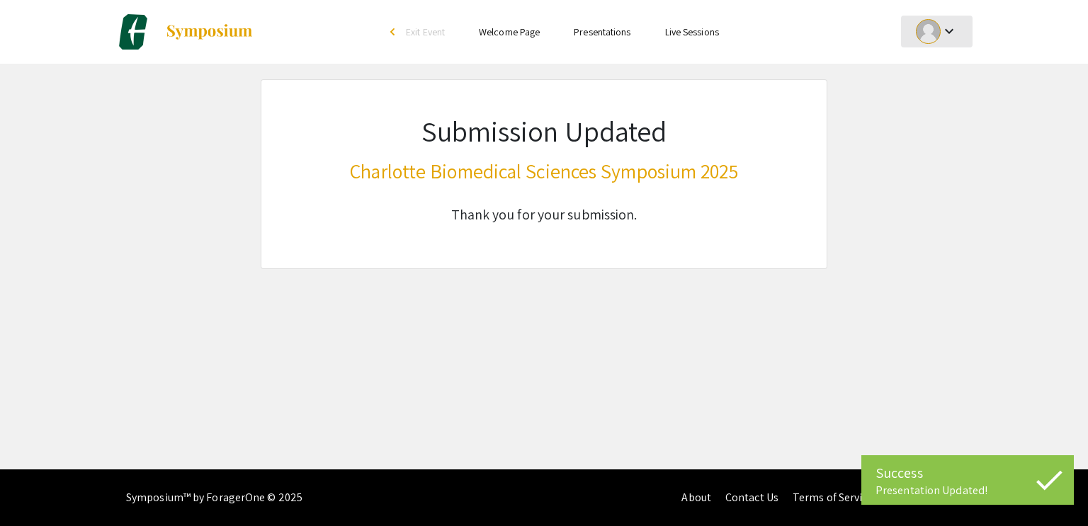
click at [936, 43] on div "keyboard_arrow_down" at bounding box center [936, 32] width 49 height 32
click at [940, 97] on button "My Submissions" at bounding box center [944, 104] width 87 height 34
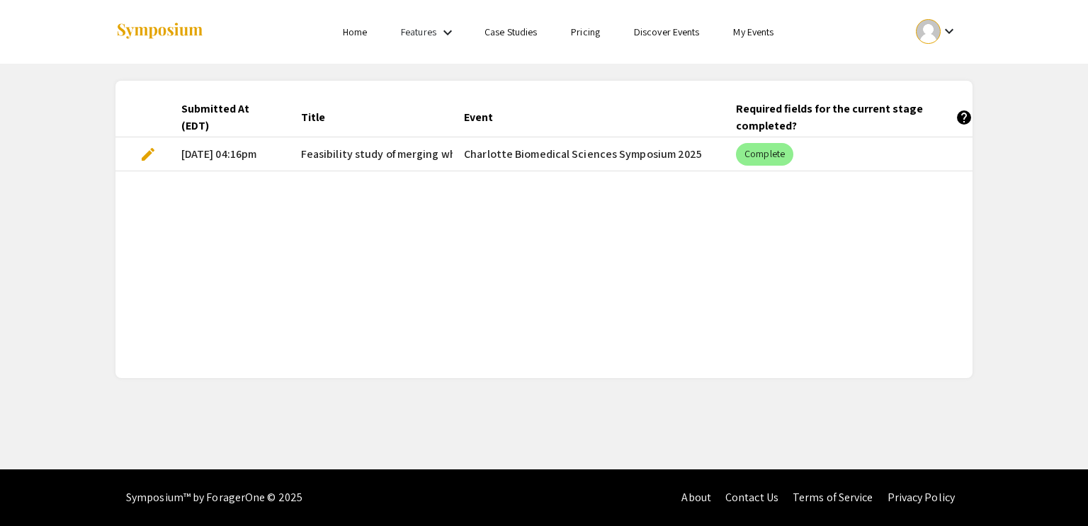
click at [152, 152] on span "edit" at bounding box center [148, 154] width 17 height 17
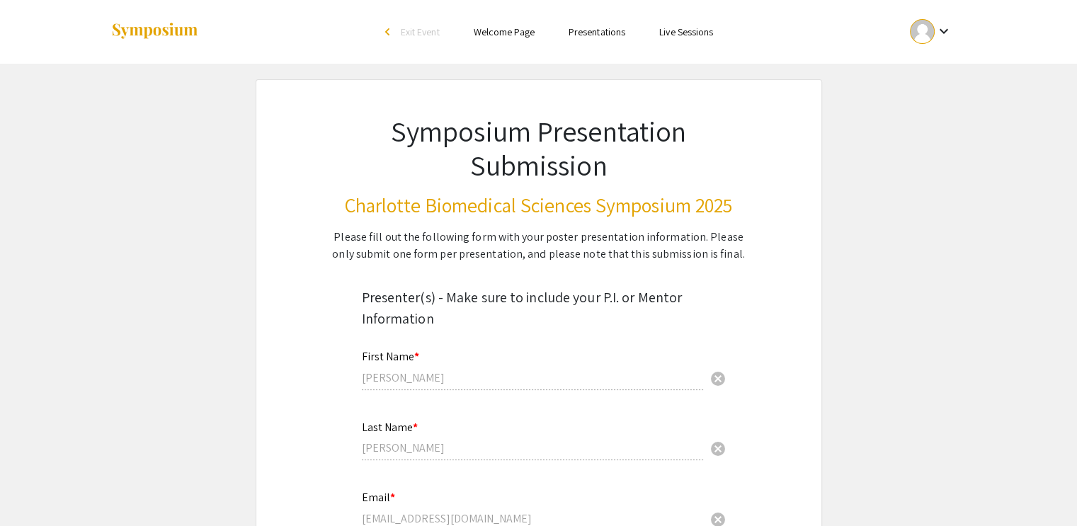
select select "custom"
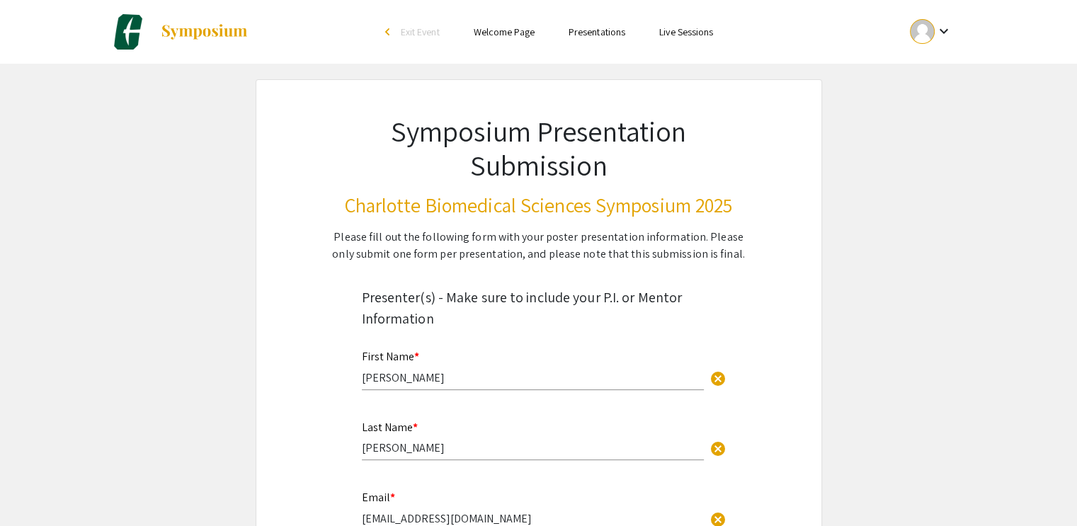
type input "0"
select select "custom"
type input "1"
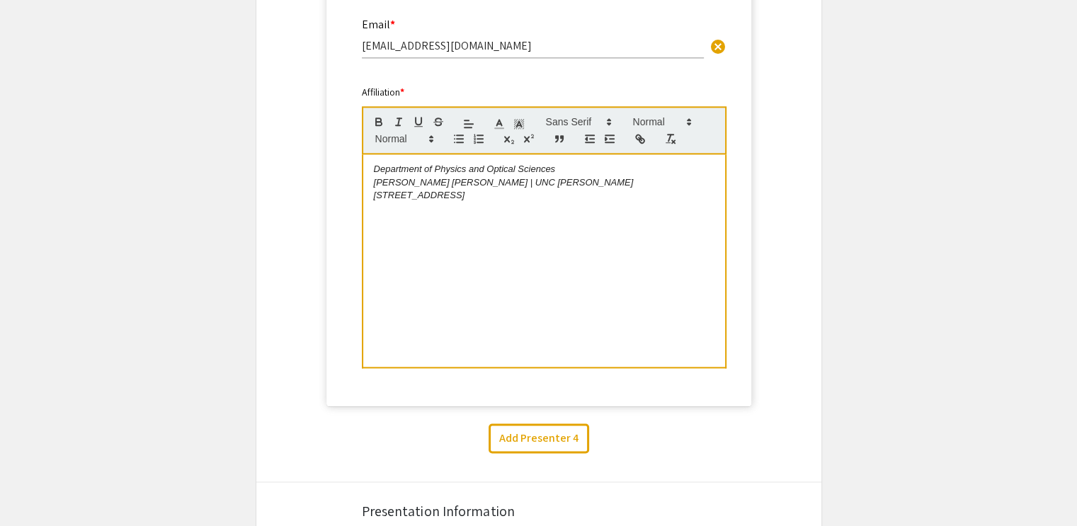
select select "auto"
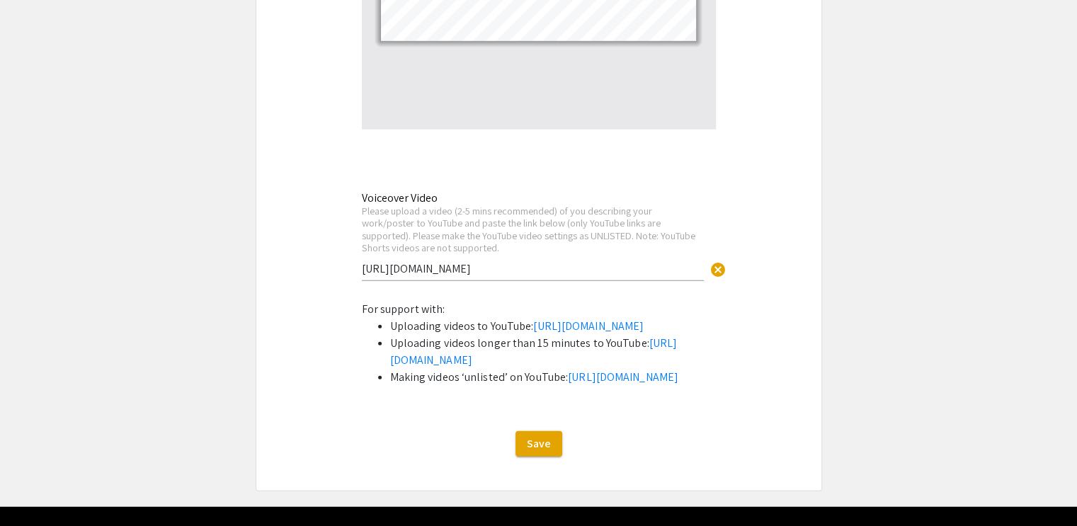
scroll to position [3715, 0]
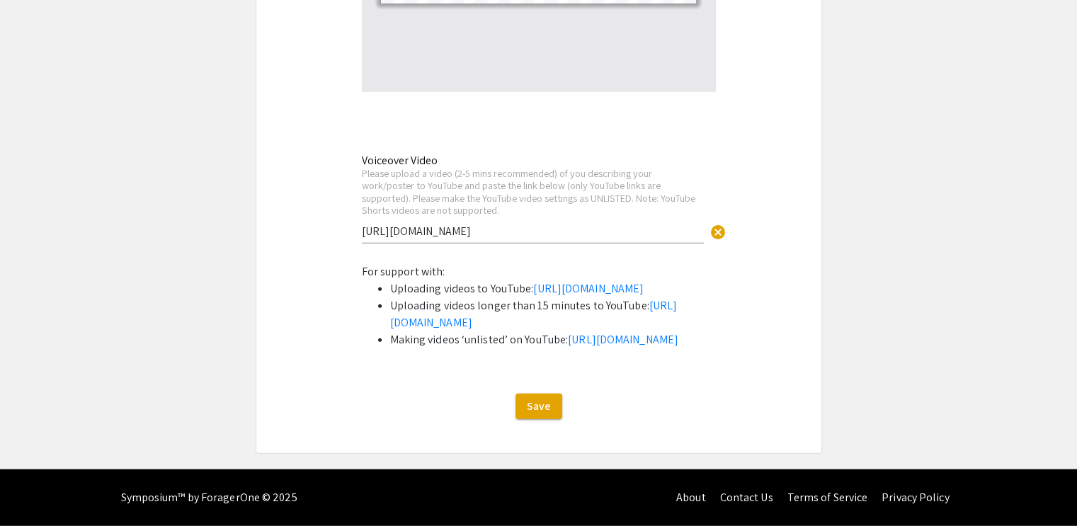
click at [642, 229] on input "[URL][DOMAIN_NAME]" at bounding box center [533, 231] width 342 height 15
paste input "i-GW5C0Af48"
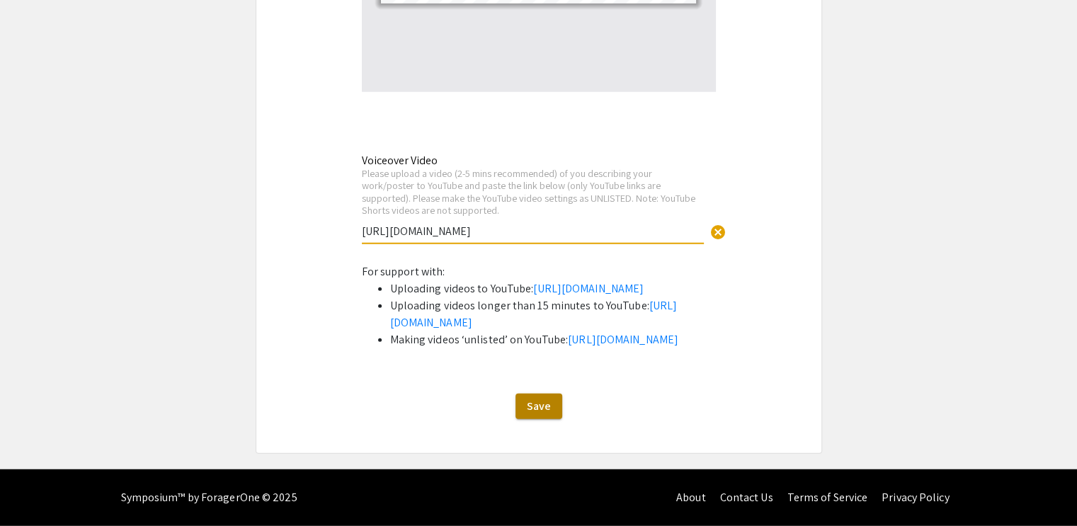
type input "[URL][DOMAIN_NAME]"
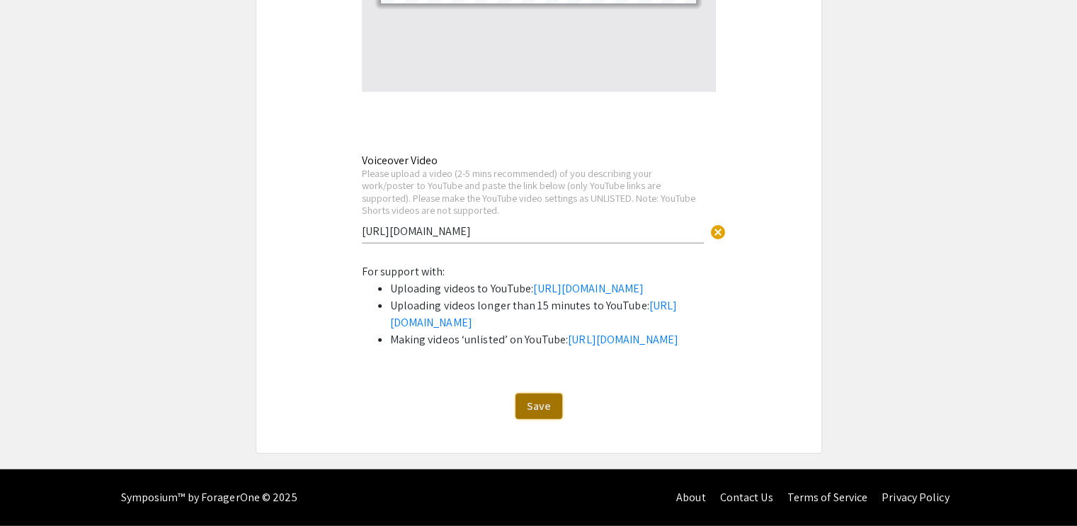
click at [533, 414] on span "Save" at bounding box center [539, 406] width 24 height 15
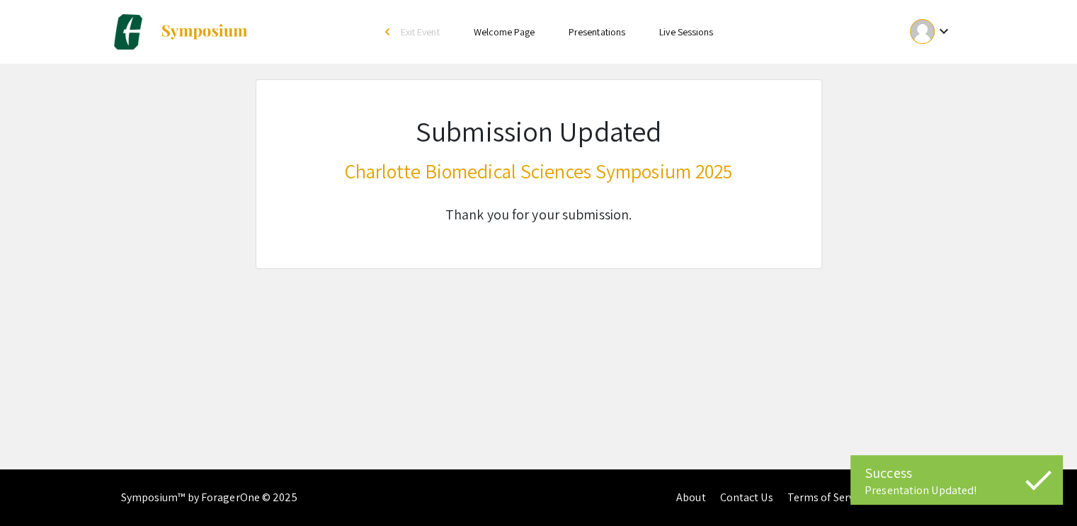
scroll to position [0, 0]
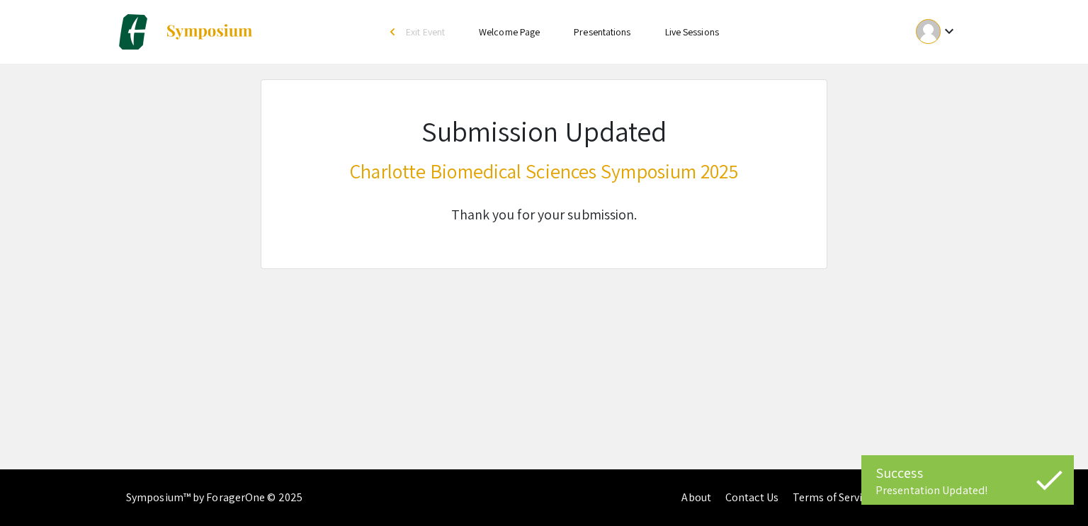
click at [952, 35] on mat-icon "keyboard_arrow_down" at bounding box center [949, 31] width 17 height 17
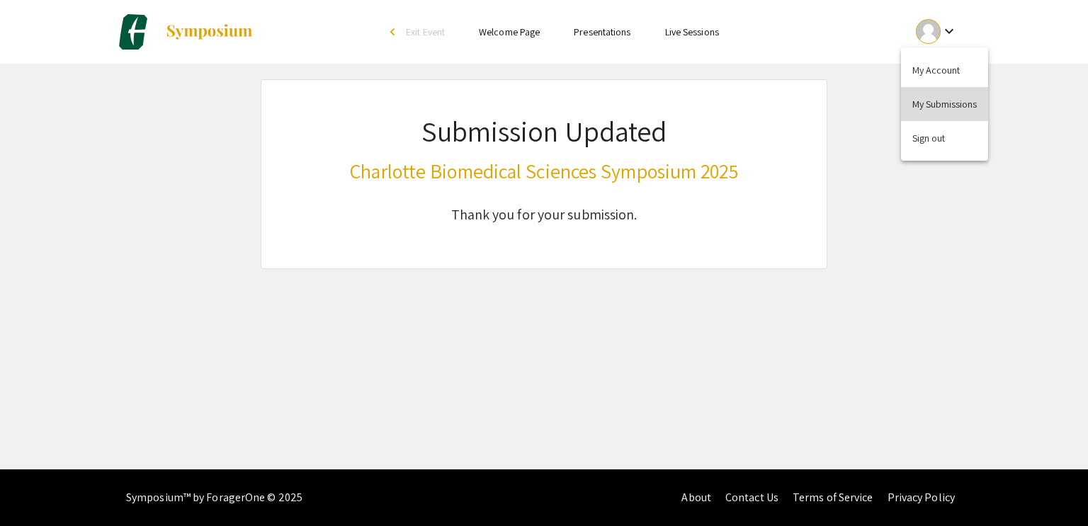
click at [947, 104] on button "My Submissions" at bounding box center [944, 104] width 87 height 34
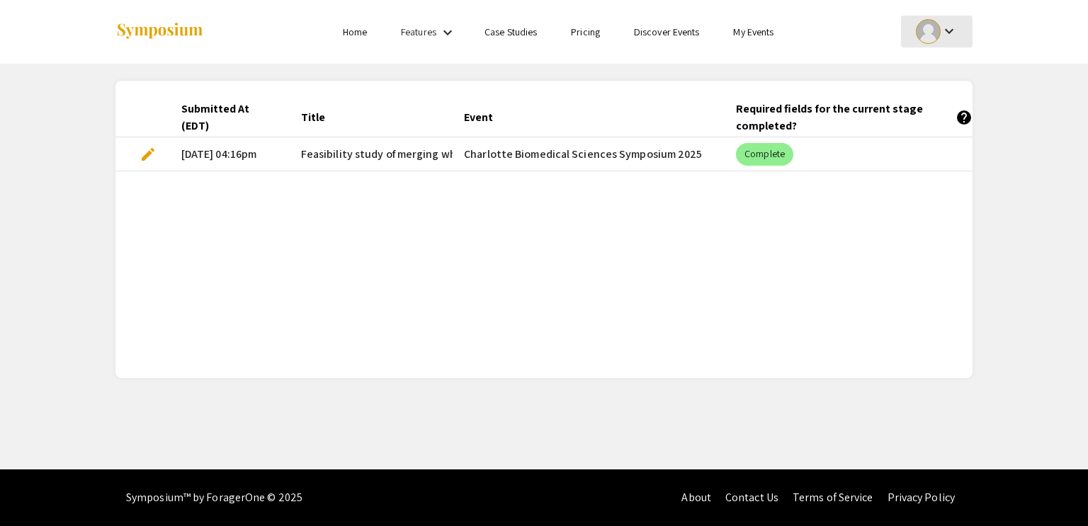
click at [948, 32] on mat-icon "keyboard_arrow_down" at bounding box center [949, 31] width 17 height 17
click at [922, 105] on button "My Submissions" at bounding box center [944, 104] width 87 height 34
click at [144, 152] on span "edit" at bounding box center [148, 154] width 17 height 17
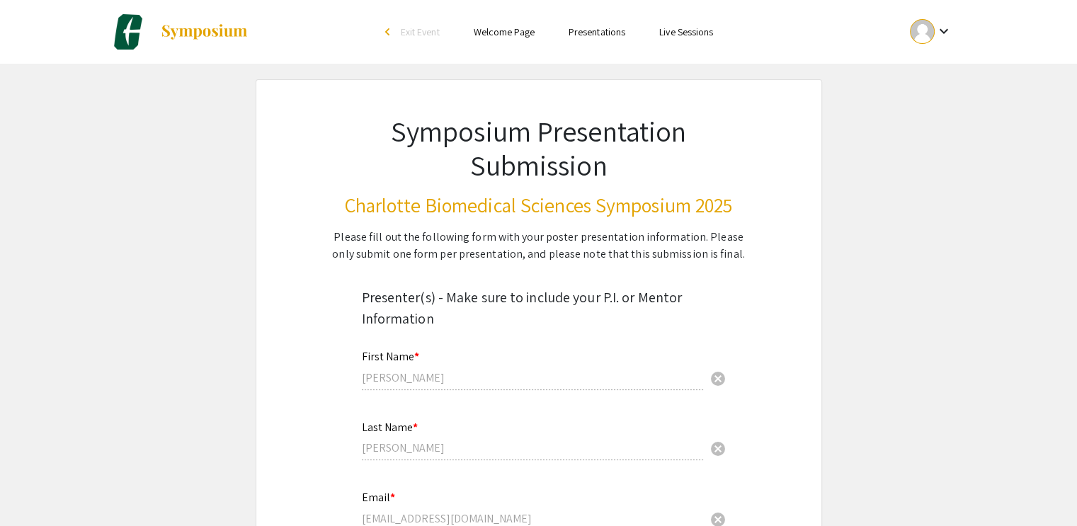
type input "[URL][DOMAIN_NAME]"
select select "custom"
type input "0"
select select "custom"
type input "1"
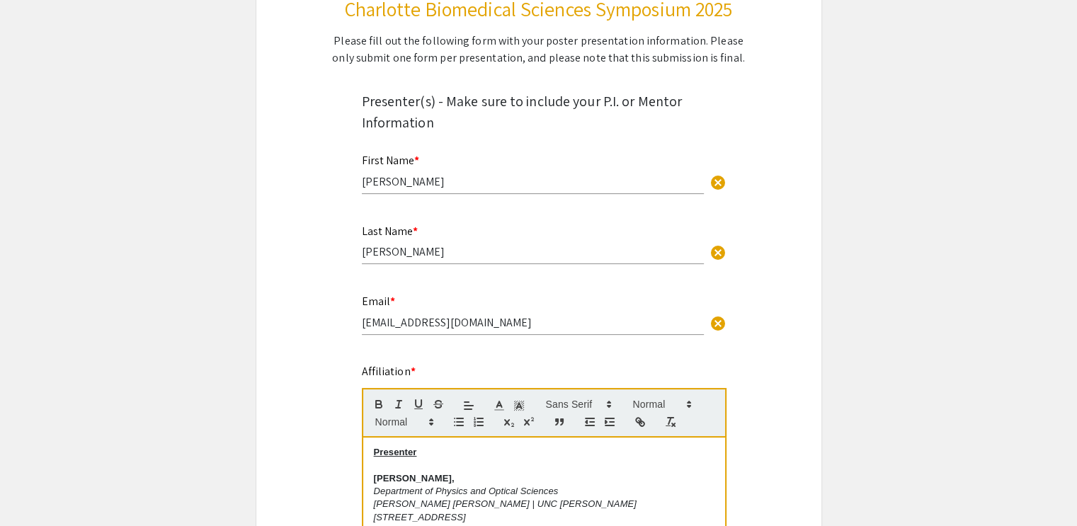
scroll to position [285, 0]
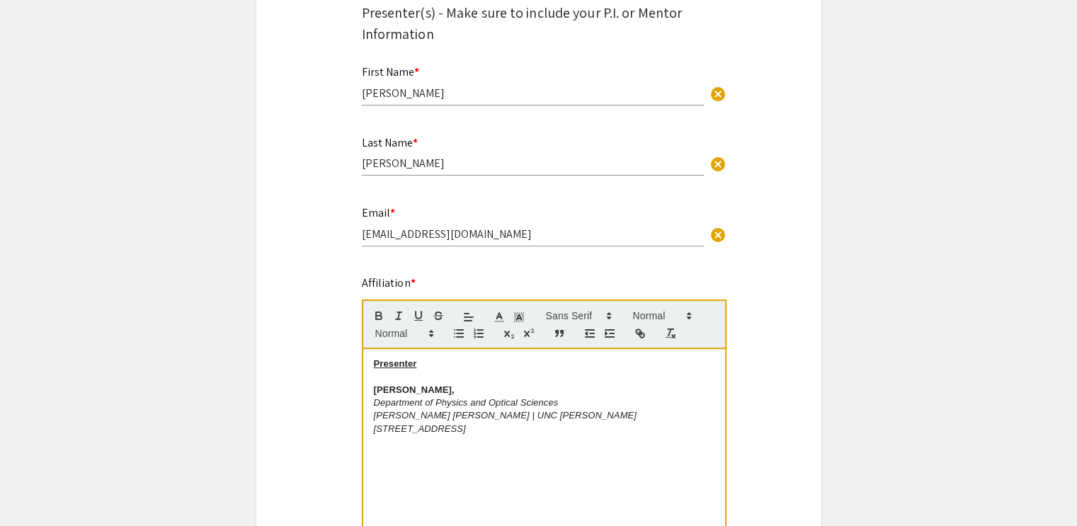
select select "auto"
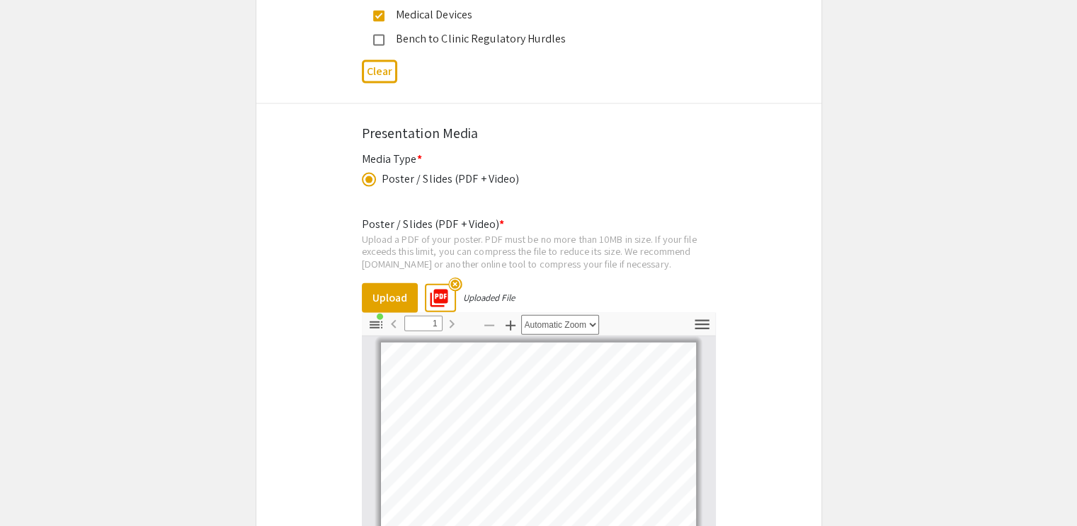
scroll to position [3083, 0]
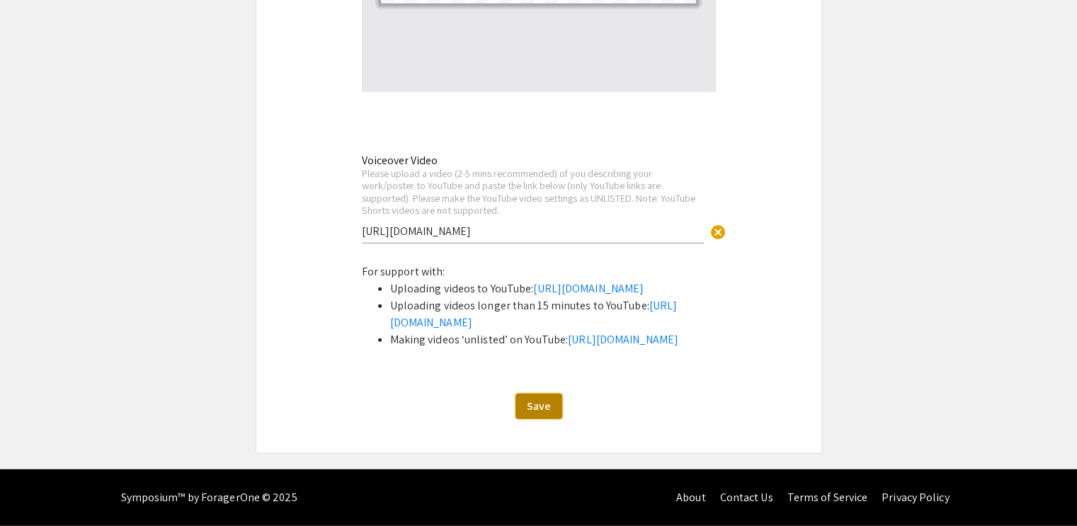
click at [543, 402] on span "Save" at bounding box center [539, 406] width 24 height 15
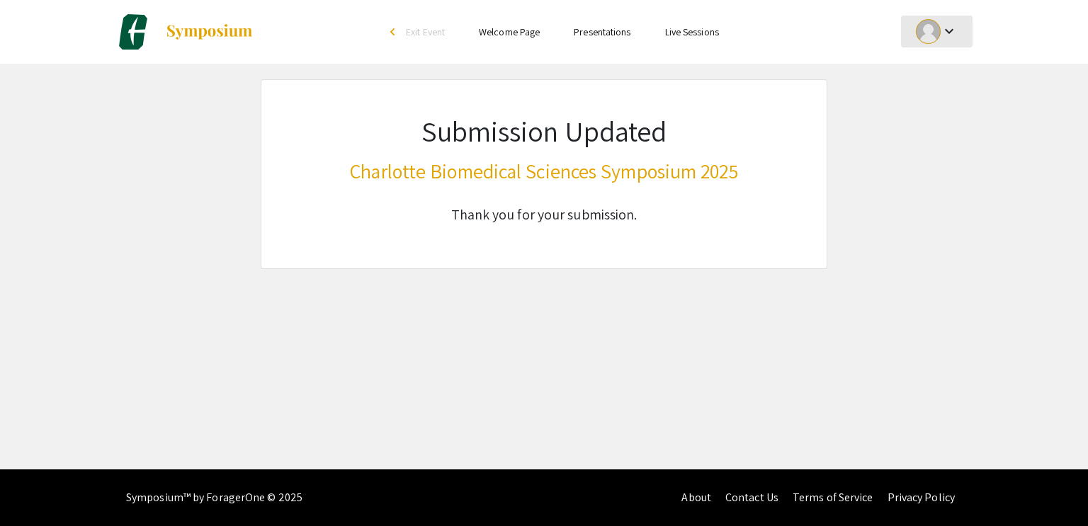
click at [950, 29] on mat-icon "keyboard_arrow_down" at bounding box center [949, 31] width 17 height 17
click at [946, 107] on button "My Submissions" at bounding box center [944, 104] width 87 height 34
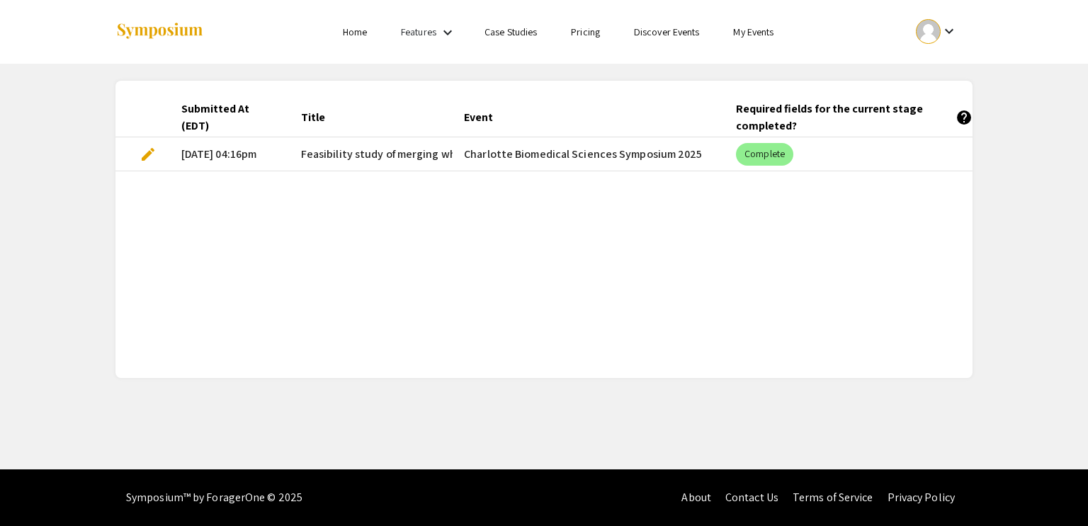
click at [581, 35] on link "Pricing" at bounding box center [585, 32] width 29 height 13
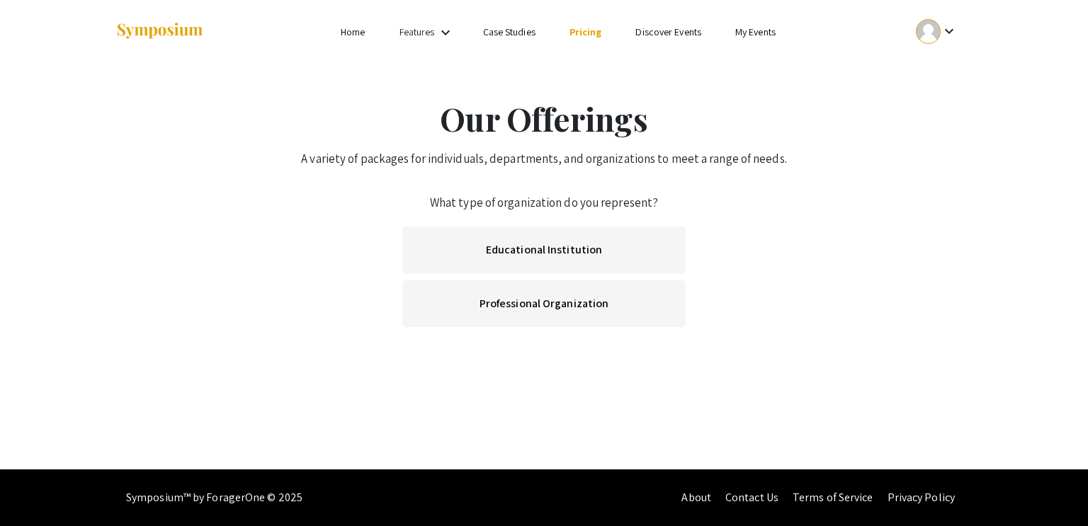
click at [938, 34] on div at bounding box center [928, 31] width 25 height 25
click at [942, 67] on button "My Account" at bounding box center [944, 70] width 87 height 34
